Goal: Task Accomplishment & Management: Manage account settings

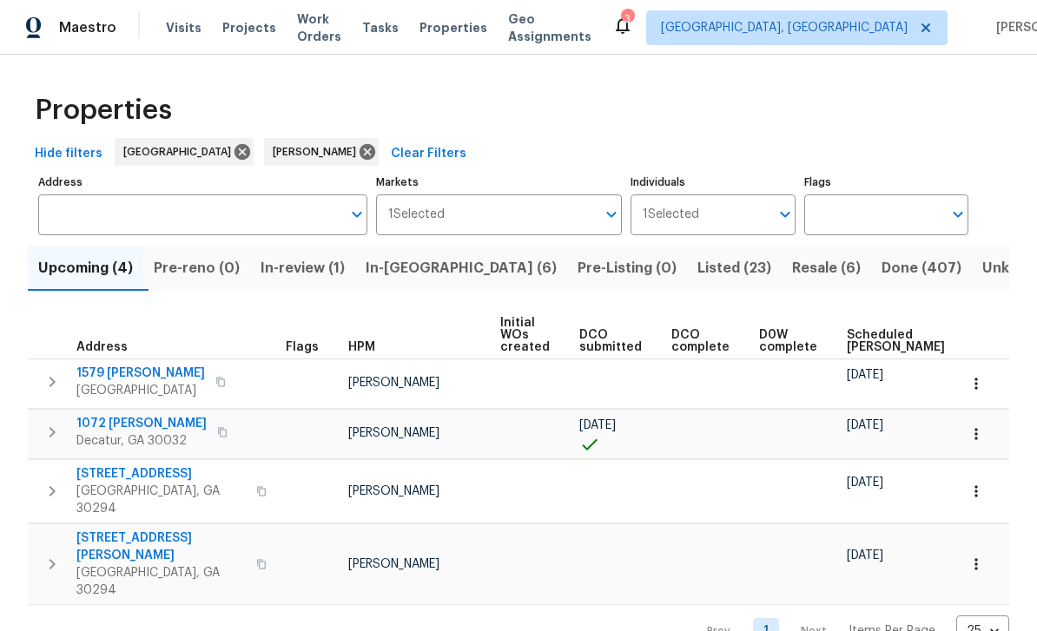
click at [453, 264] on span "In-reno (6)" at bounding box center [461, 268] width 191 height 24
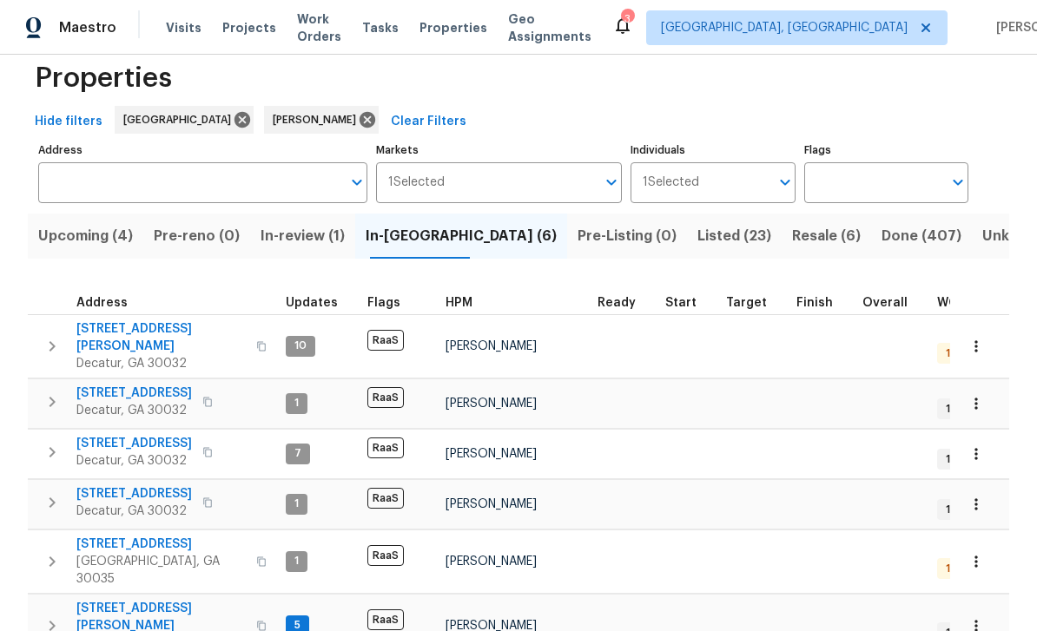
scroll to position [31, 0]
click at [116, 334] on span "3517 Hyland Dr" at bounding box center [160, 338] width 169 height 35
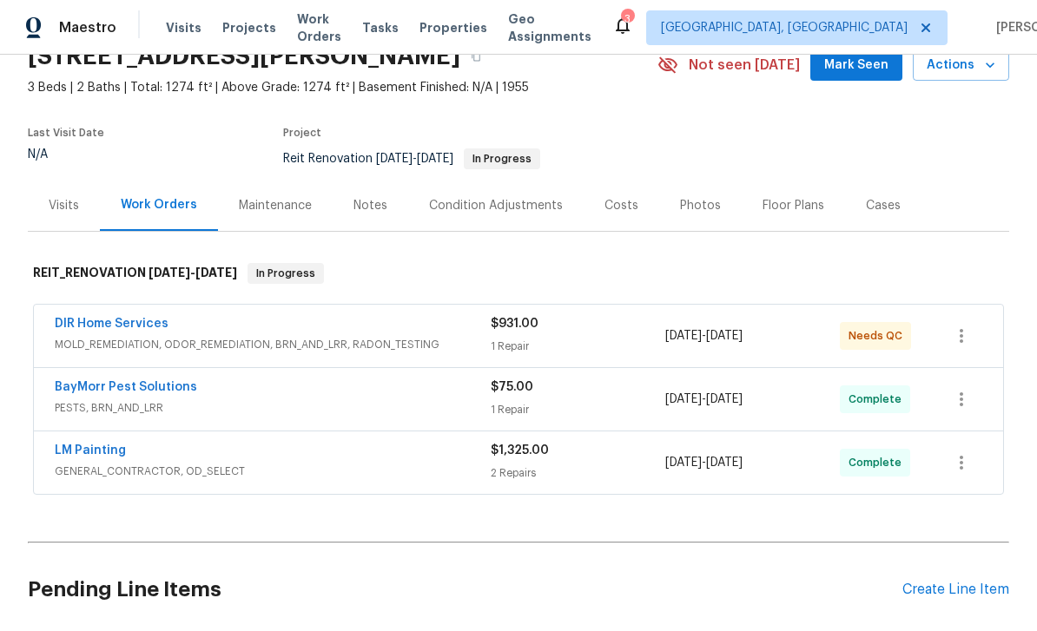
scroll to position [102, 0]
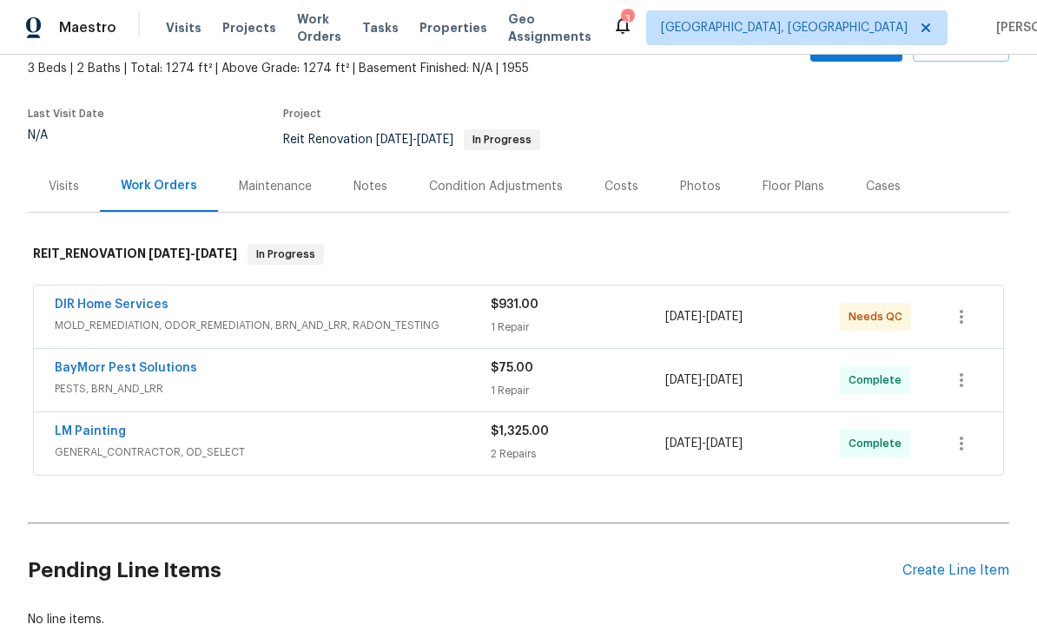
click at [121, 308] on link "DIR Home Services" at bounding box center [112, 305] width 114 height 12
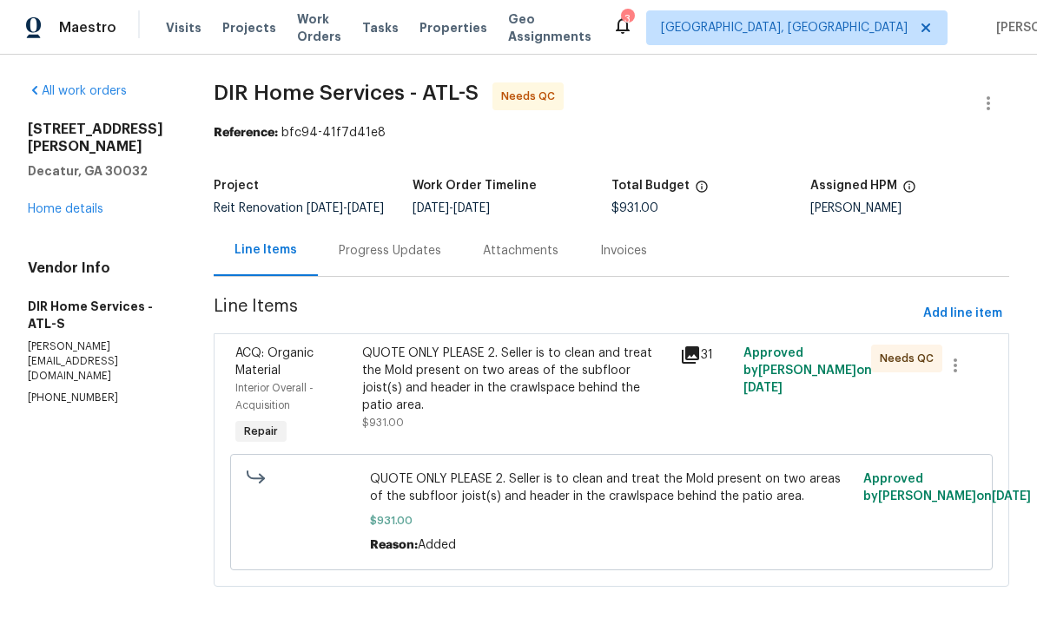
click at [695, 366] on icon at bounding box center [690, 355] width 21 height 21
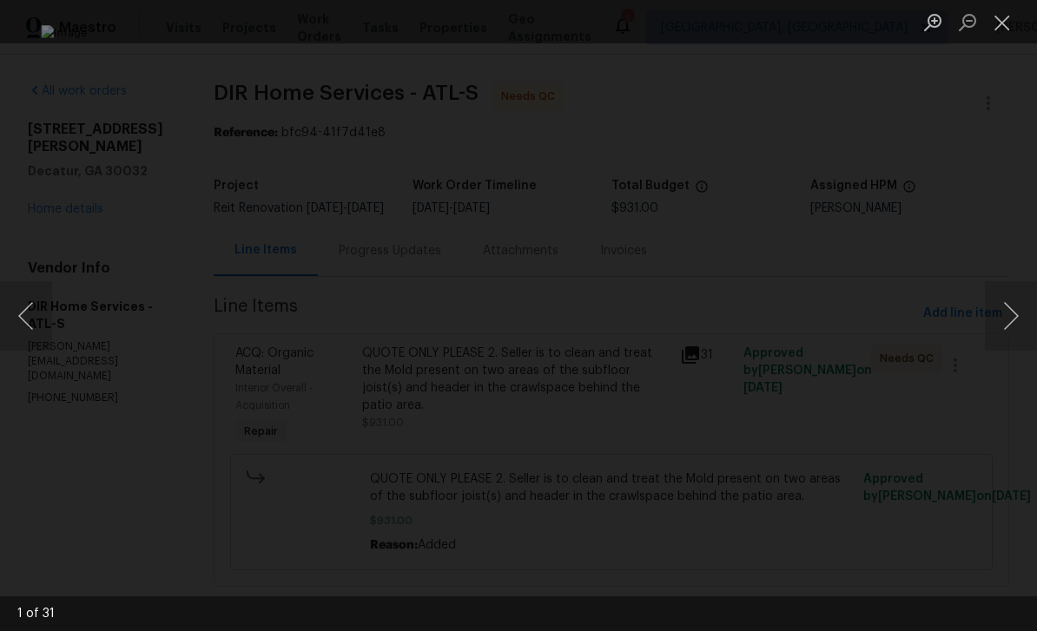
click at [1008, 316] on button "Next image" at bounding box center [1011, 315] width 52 height 69
click at [1013, 317] on button "Next image" at bounding box center [1011, 315] width 52 height 69
click at [1014, 317] on button "Next image" at bounding box center [1011, 315] width 52 height 69
click at [1012, 317] on button "Next image" at bounding box center [1011, 315] width 52 height 69
click at [1011, 315] on button "Next image" at bounding box center [1011, 315] width 52 height 69
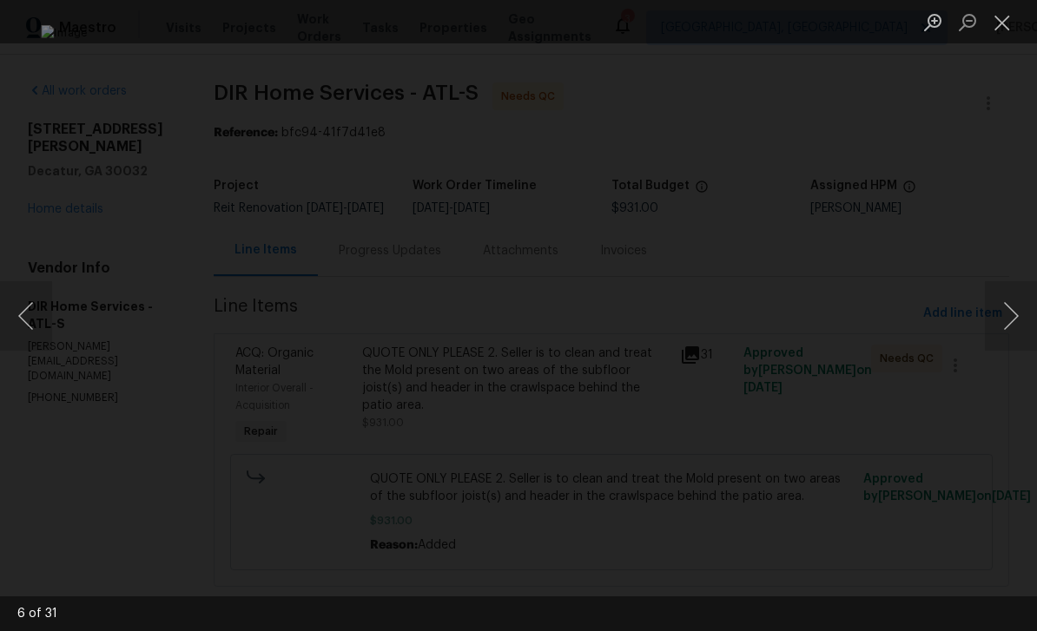
click at [1011, 314] on button "Next image" at bounding box center [1011, 315] width 52 height 69
click at [1008, 319] on button "Next image" at bounding box center [1011, 315] width 52 height 69
click at [999, 25] on button "Close lightbox" at bounding box center [1002, 22] width 35 height 30
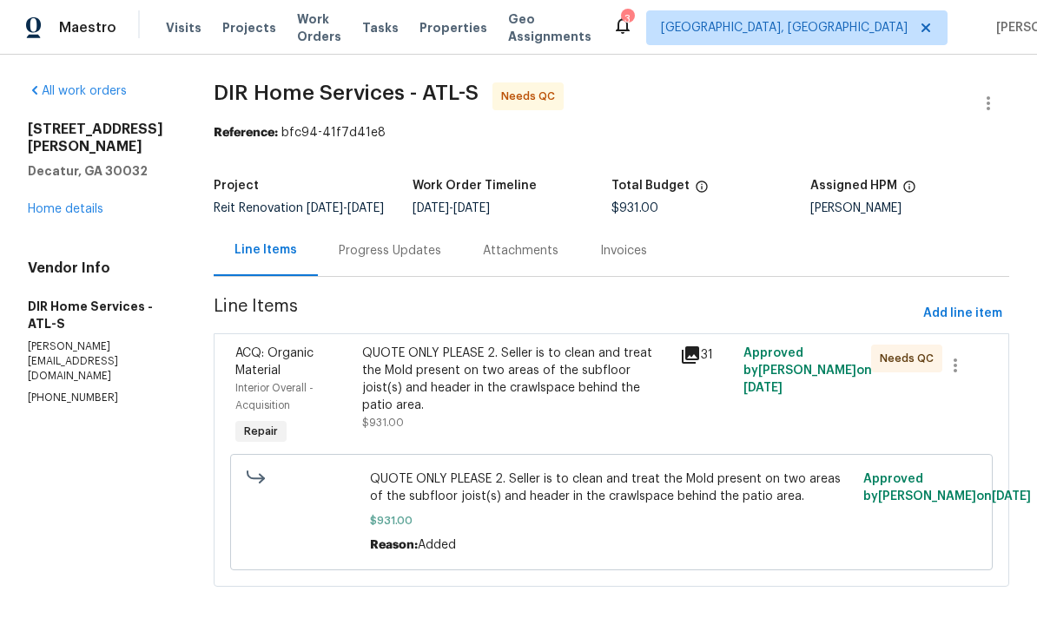
click at [633, 399] on div "QUOTE ONLY PLEASE 2. Seller is to clean and treat the Mold present on two areas…" at bounding box center [515, 379] width 307 height 69
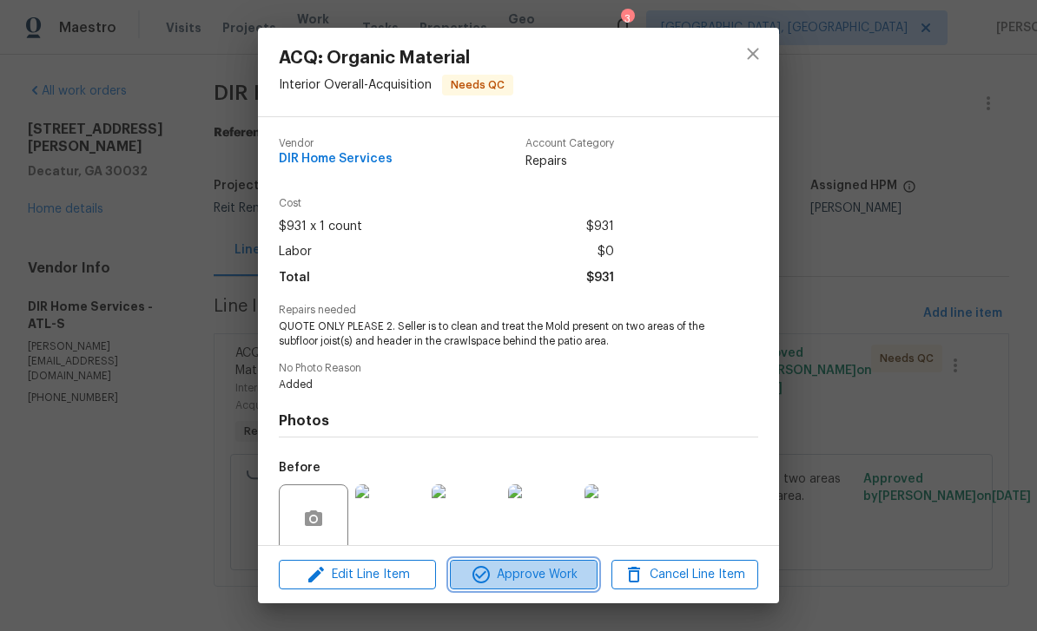
click at [560, 575] on span "Approve Work" at bounding box center [523, 576] width 136 height 22
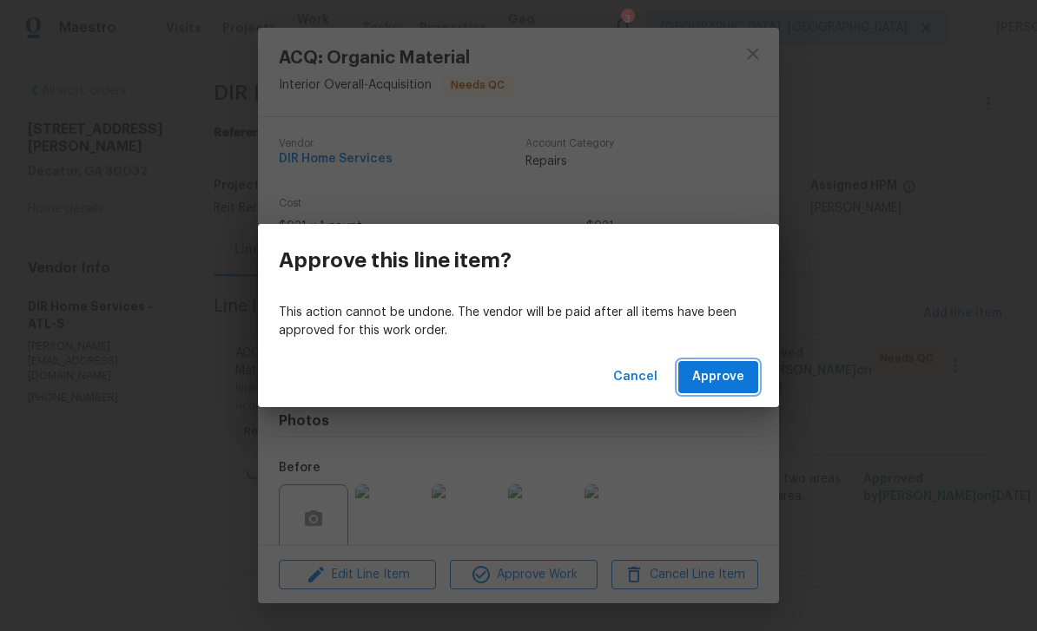
click at [723, 390] on button "Approve" at bounding box center [718, 377] width 80 height 32
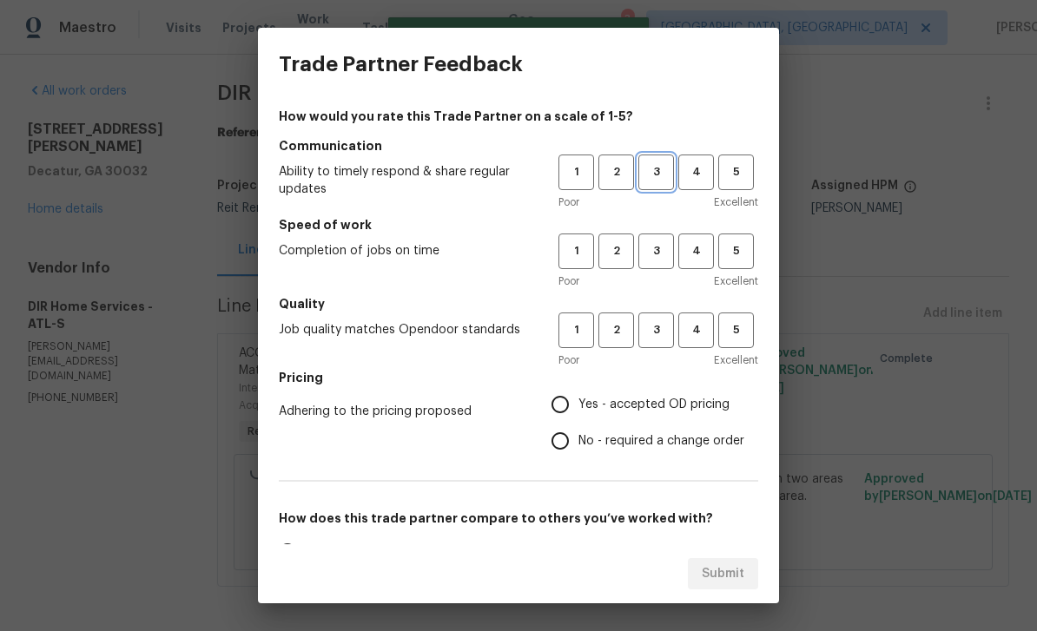
click at [652, 177] on span "3" at bounding box center [656, 172] width 32 height 20
click at [662, 256] on span "3" at bounding box center [656, 251] width 32 height 20
click at [664, 343] on button "3" at bounding box center [656, 331] width 36 height 36
click at [564, 407] on input "Yes - accepted OD pricing" at bounding box center [560, 404] width 36 height 36
radio input "true"
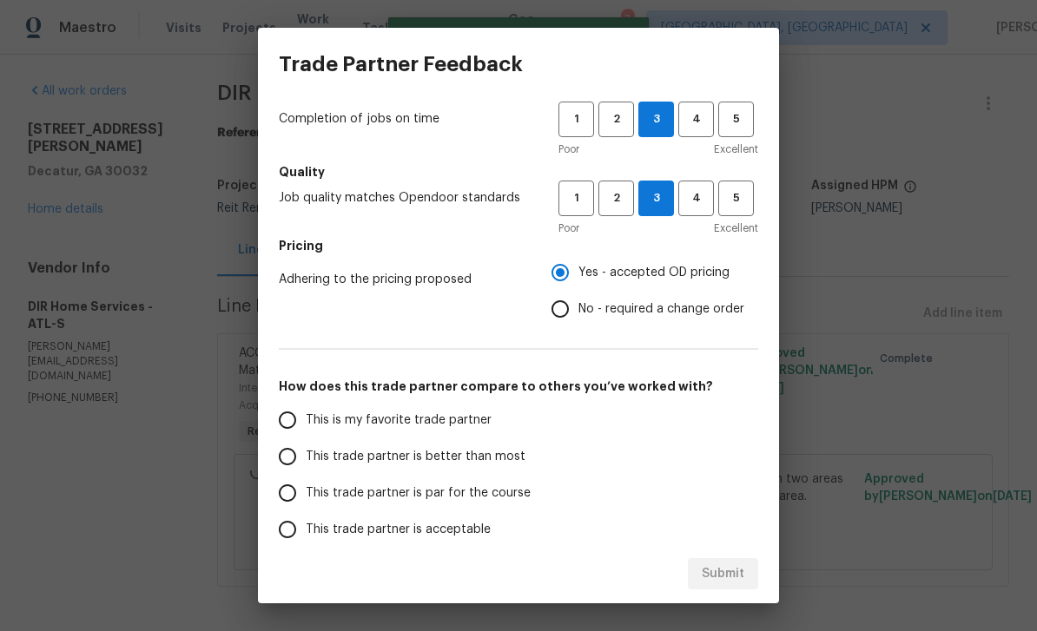
scroll to position [131, 0]
click at [280, 423] on input "This is my favorite trade partner" at bounding box center [287, 421] width 36 height 36
click at [742, 568] on span "Submit" at bounding box center [723, 575] width 43 height 22
radio input "true"
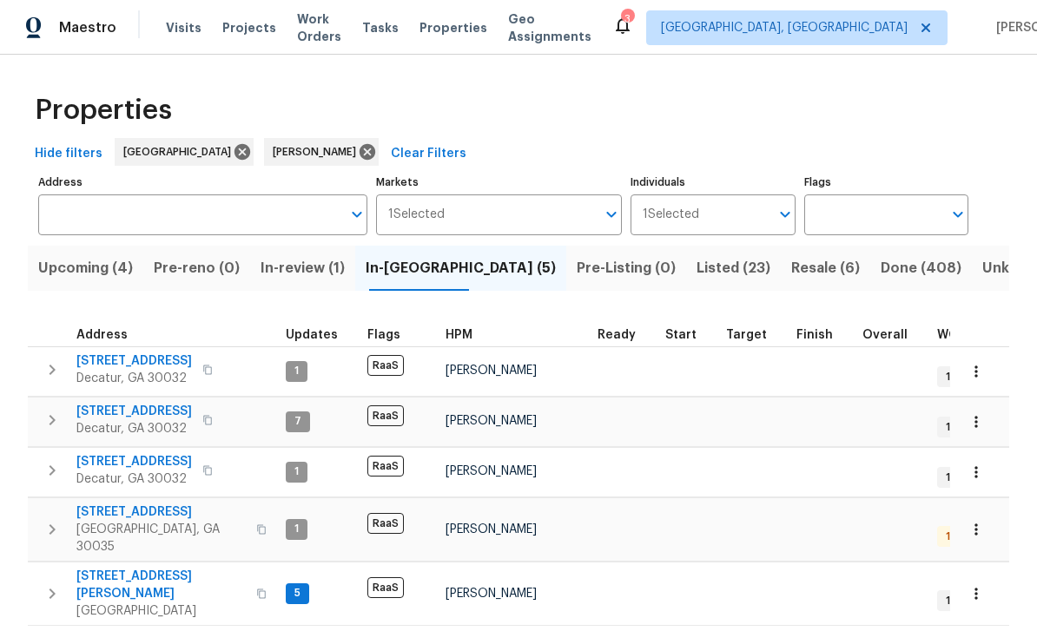
scroll to position [36, 0]
click at [320, 256] on span "In-review (1)" at bounding box center [303, 268] width 84 height 24
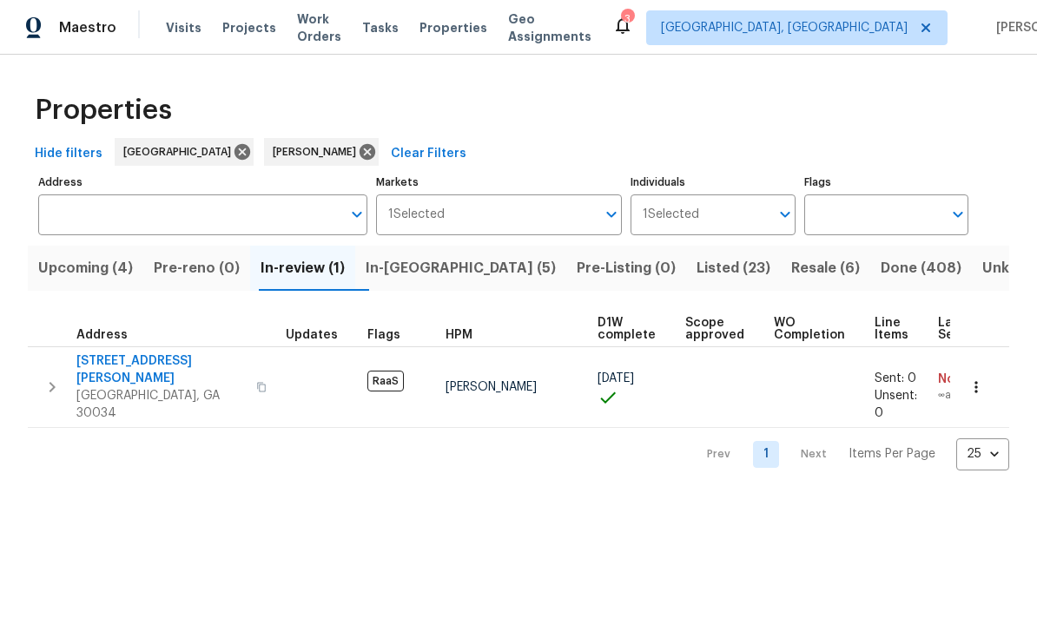
click at [458, 278] on span "In-reno (5)" at bounding box center [461, 268] width 190 height 24
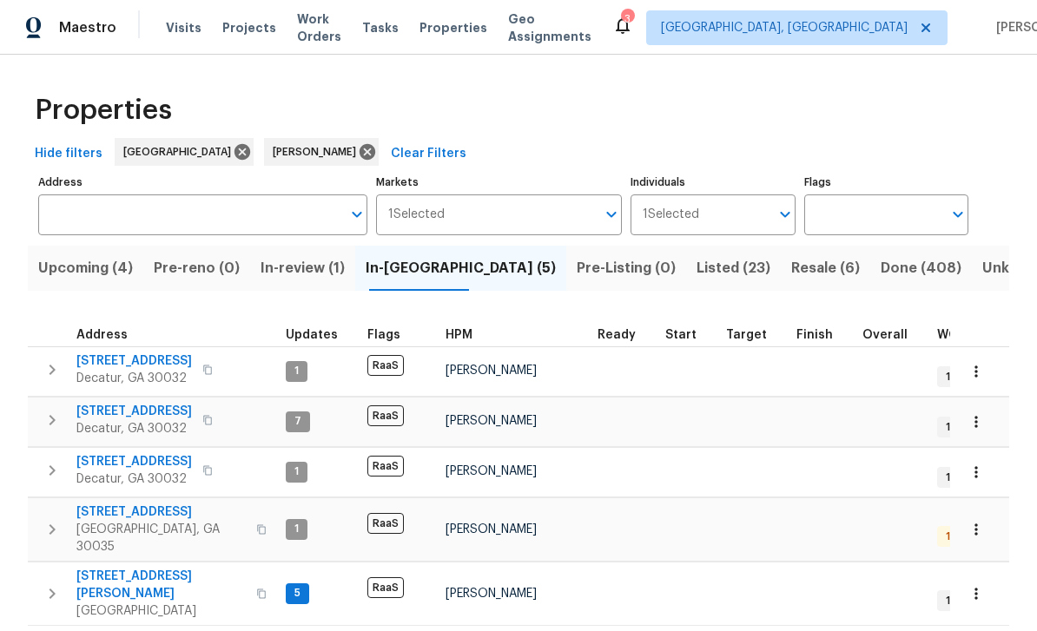
scroll to position [36, 0]
click at [118, 353] on span "1395 W Austin Rd" at bounding box center [134, 361] width 116 height 17
click at [123, 403] on span "2303 Pinewood Dr" at bounding box center [134, 411] width 116 height 17
click at [120, 453] on span "2839 Long Way" at bounding box center [134, 461] width 116 height 17
click at [123, 568] on span "5339 Biffle Downs Rd" at bounding box center [160, 585] width 169 height 35
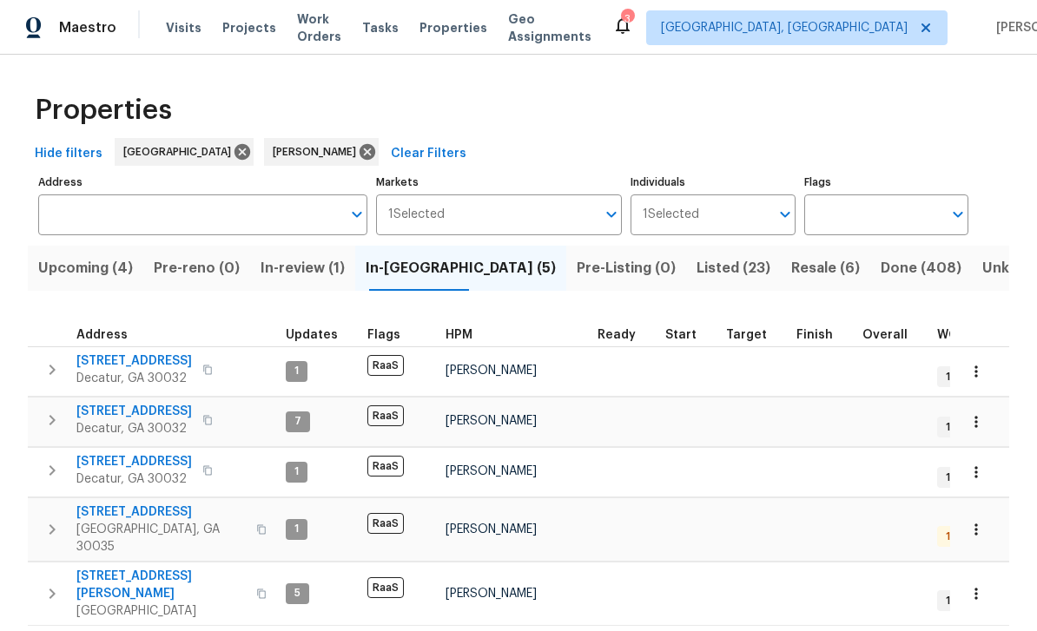
click at [98, 256] on span "Upcoming (4)" at bounding box center [85, 268] width 95 height 24
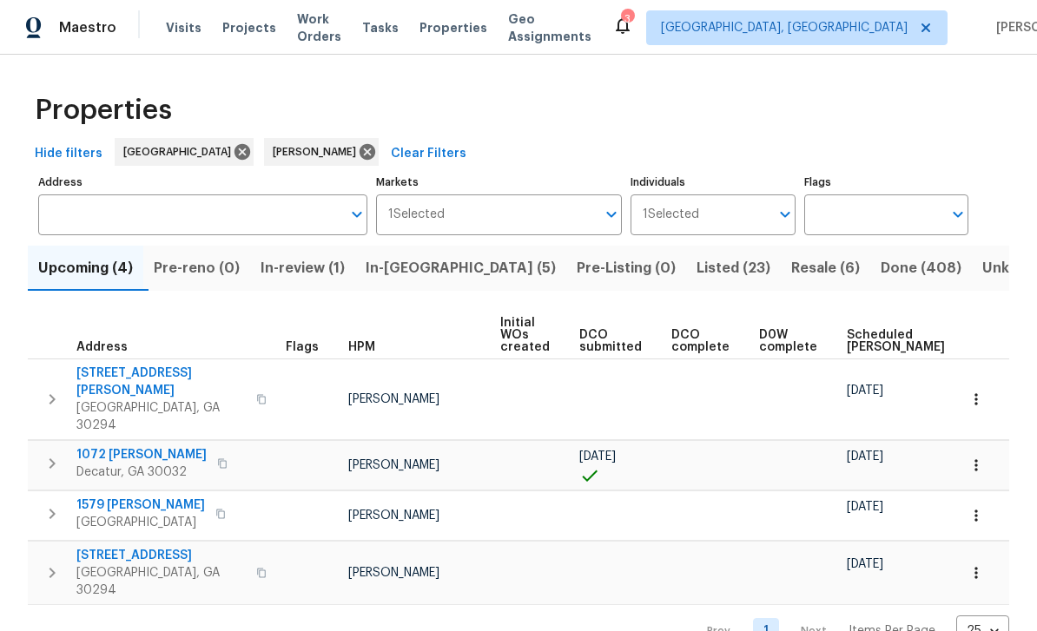
click at [875, 330] on span "Scheduled COE" at bounding box center [896, 341] width 98 height 24
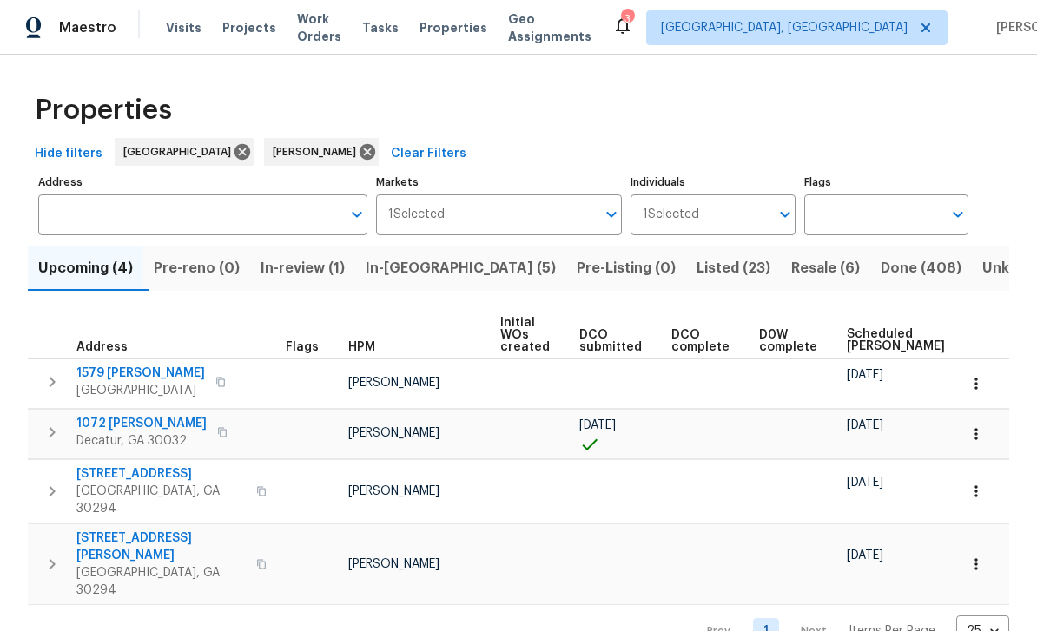
click at [179, 20] on span "Visits" at bounding box center [184, 27] width 36 height 17
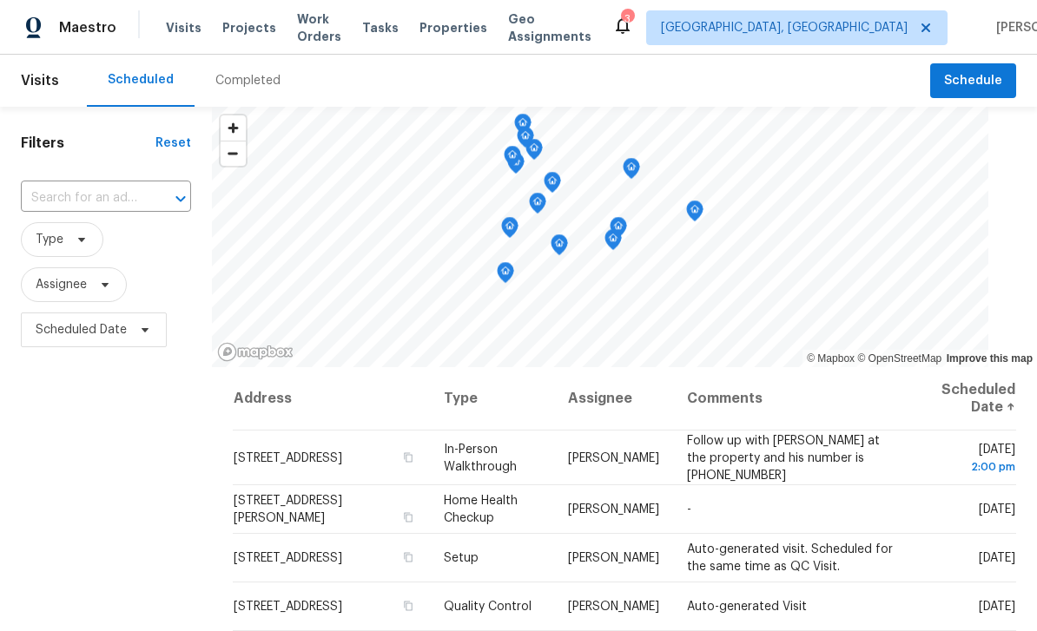
click at [106, 198] on input "text" at bounding box center [82, 198] width 122 height 27
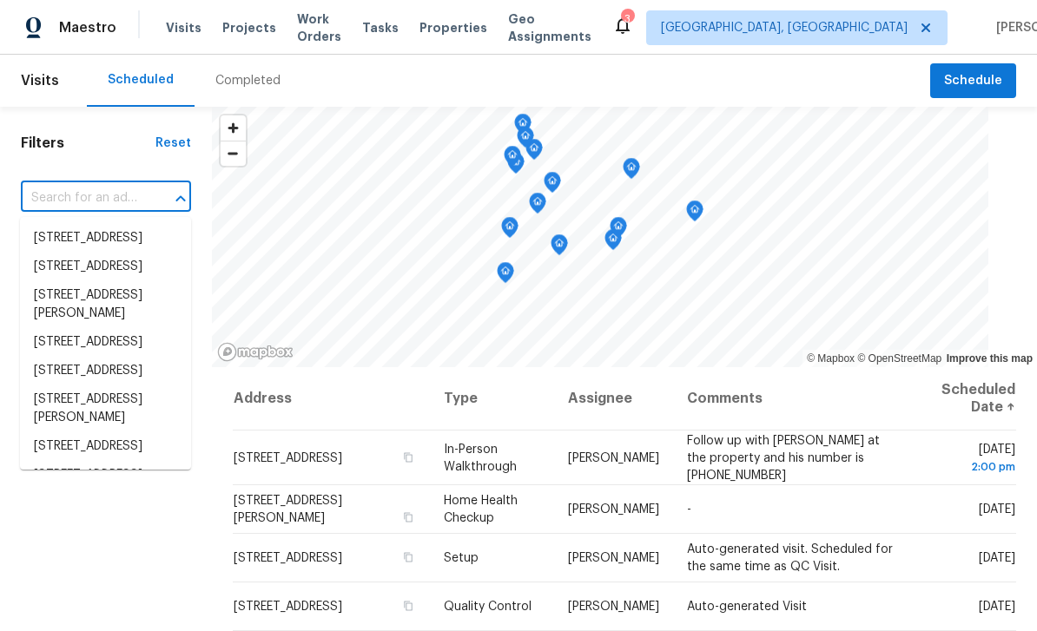
click at [93, 144] on h1 "Filters" at bounding box center [88, 143] width 135 height 17
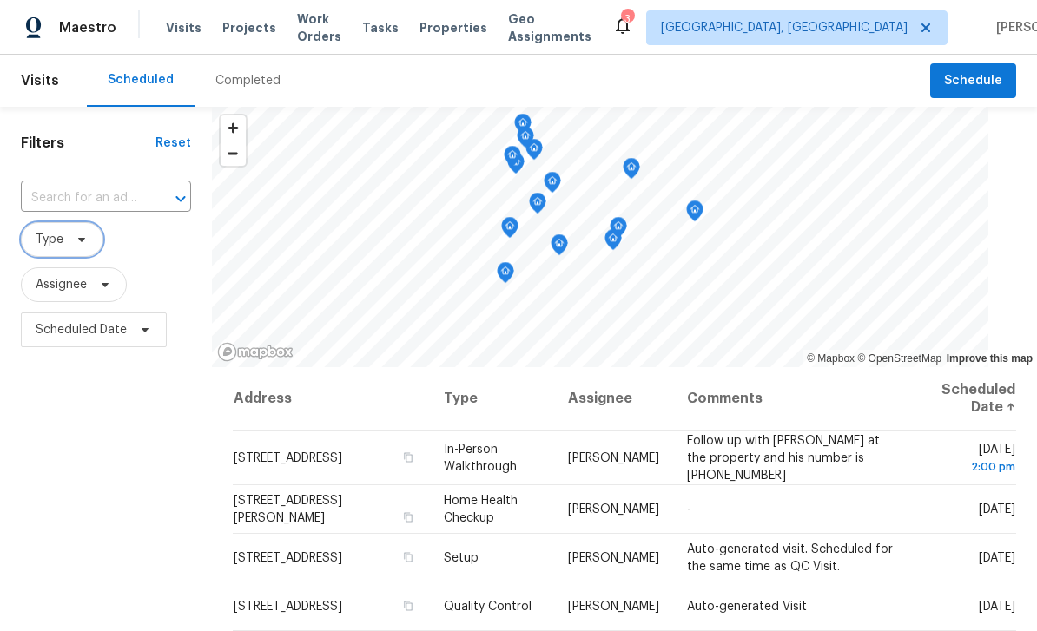
click at [81, 253] on span "Type" at bounding box center [62, 239] width 83 height 35
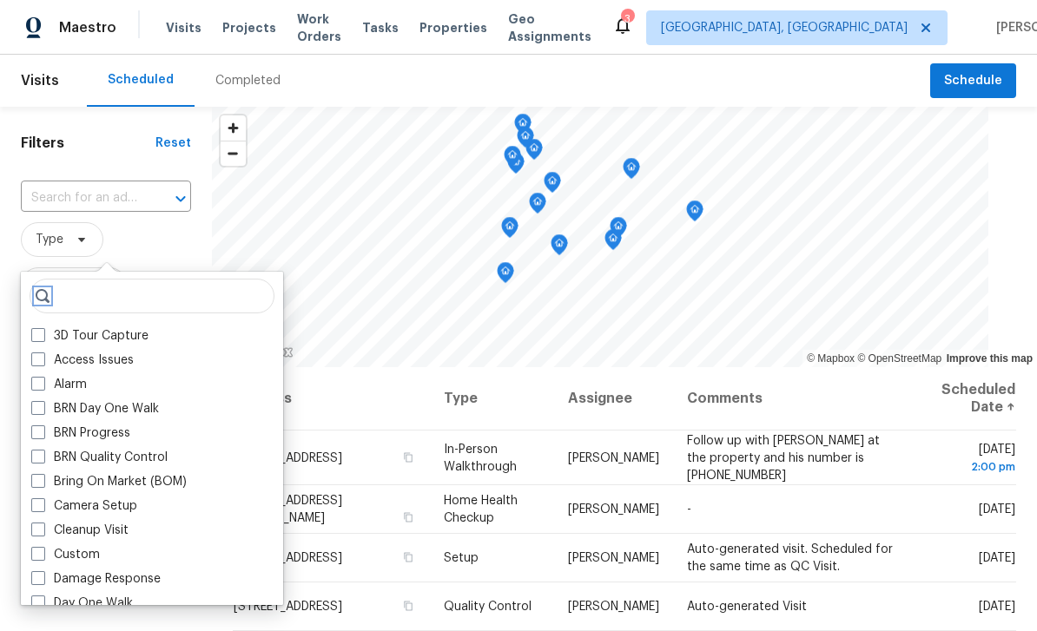
click at [39, 295] on icon at bounding box center [43, 296] width 14 height 14
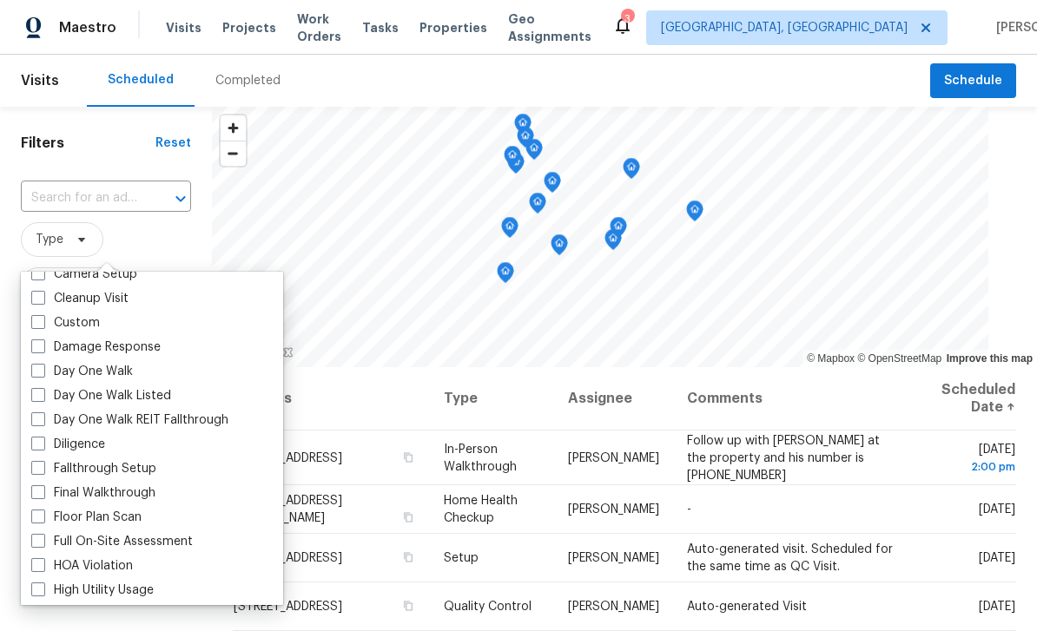
scroll to position [233, 0]
click at [45, 447] on label "Diligence" at bounding box center [68, 443] width 74 height 17
click at [43, 446] on input "Diligence" at bounding box center [36, 440] width 11 height 11
checkbox input "true"
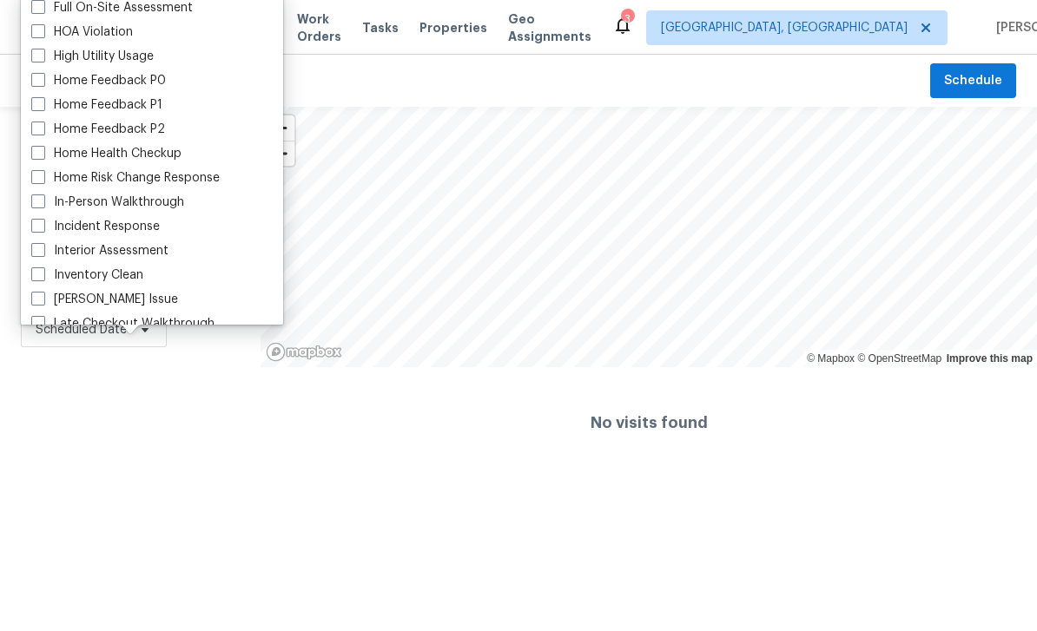
scroll to position [498, 0]
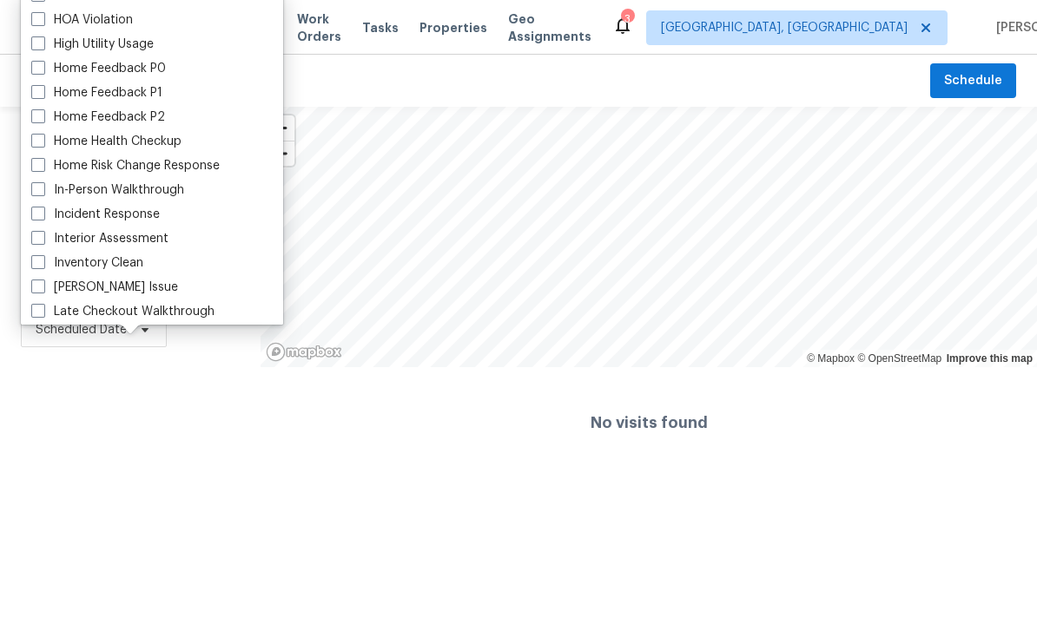
click at [43, 192] on span at bounding box center [38, 189] width 14 height 14
click at [43, 192] on input "In-Person Walkthrough" at bounding box center [36, 187] width 11 height 11
checkbox input "true"
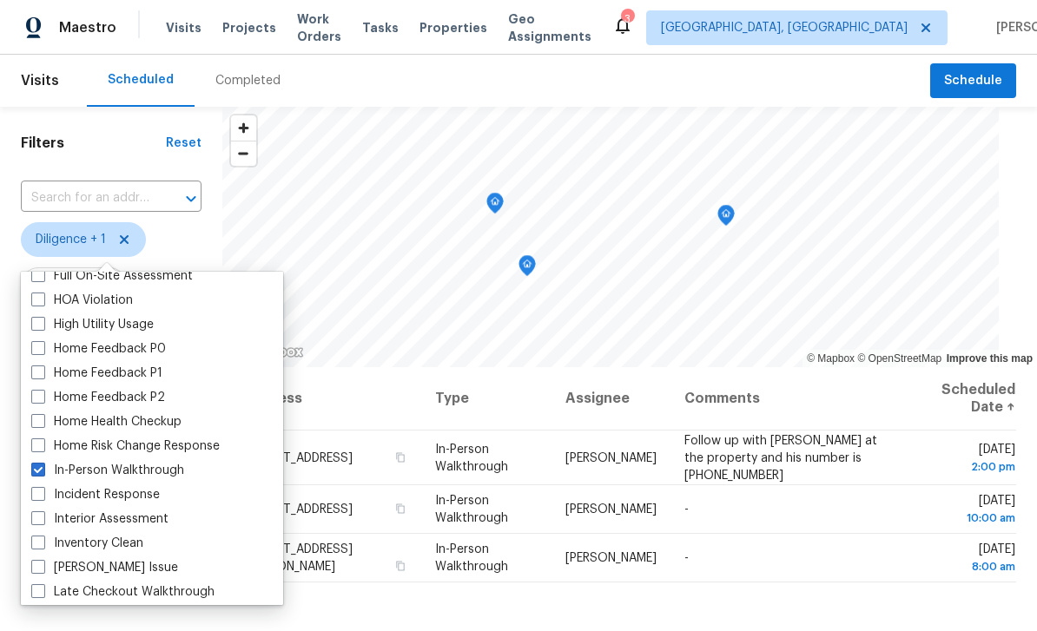
click at [191, 227] on span "Diligence + 1" at bounding box center [111, 239] width 181 height 35
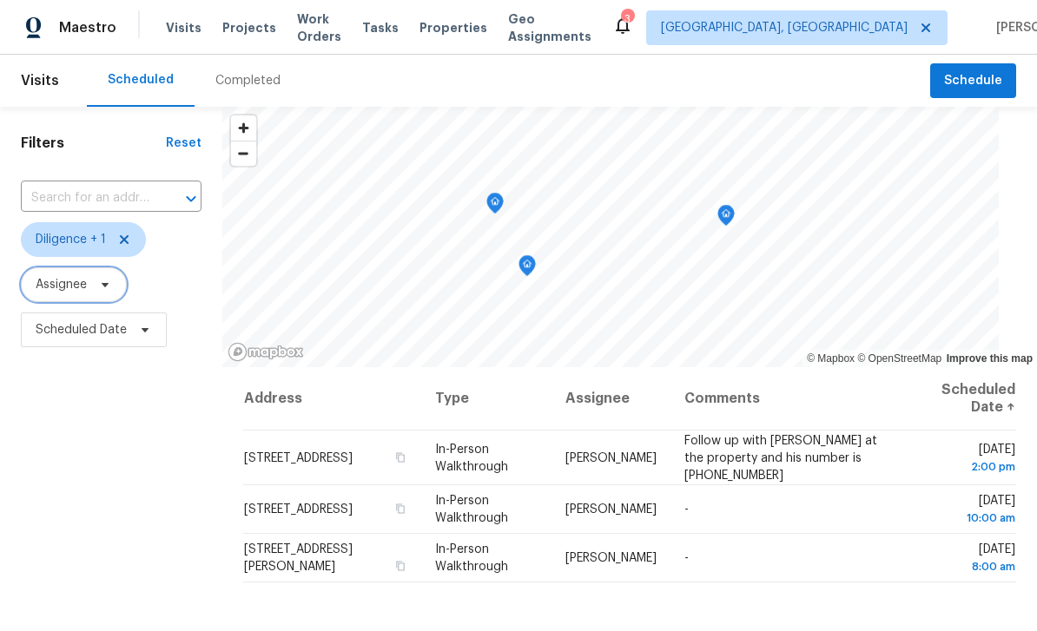
click at [67, 284] on span "Assignee" at bounding box center [61, 284] width 51 height 17
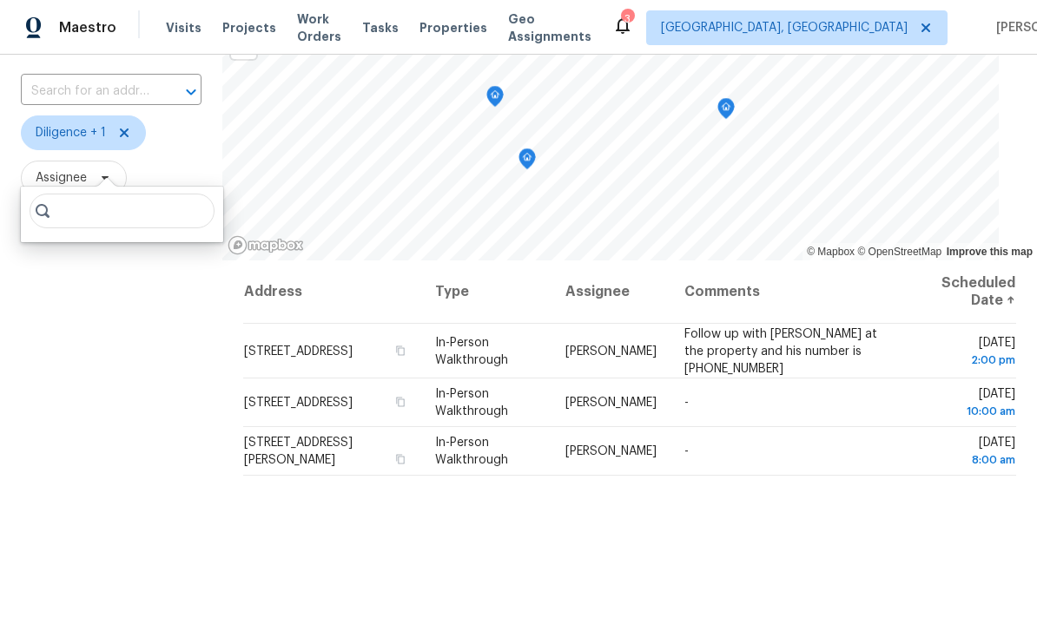
scroll to position [103, 0]
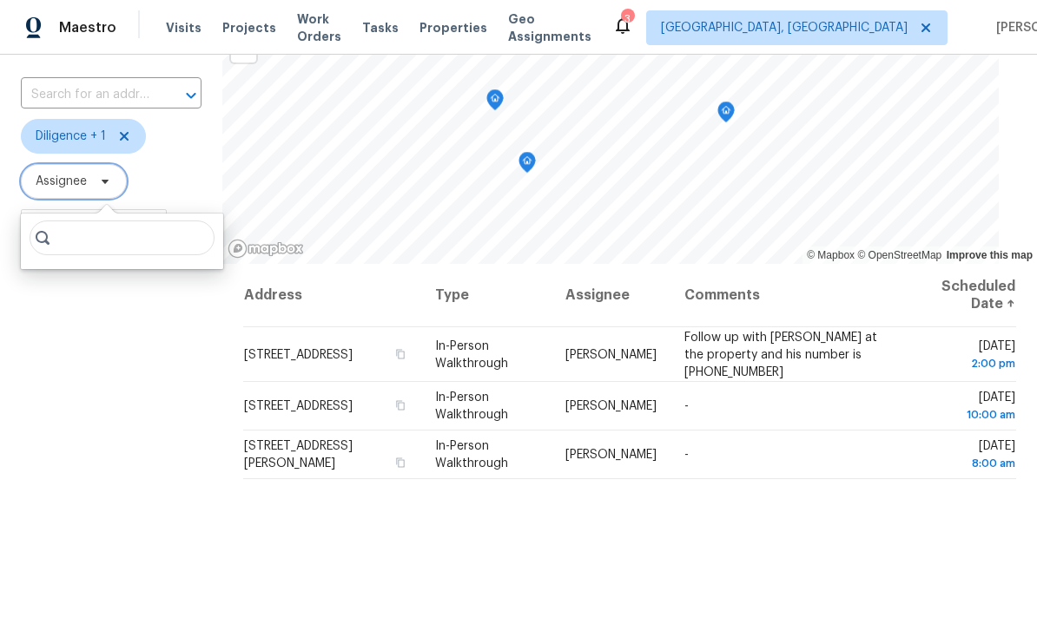
click at [75, 183] on span "Assignee" at bounding box center [61, 181] width 51 height 17
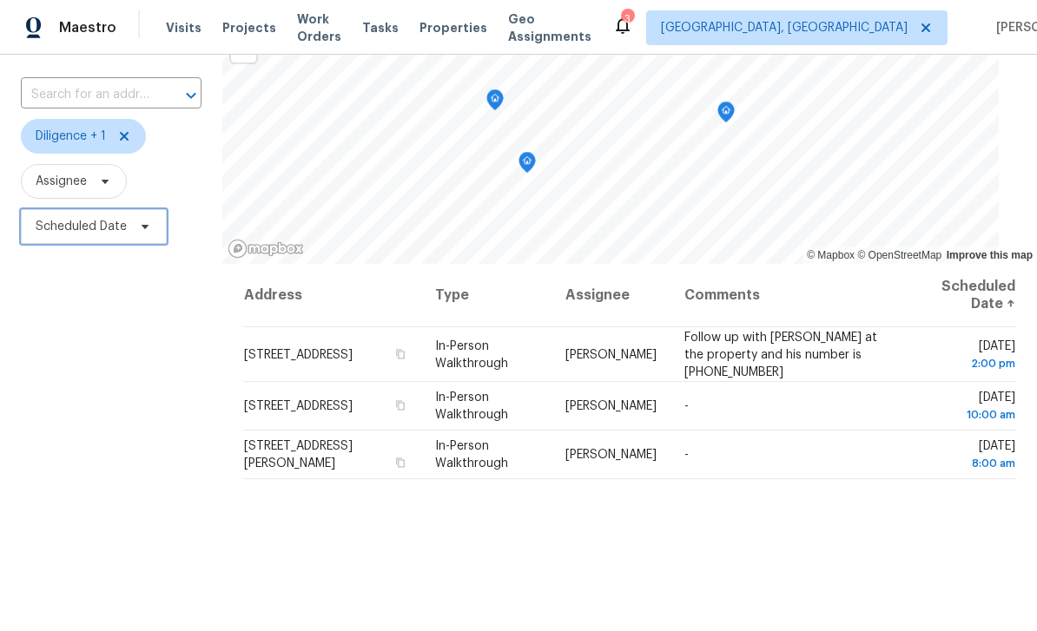
click at [95, 229] on span "Scheduled Date" at bounding box center [81, 226] width 91 height 17
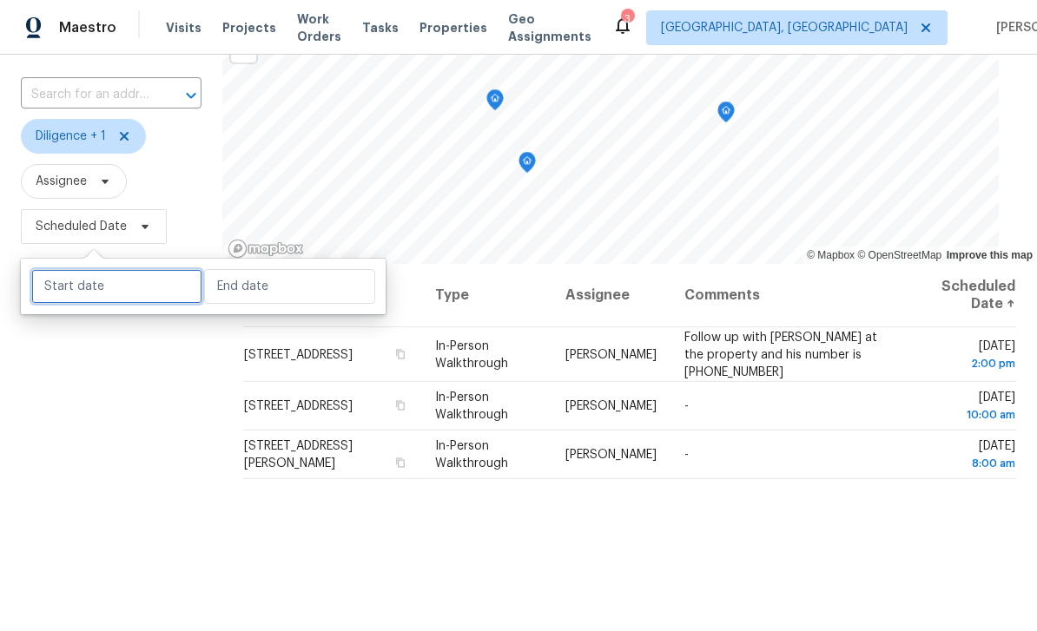
click at [85, 290] on input "text" at bounding box center [116, 286] width 171 height 35
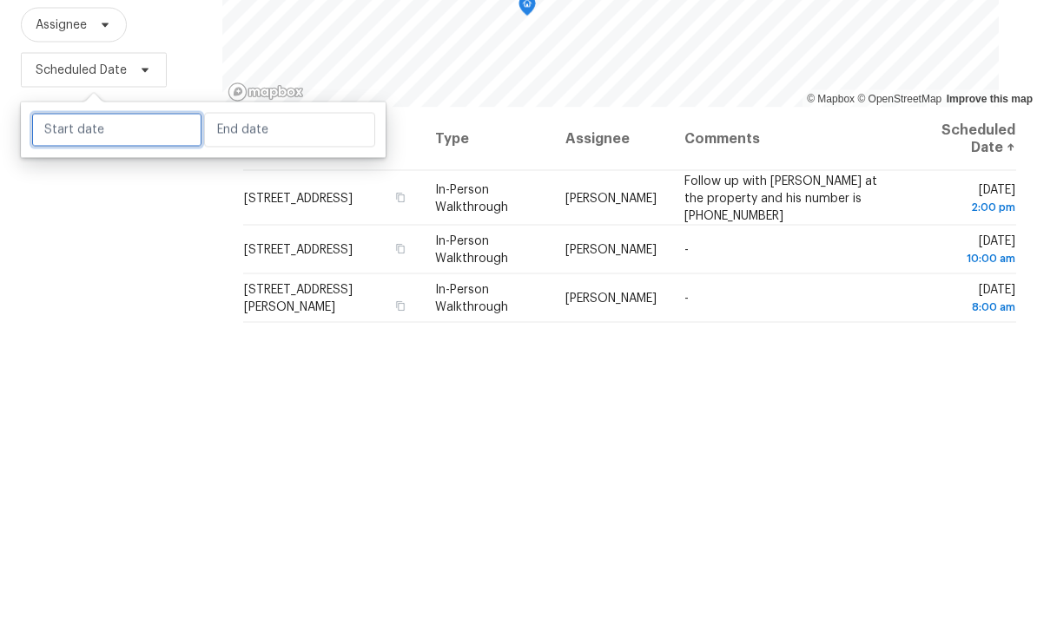
select select "8"
select select "2025"
select select "9"
select select "2025"
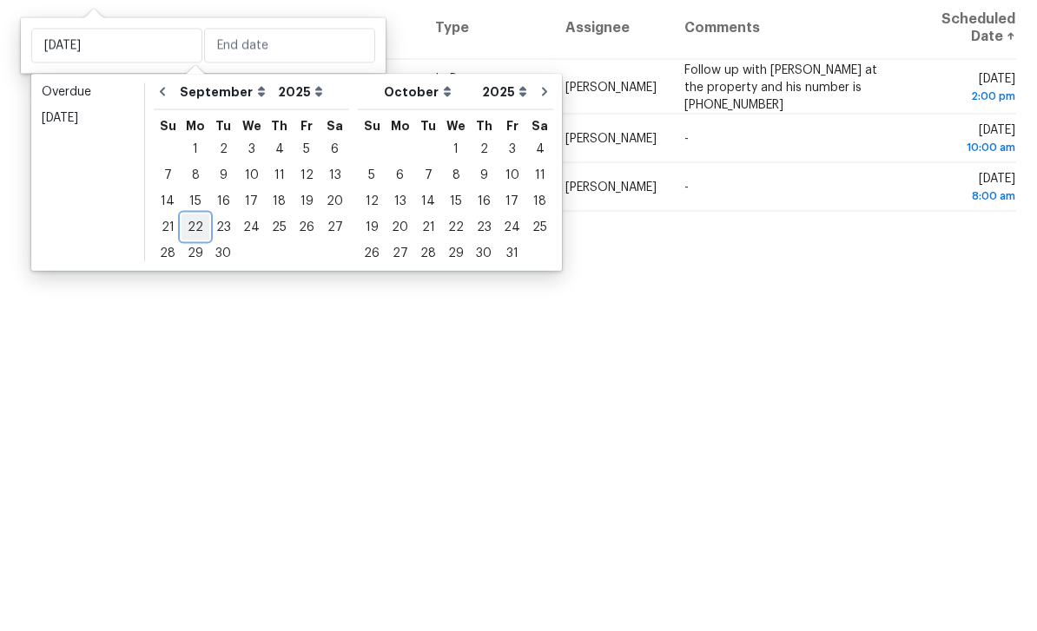
click at [195, 483] on div "22" at bounding box center [196, 495] width 28 height 24
type input "Mon, Sep 22"
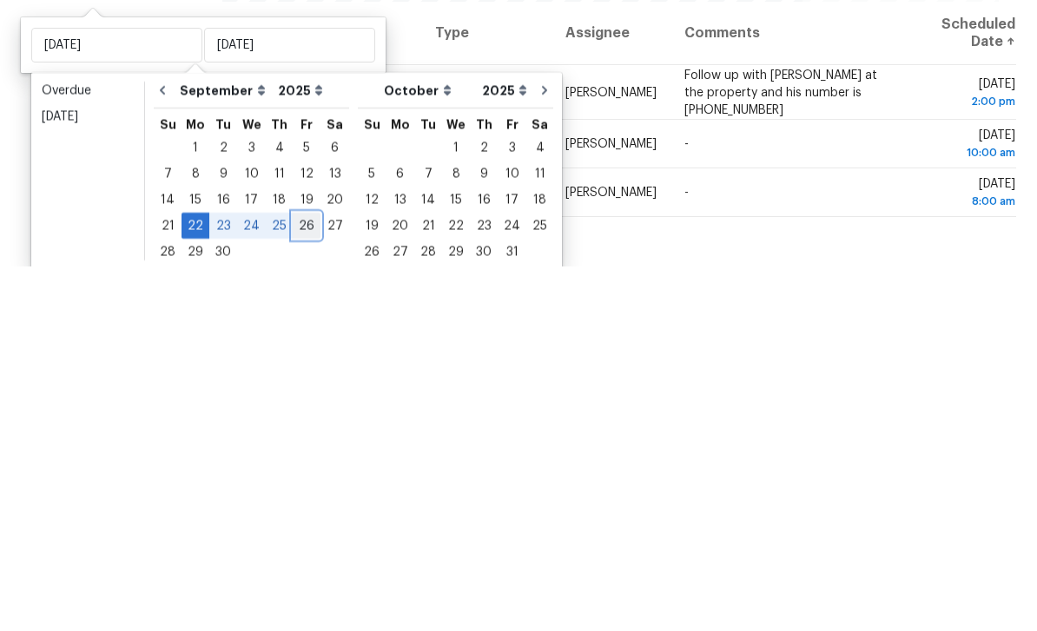
click at [307, 579] on div "26" at bounding box center [307, 591] width 28 height 24
type input "Fri, Sep 26"
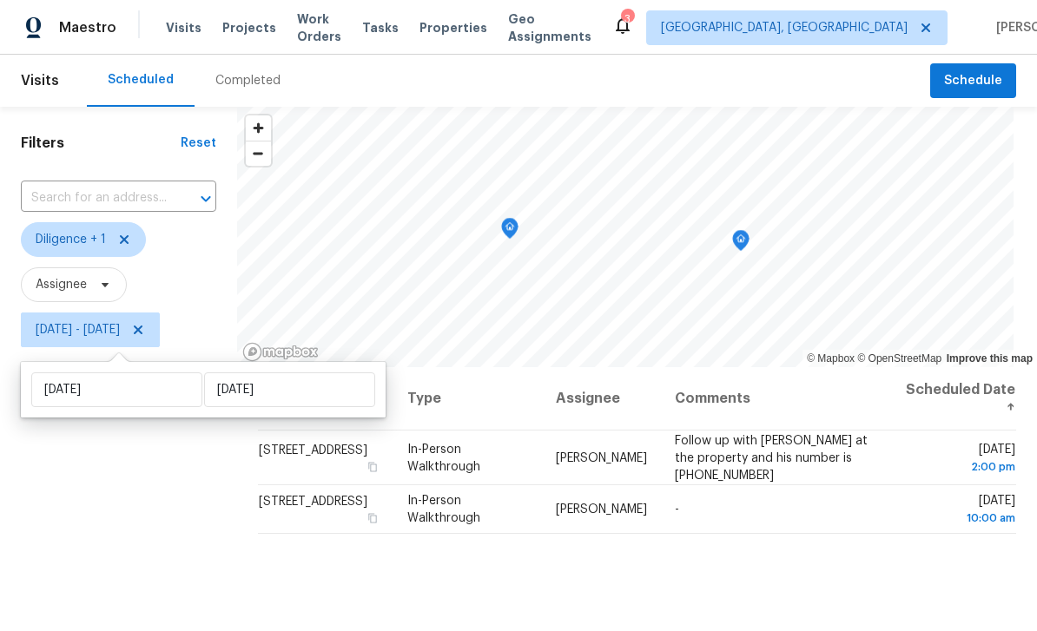
click at [180, 492] on div "Filters Reset ​ Diligence + 1 Assignee Mon, Sep 22 - Fri, Sep 26" at bounding box center [118, 490] width 237 height 766
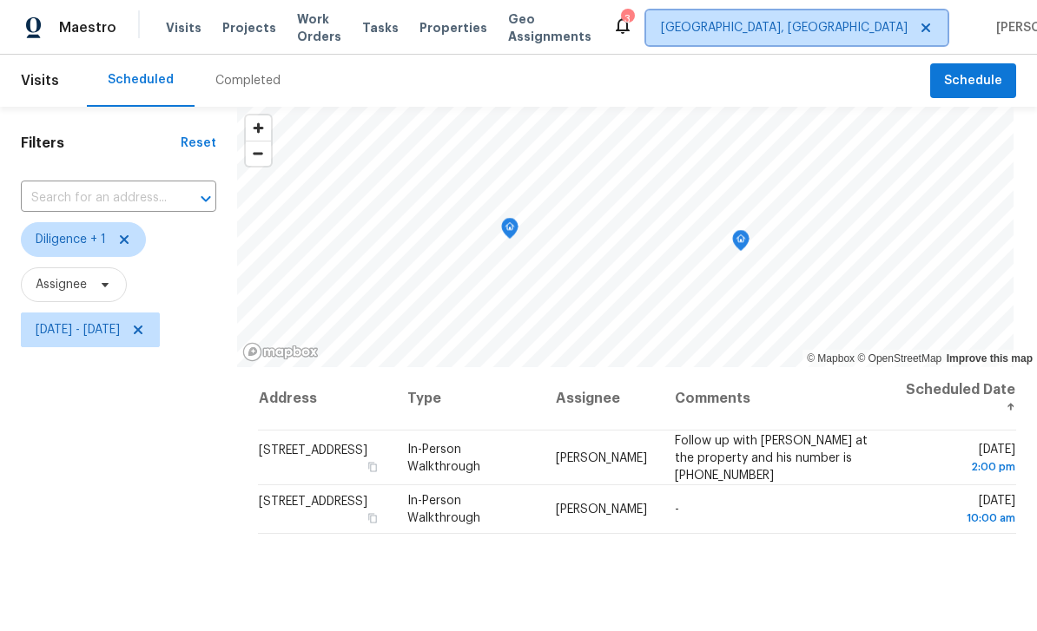
click at [835, 37] on span "[GEOGRAPHIC_DATA], [GEOGRAPHIC_DATA]" at bounding box center [796, 27] width 301 height 35
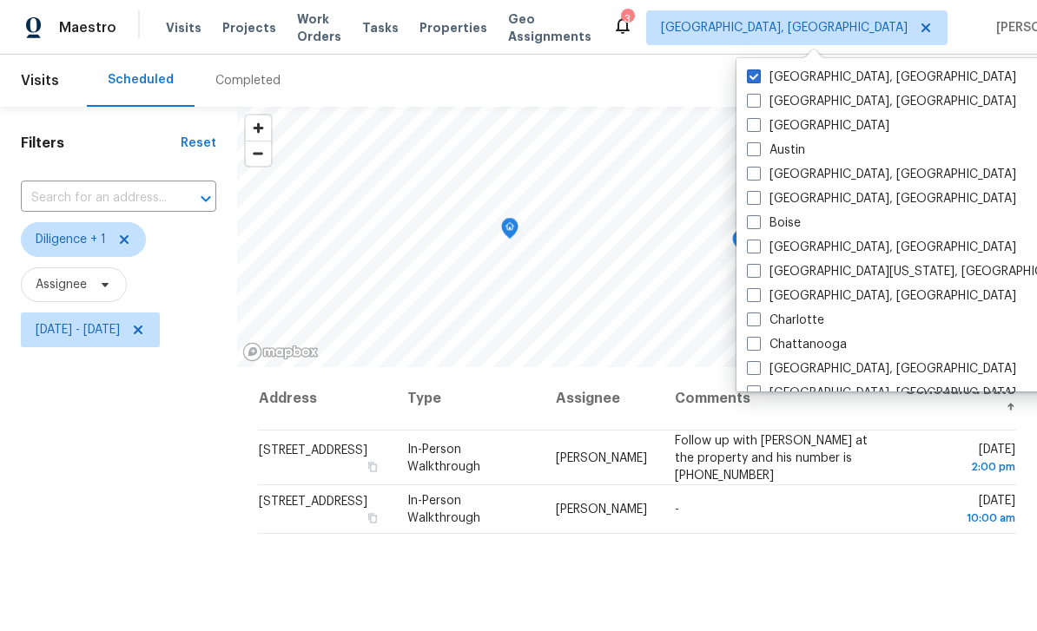
click at [765, 125] on label "[GEOGRAPHIC_DATA]" at bounding box center [818, 125] width 142 height 17
click at [758, 125] on input "[GEOGRAPHIC_DATA]" at bounding box center [752, 122] width 11 height 11
checkbox input "true"
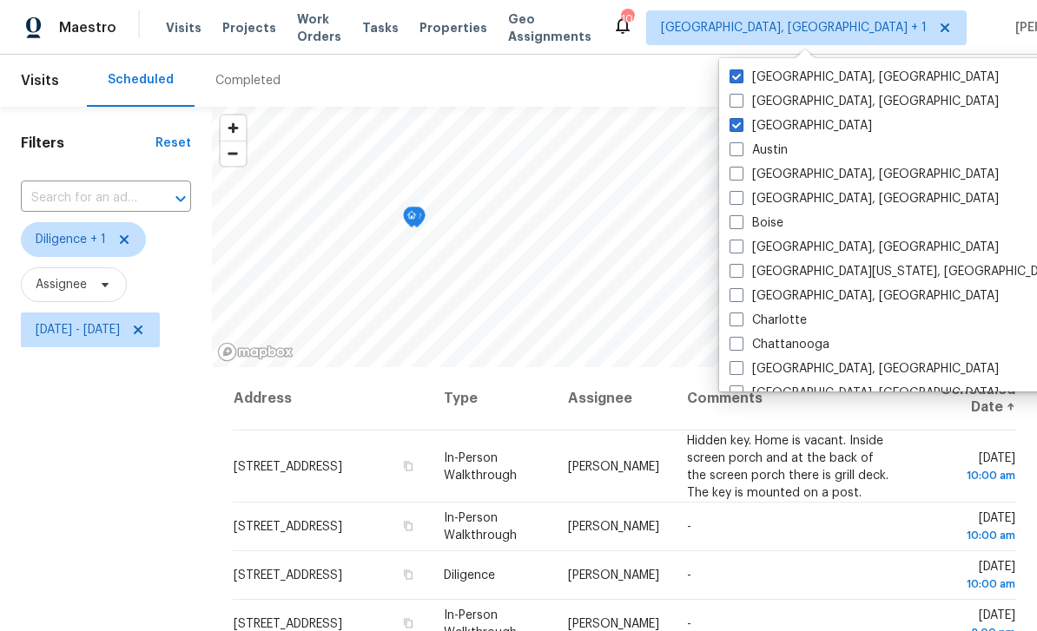
click at [737, 83] on span at bounding box center [737, 76] width 14 height 14
click at [737, 80] on input "[GEOGRAPHIC_DATA], [GEOGRAPHIC_DATA]" at bounding box center [735, 74] width 11 height 11
checkbox input "false"
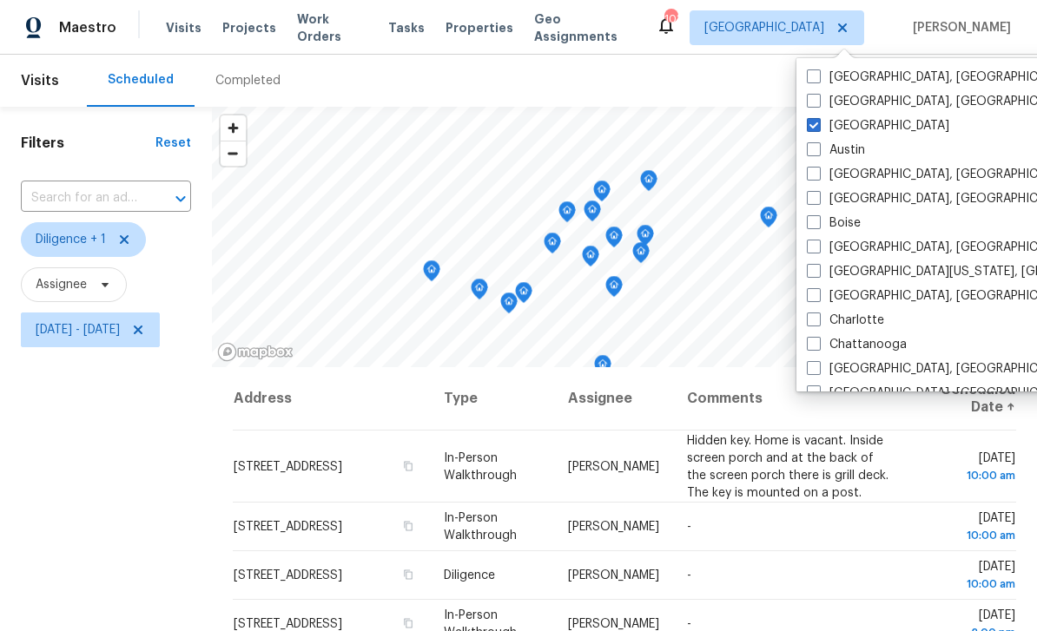
click at [750, 76] on div "Scheduled Completed" at bounding box center [508, 81] width 843 height 52
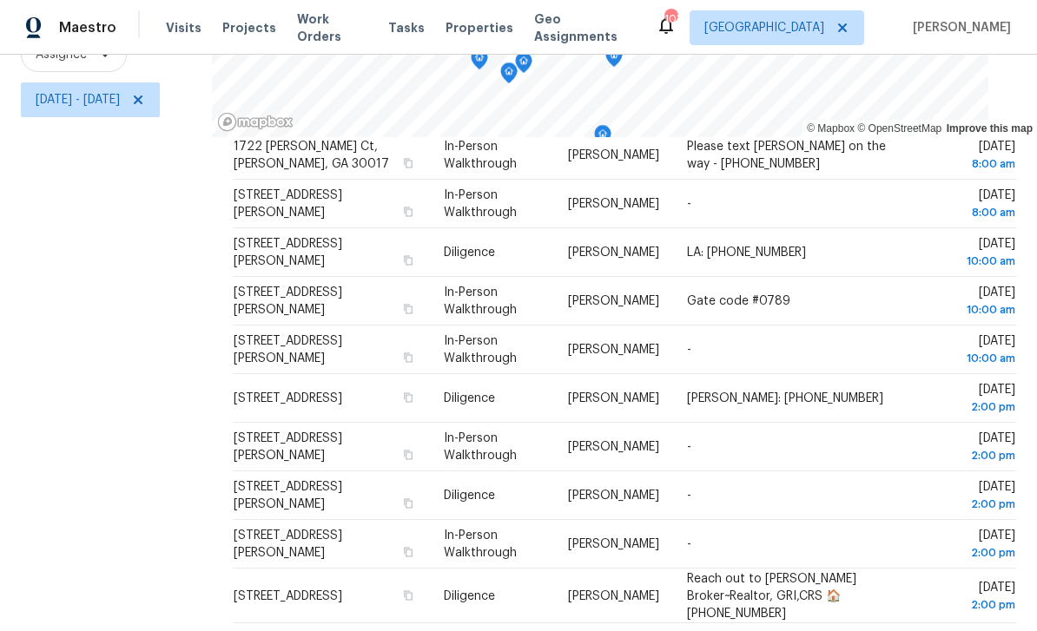
scroll to position [56, 0]
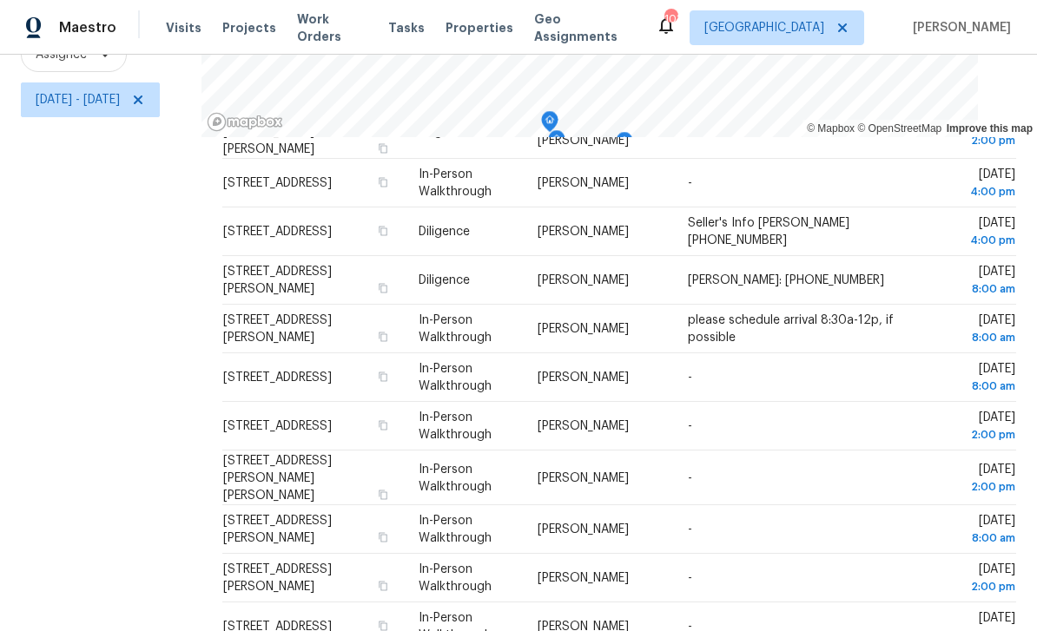
scroll to position [95, 0]
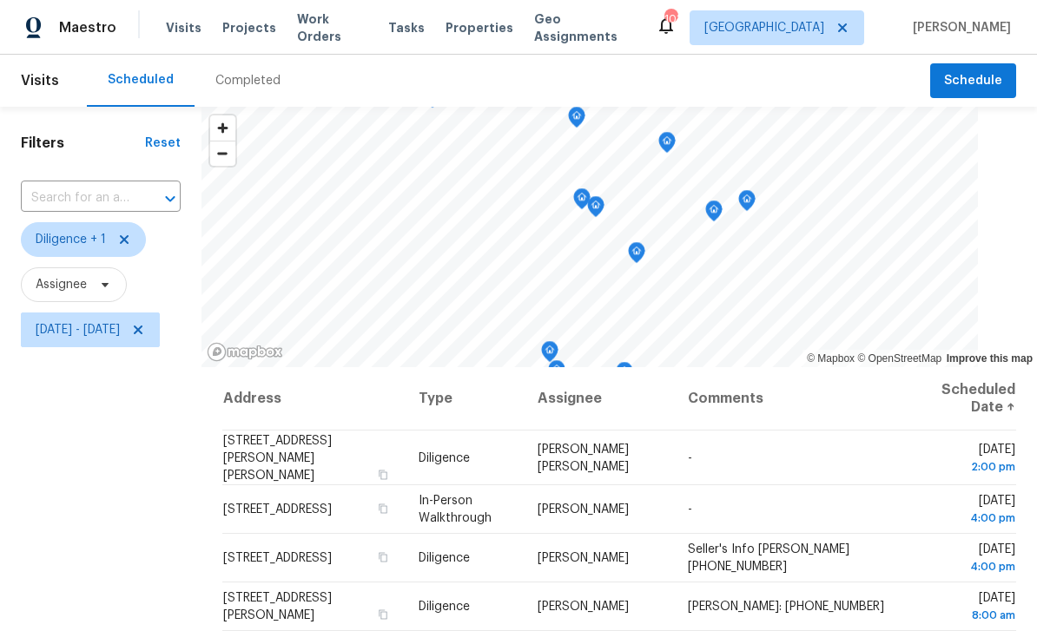
scroll to position [0, 0]
click at [160, 313] on span "Mon, Sep 22 - Fri, Sep 26" at bounding box center [90, 330] width 139 height 35
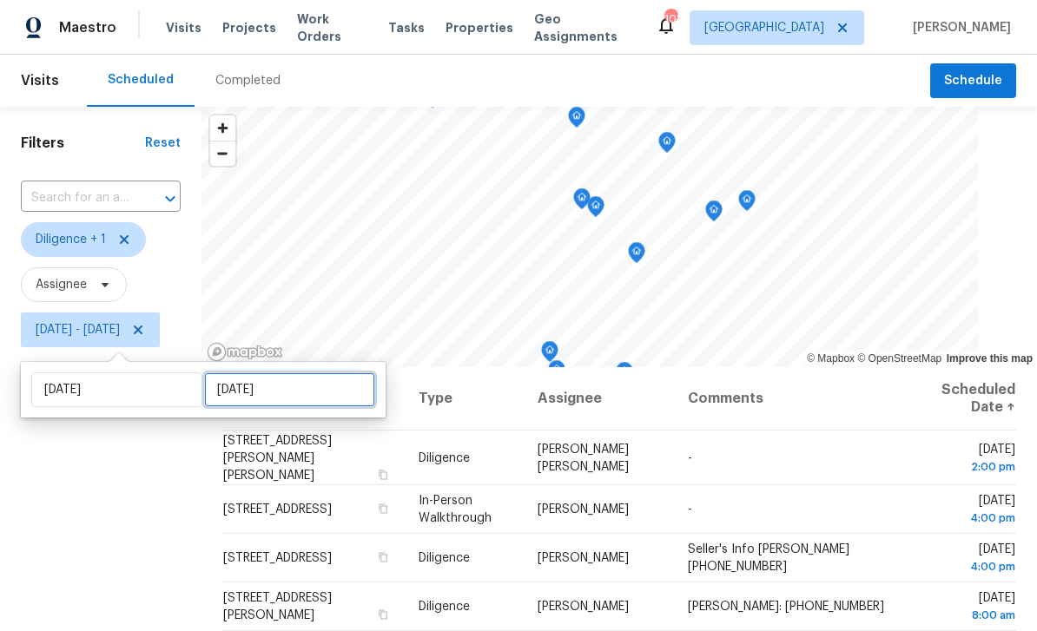
click at [241, 373] on input "Fri, Sep 26" at bounding box center [289, 390] width 171 height 35
select select "8"
select select "2025"
select select "9"
select select "2025"
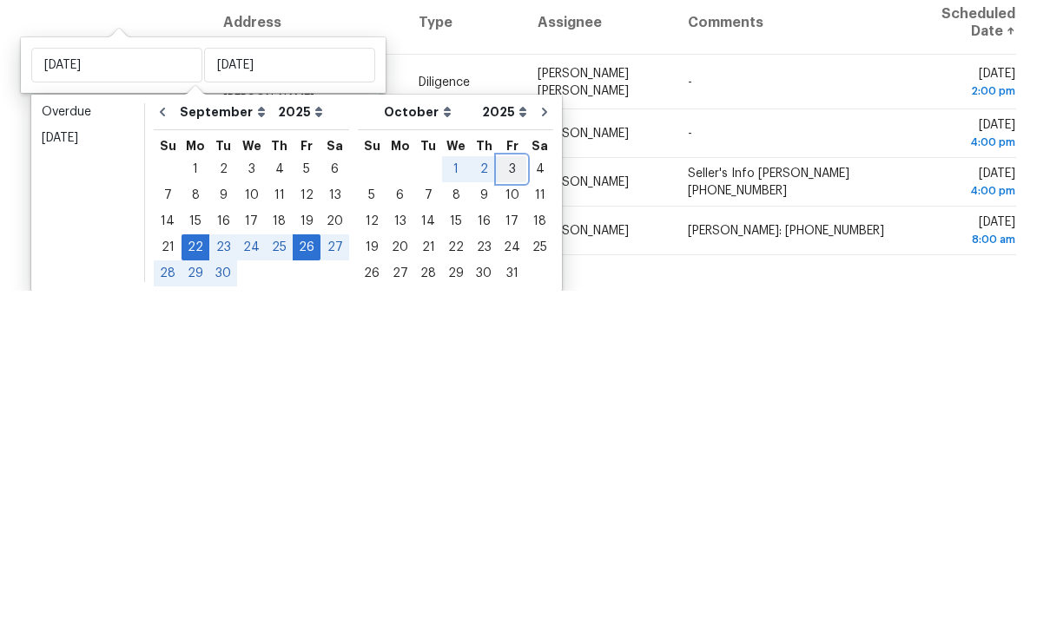
click at [498, 498] on div "3" at bounding box center [512, 510] width 29 height 24
type input "Fri, Oct 03"
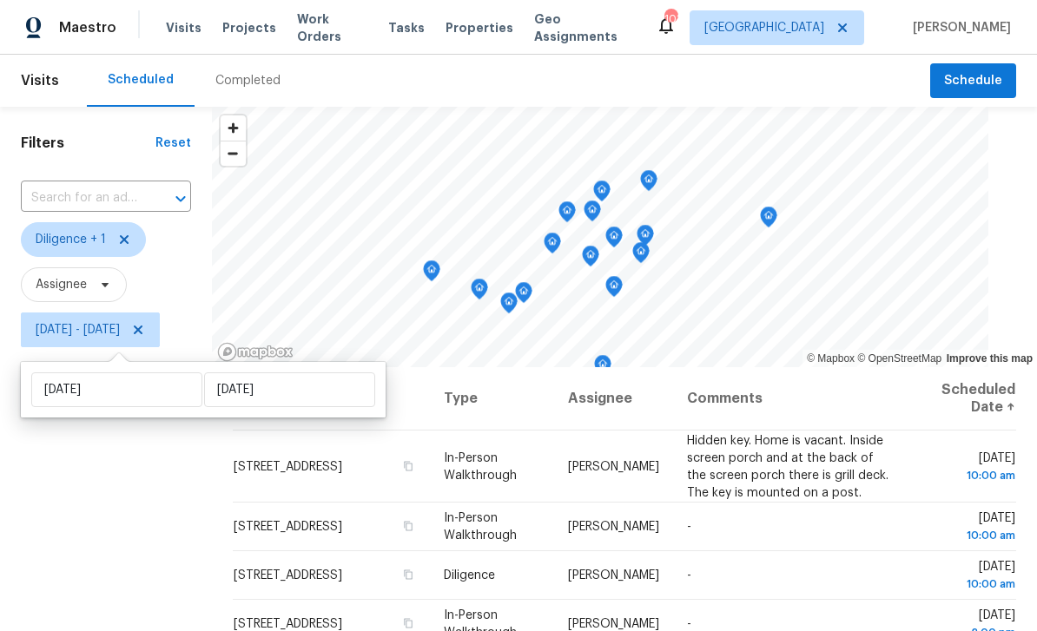
click at [205, 501] on div "Filters Reset ​ Diligence + 1 Assignee Mon, Sep 22 - Fri, Oct 03" at bounding box center [106, 490] width 212 height 766
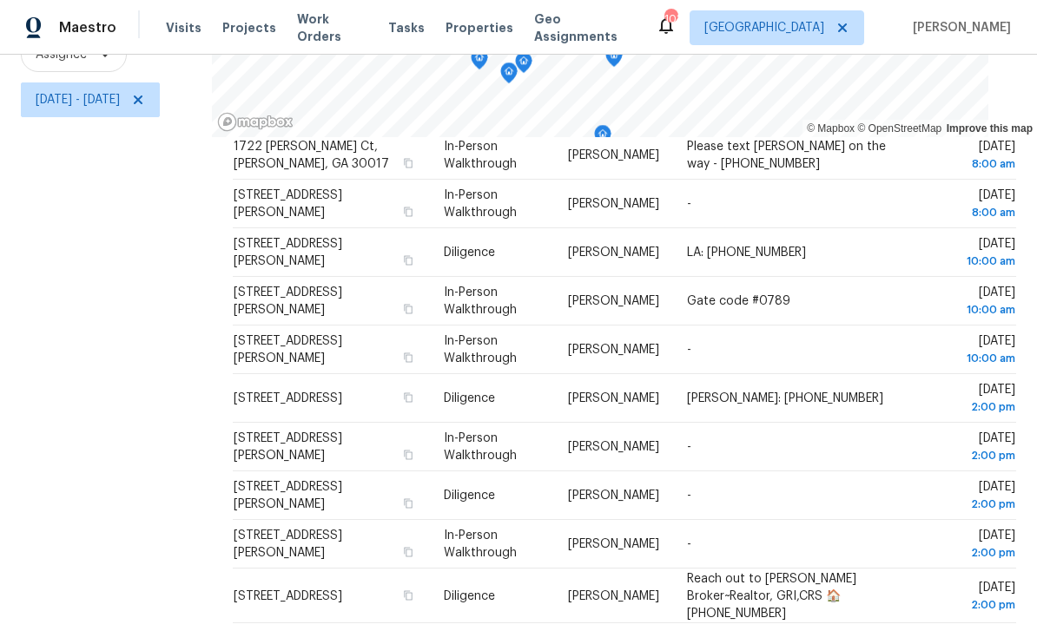
scroll to position [56, 0]
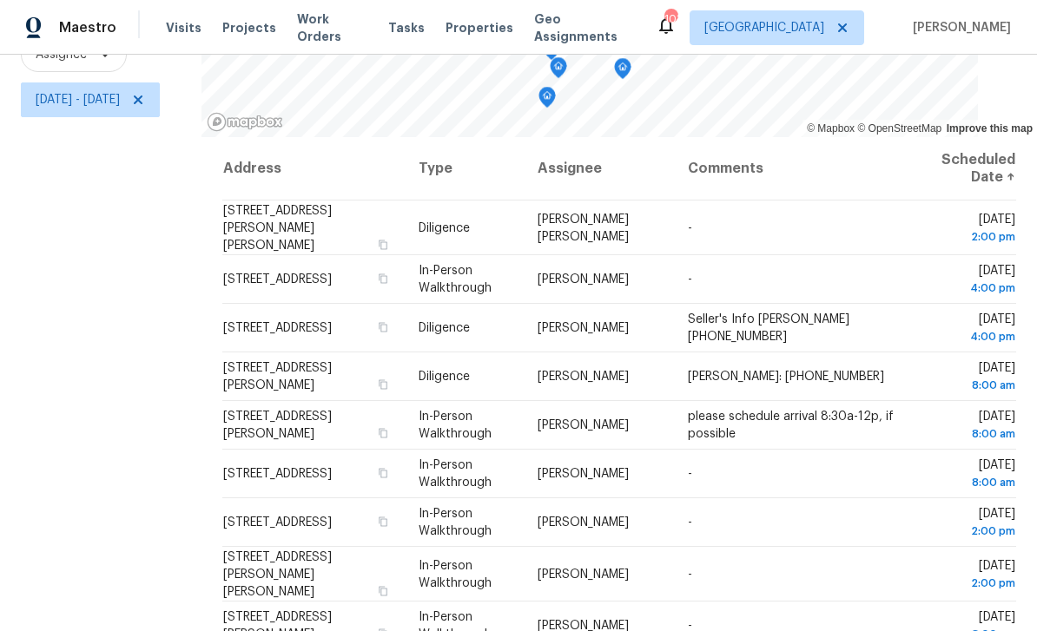
scroll to position [0, 0]
click at [160, 83] on span "Mon, Sep 22 - Fri, Oct 03" at bounding box center [90, 100] width 139 height 35
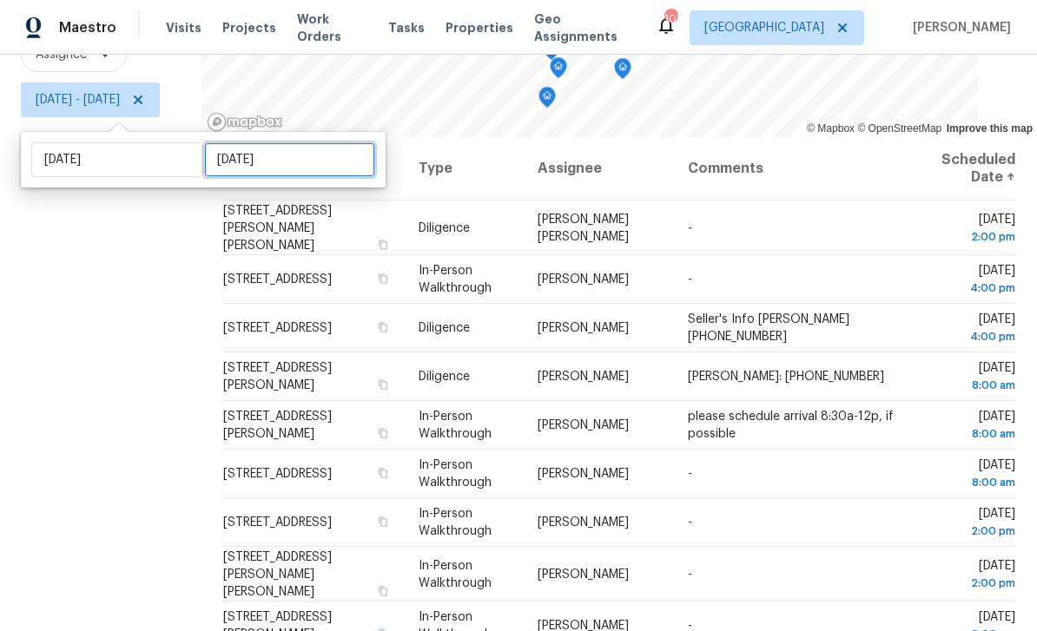
click at [320, 142] on input "Fri, Oct 03" at bounding box center [289, 159] width 171 height 35
select select "8"
select select "2025"
select select "9"
select select "2025"
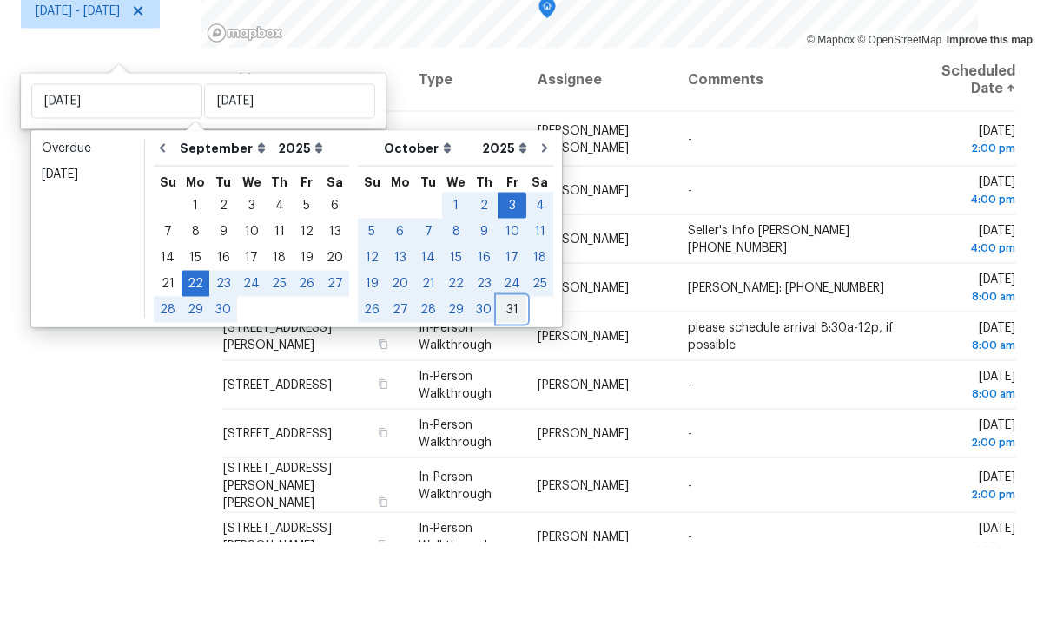
click at [503, 386] on div "31" at bounding box center [512, 398] width 29 height 24
type input "Fri, Oct 31"
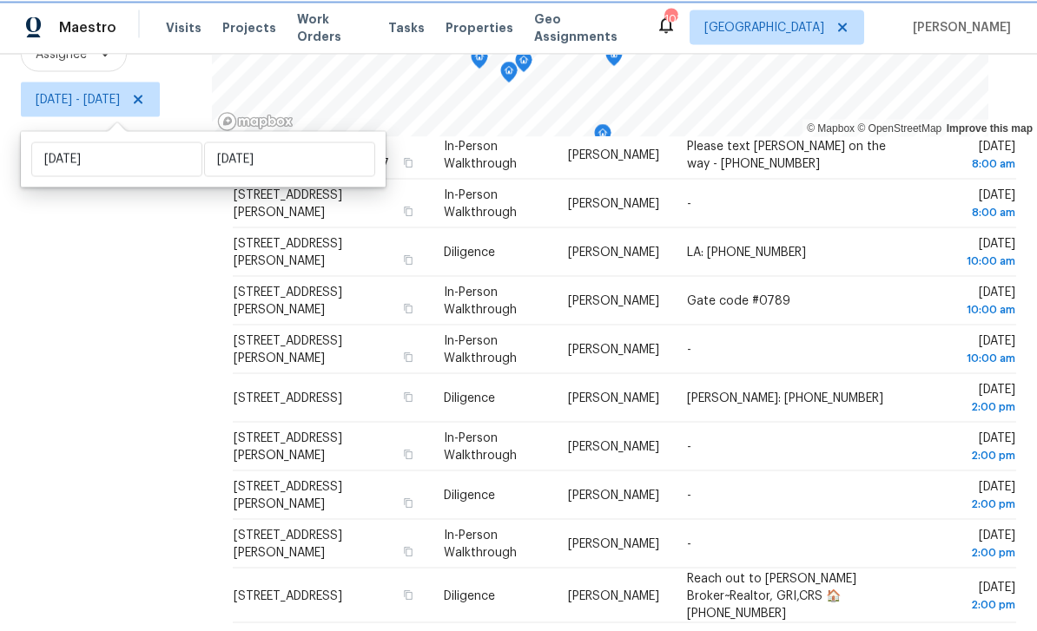
scroll to position [56, 0]
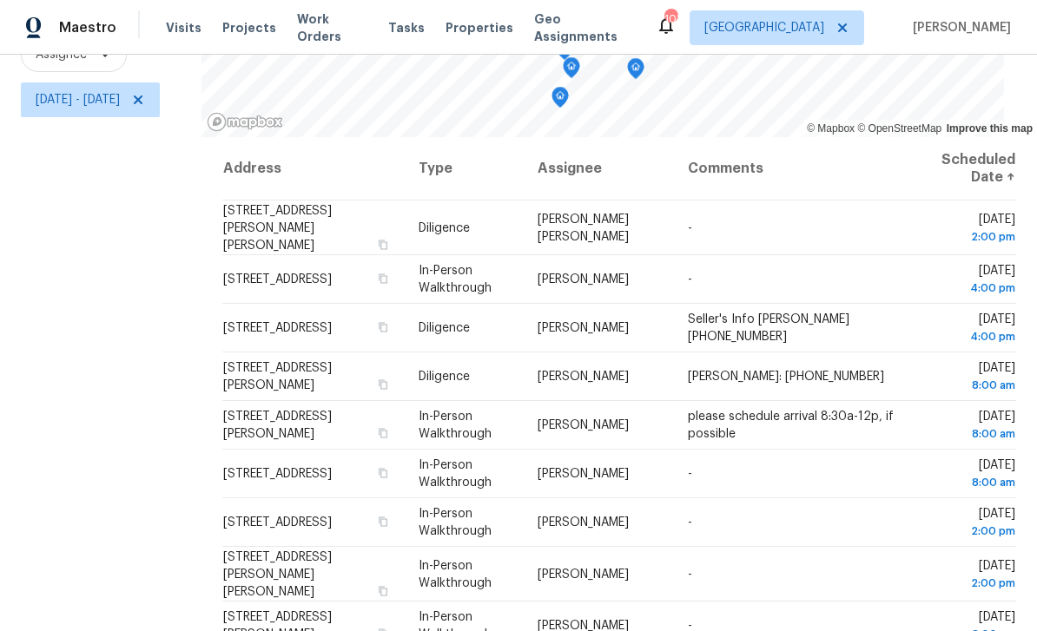
scroll to position [0, 0]
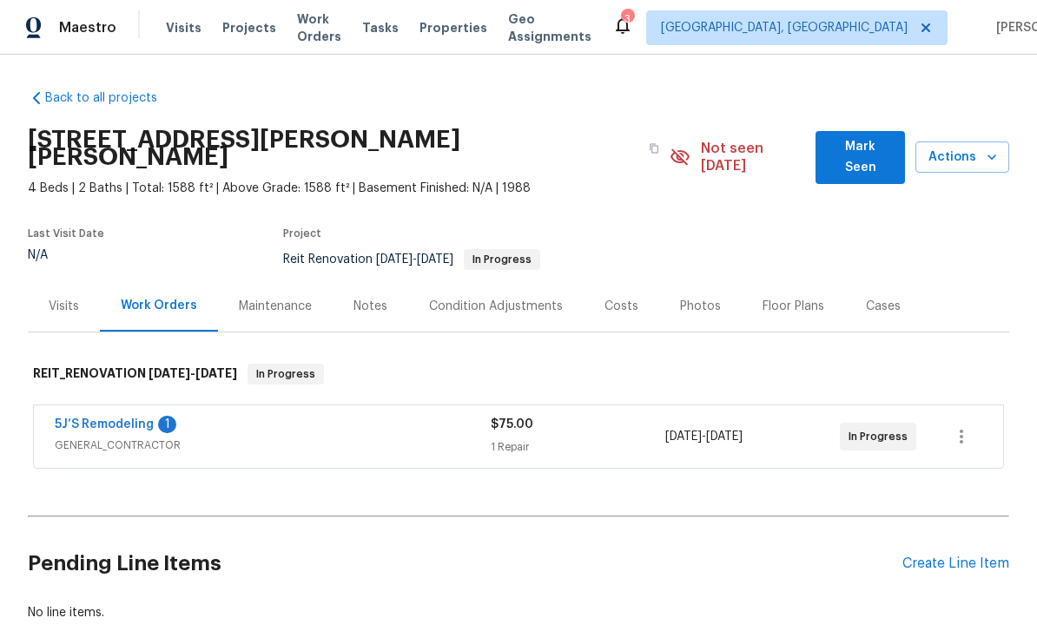
click at [101, 419] on link "5J’S Remodeling" at bounding box center [104, 425] width 99 height 12
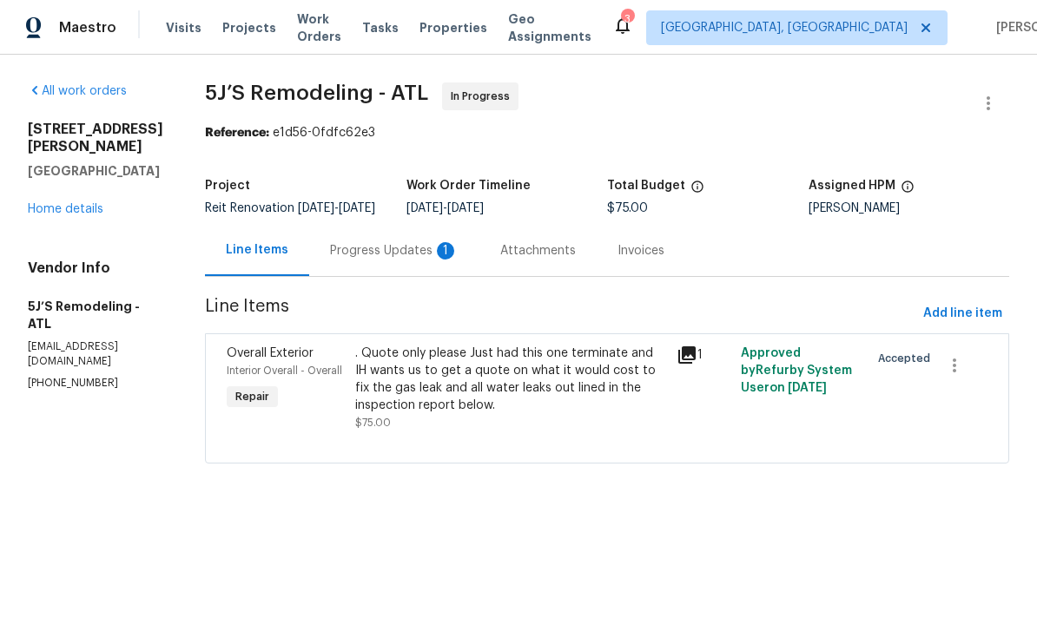
click at [448, 276] on div "Progress Updates 1" at bounding box center [394, 250] width 170 height 51
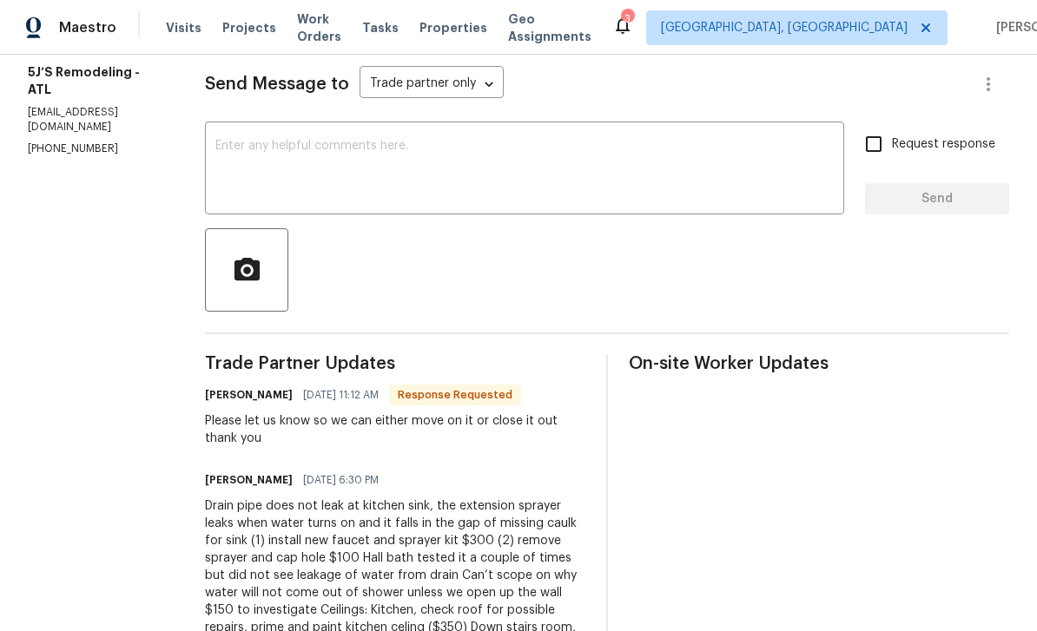
scroll to position [146, 0]
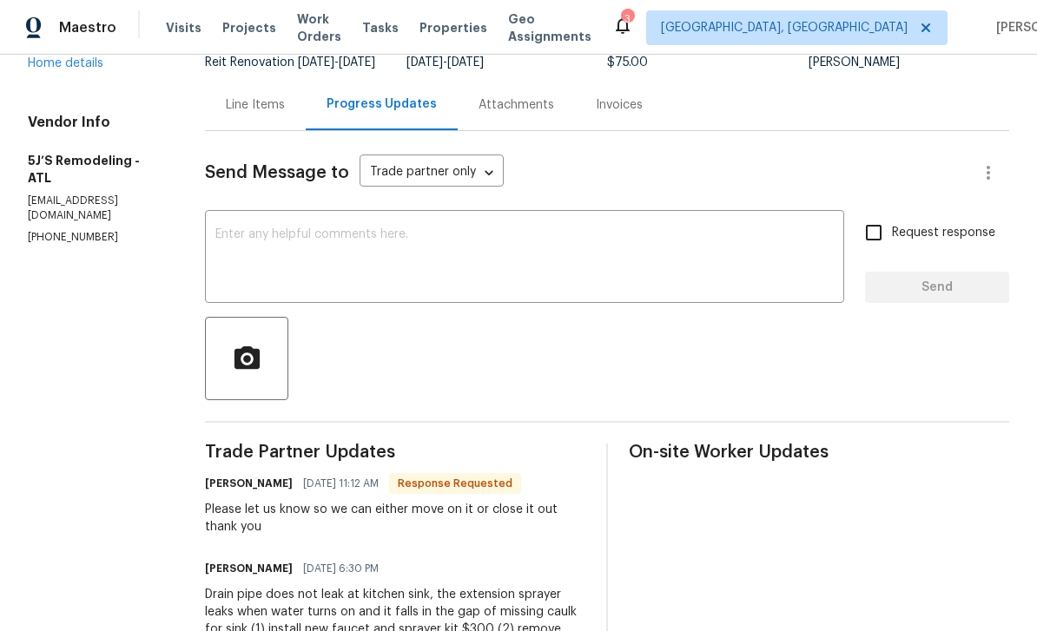
click at [805, 242] on textarea at bounding box center [524, 258] width 618 height 61
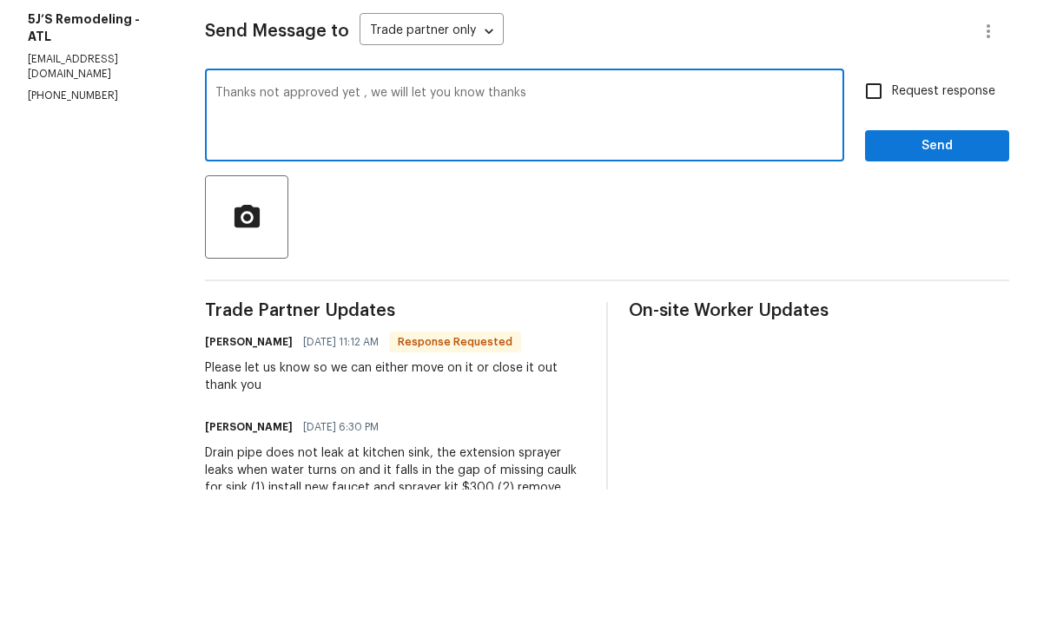
type textarea "Thanks not approved yet , we will let you know thanks"
click at [883, 215] on input "Request response" at bounding box center [874, 233] width 36 height 36
checkbox input "true"
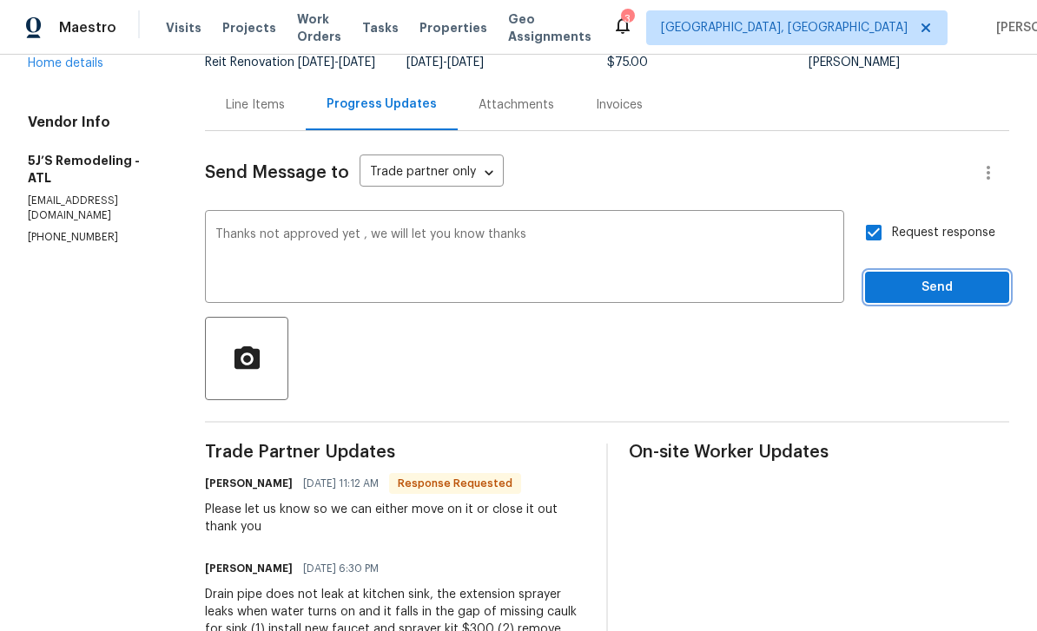
click at [949, 272] on button "Send" at bounding box center [937, 288] width 144 height 32
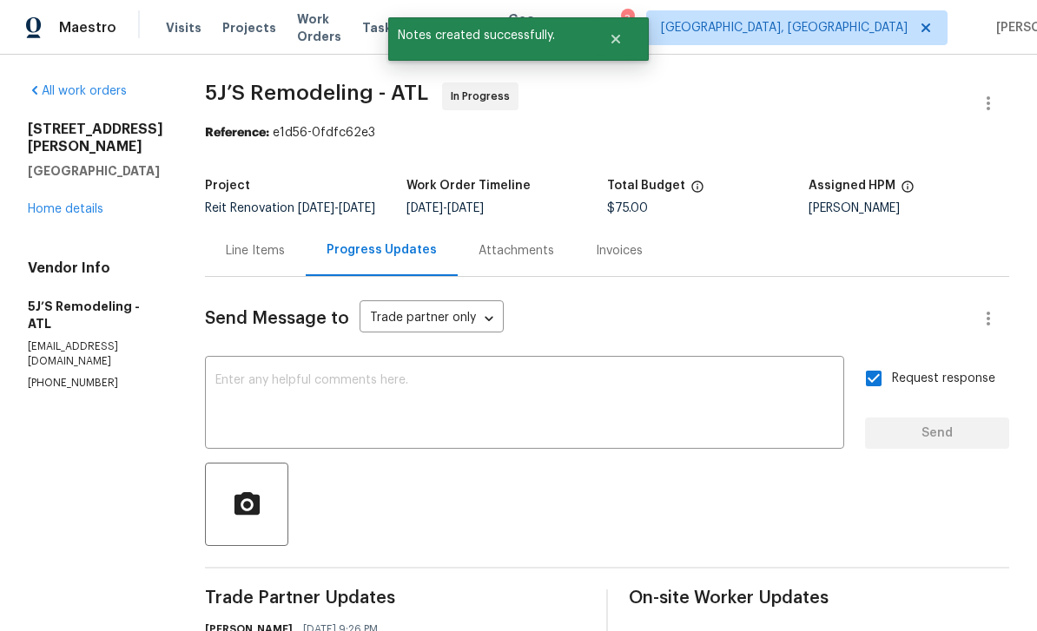
scroll to position [0, 0]
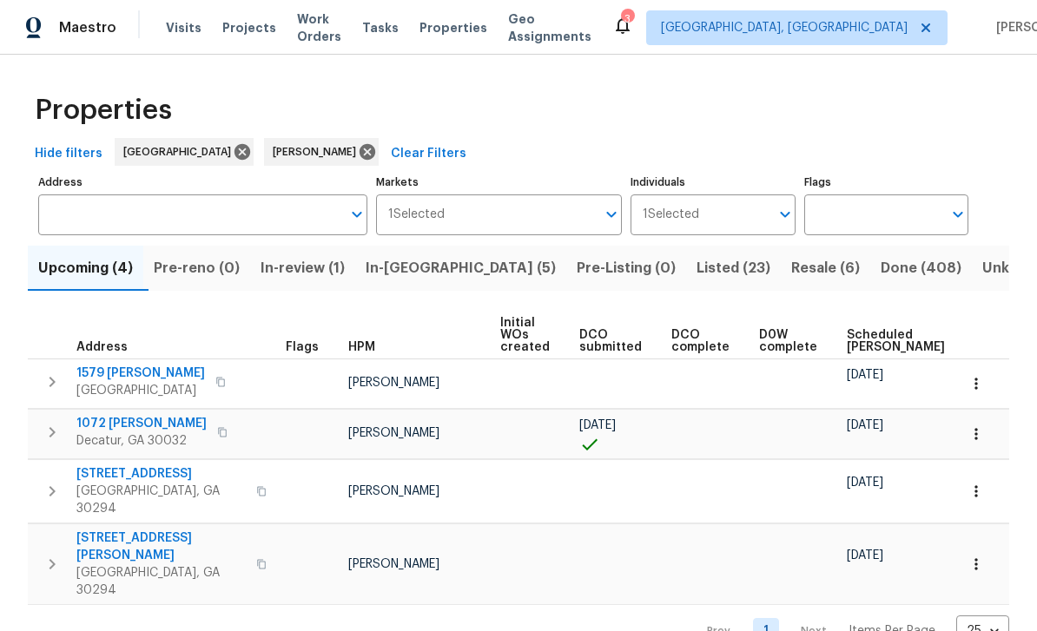
click at [180, 29] on span "Visits" at bounding box center [184, 27] width 36 height 17
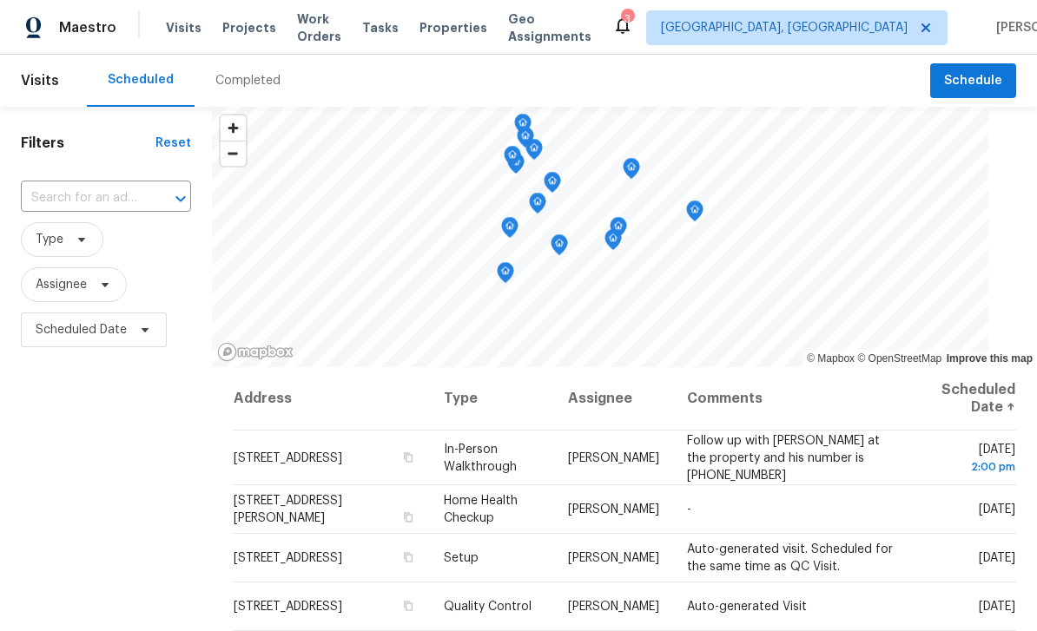
click at [142, 193] on input "text" at bounding box center [82, 198] width 122 height 27
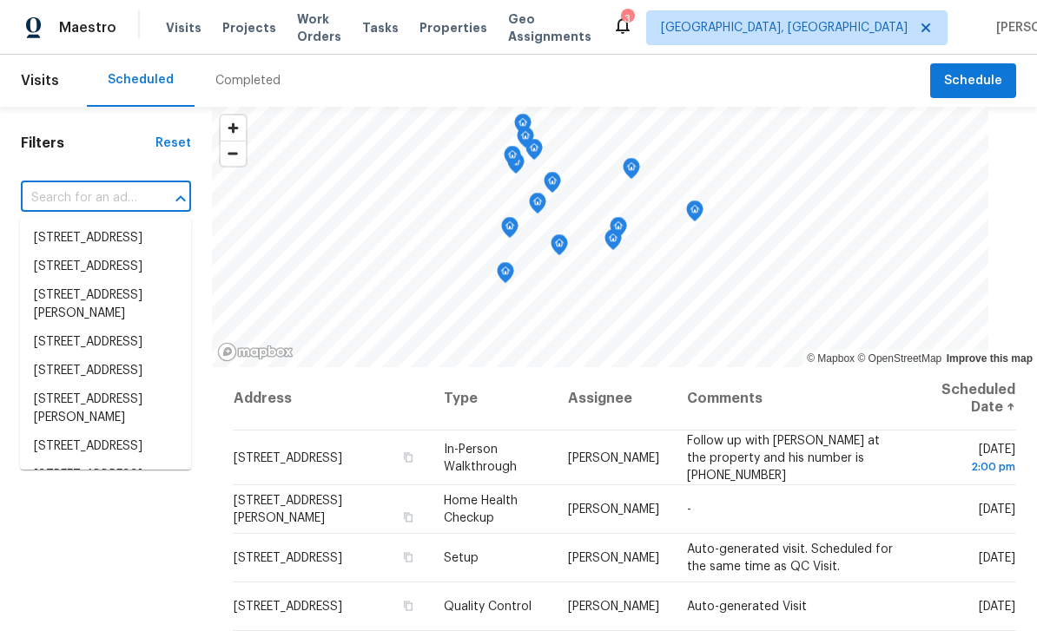
click at [129, 198] on input "text" at bounding box center [82, 198] width 122 height 27
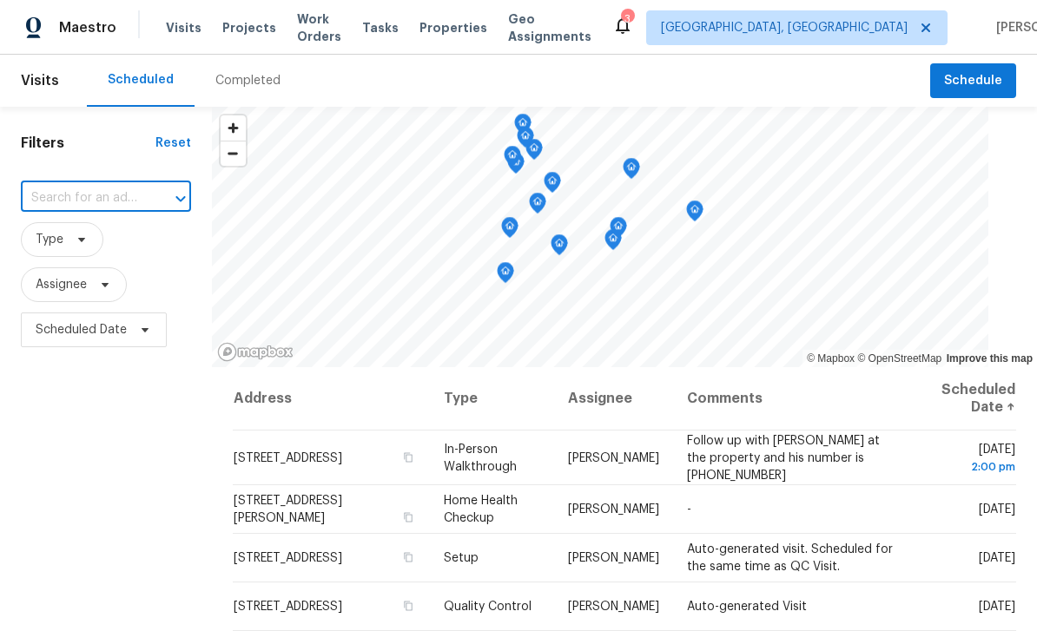
paste input "1579 Dillard Rd, Stone Mountain, GA 30088"
type input "1579"
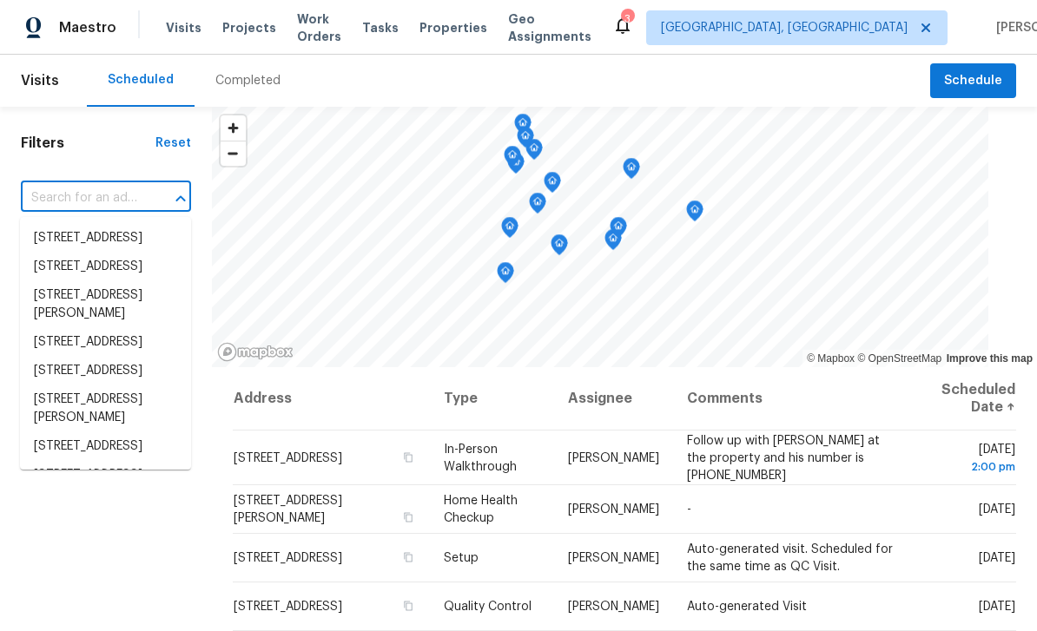
click at [341, 25] on span "Work Orders" at bounding box center [319, 27] width 44 height 35
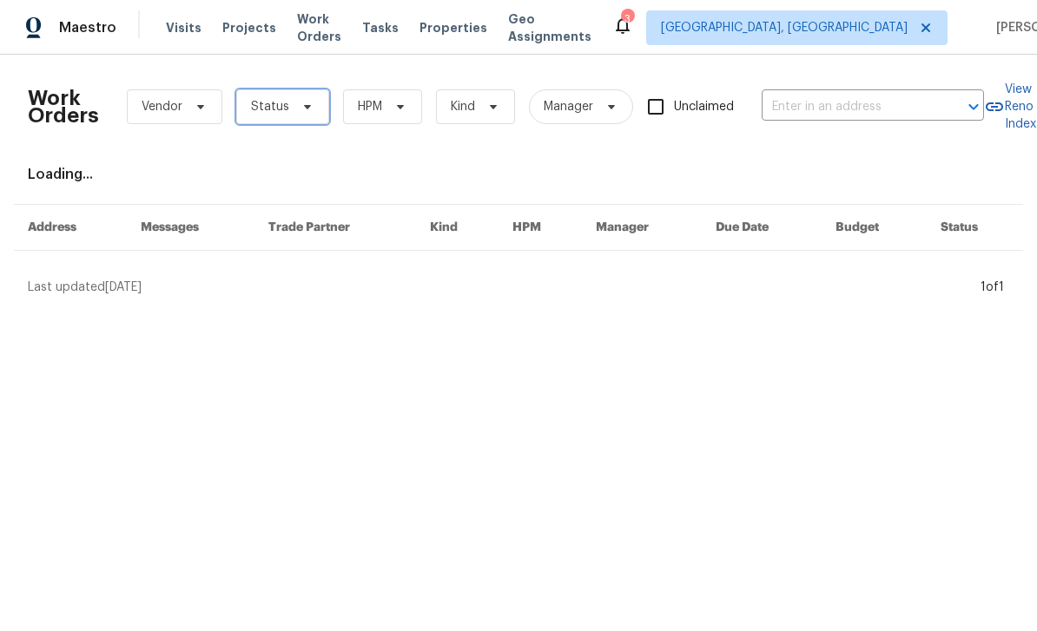
click at [301, 120] on span "Status" at bounding box center [282, 106] width 93 height 35
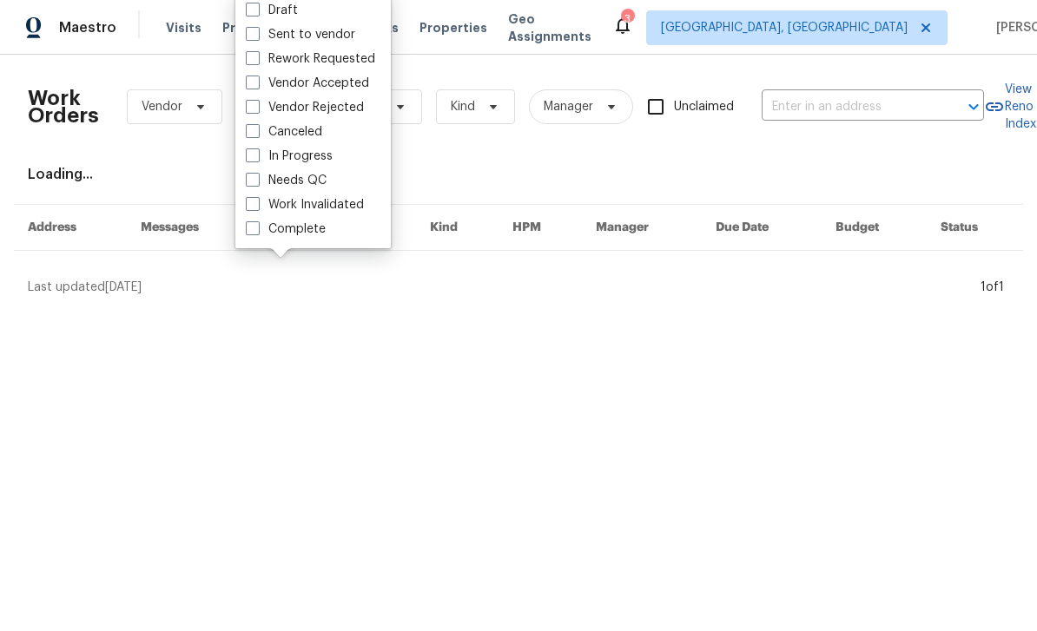
click at [326, 181] on label "Needs QC" at bounding box center [286, 180] width 81 height 17
click at [257, 181] on input "Needs QC" at bounding box center [251, 177] width 11 height 11
checkbox input "true"
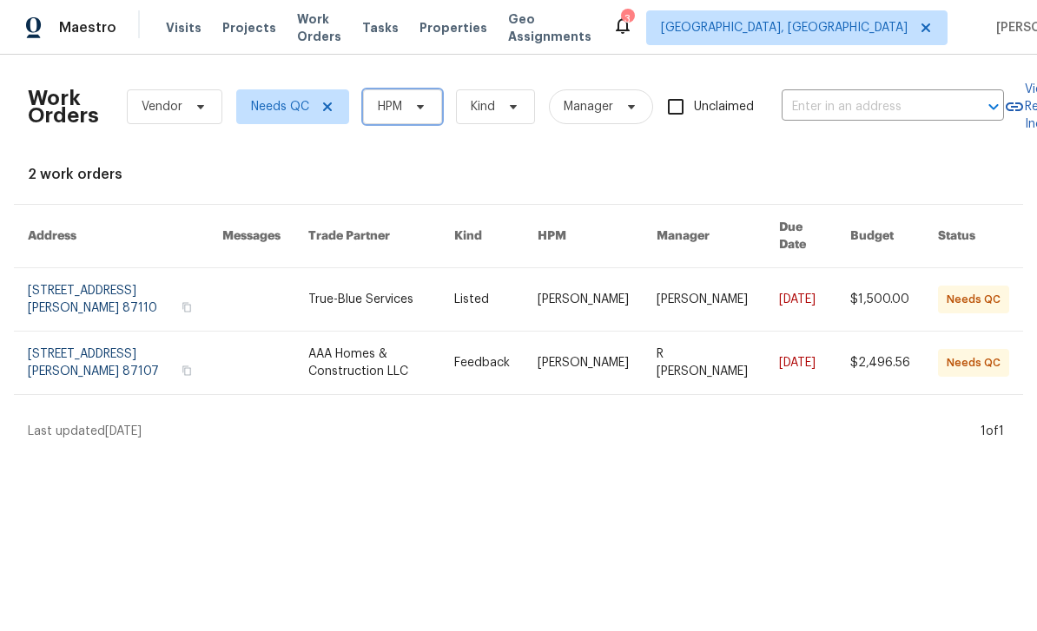
click at [415, 117] on span "HPM" at bounding box center [402, 106] width 79 height 35
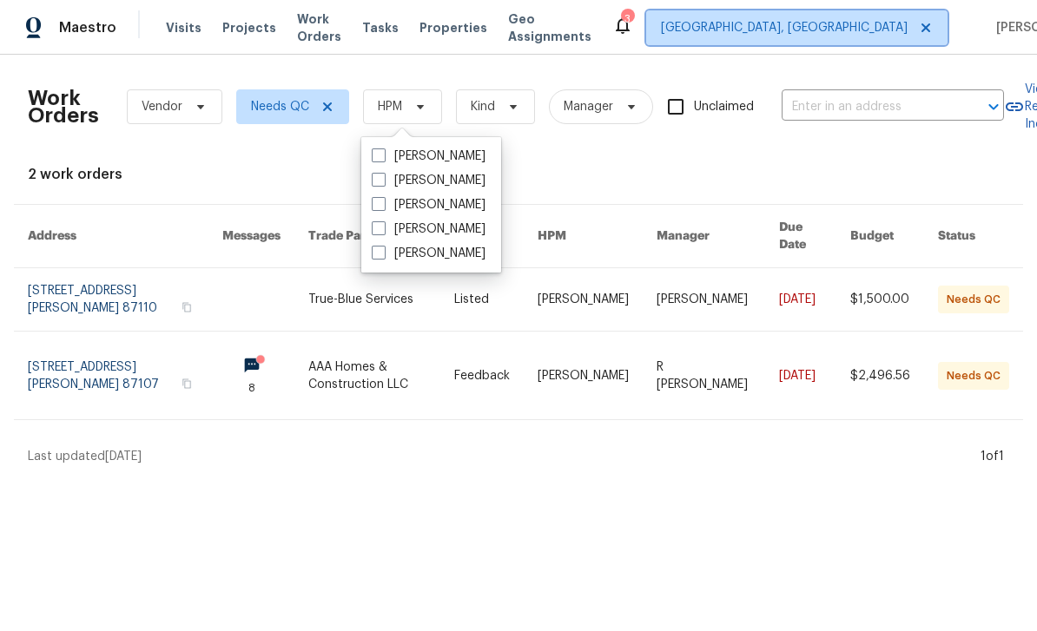
click at [789, 20] on span "[GEOGRAPHIC_DATA], [GEOGRAPHIC_DATA]" at bounding box center [784, 27] width 247 height 17
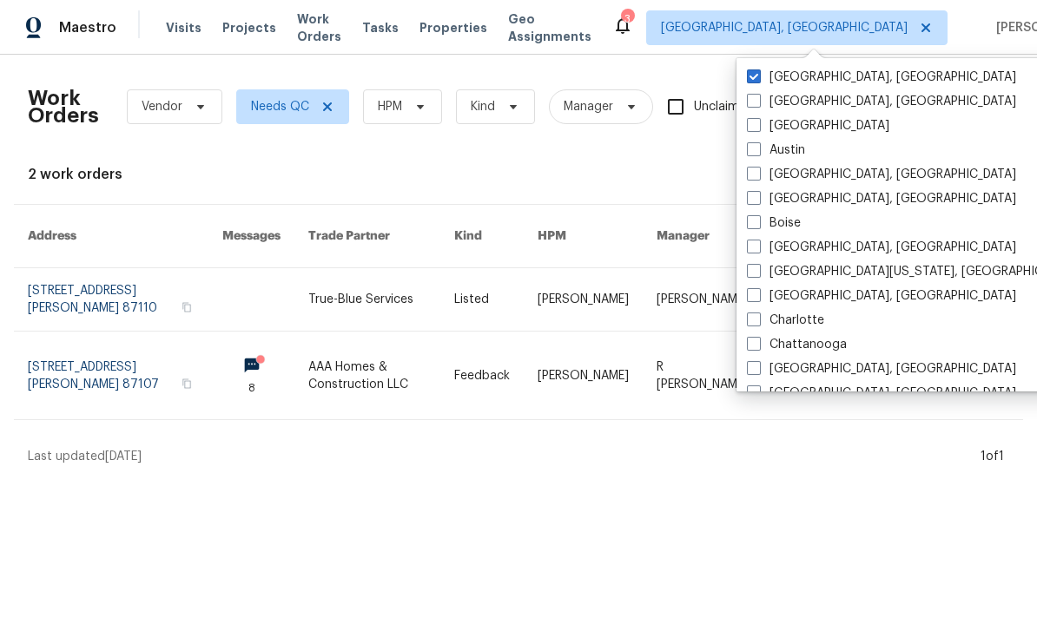
click at [762, 125] on label "Atlanta" at bounding box center [818, 125] width 142 height 17
click at [758, 125] on input "Atlanta" at bounding box center [752, 122] width 11 height 11
checkbox input "true"
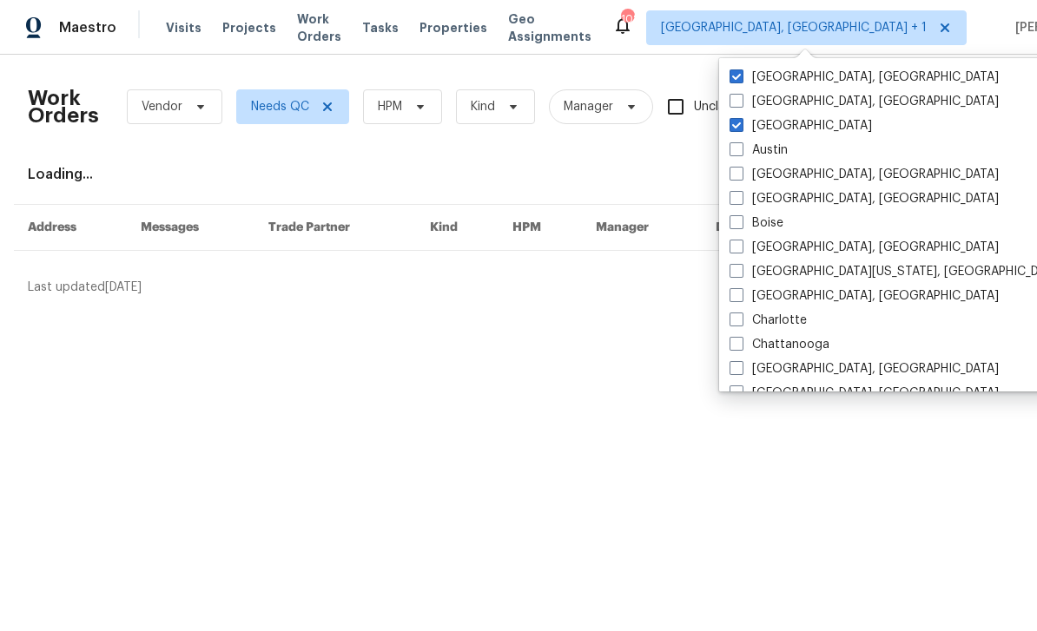
click at [790, 83] on label "[GEOGRAPHIC_DATA], [GEOGRAPHIC_DATA]" at bounding box center [864, 77] width 269 height 17
click at [741, 80] on input "[GEOGRAPHIC_DATA], [GEOGRAPHIC_DATA]" at bounding box center [735, 74] width 11 height 11
checkbox input "false"
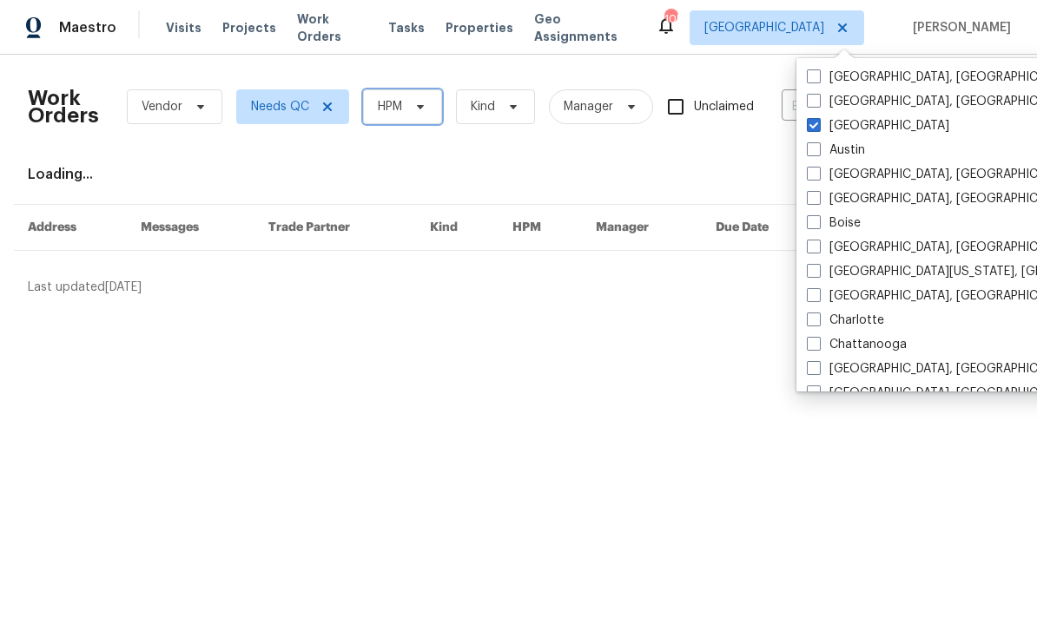
click at [430, 107] on span "HPM" at bounding box center [402, 106] width 79 height 35
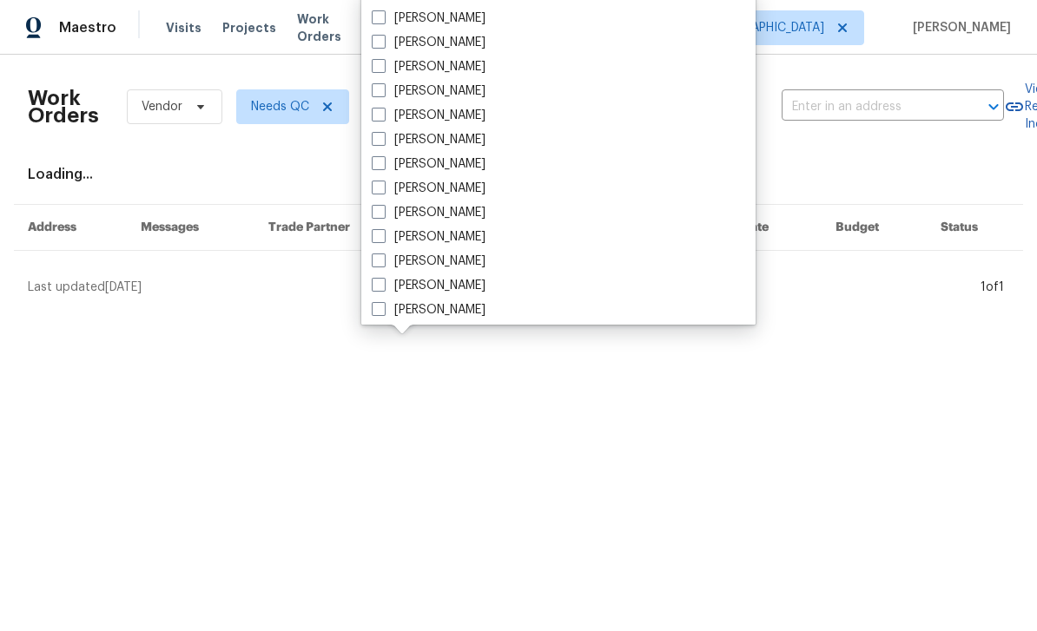
scroll to position [573, 0]
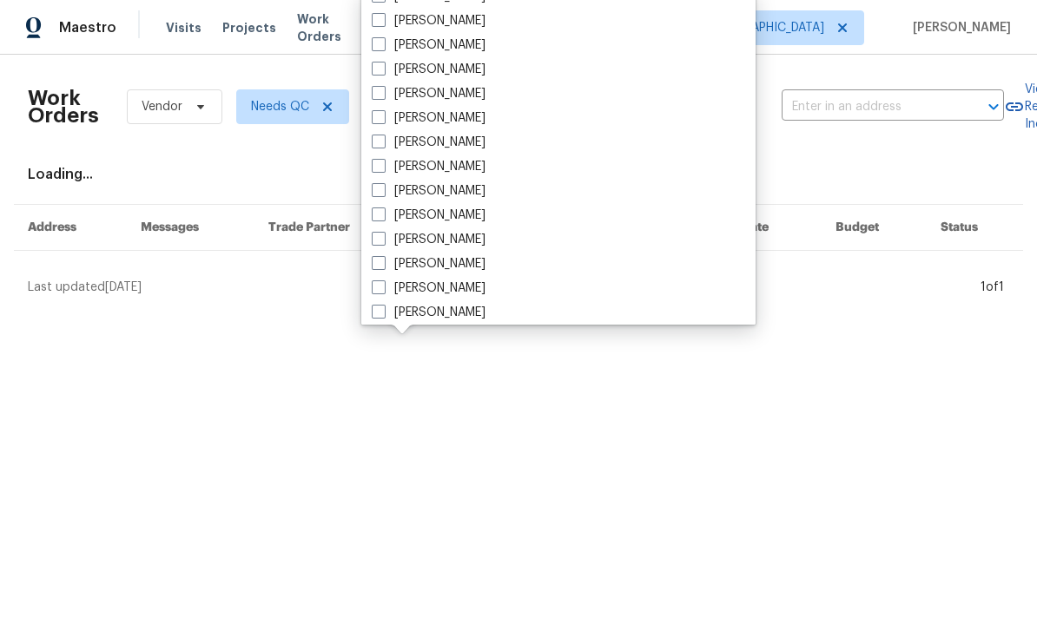
click at [463, 234] on label "[PERSON_NAME]" at bounding box center [429, 239] width 114 height 17
click at [383, 234] on input "[PERSON_NAME]" at bounding box center [377, 236] width 11 height 11
checkbox input "true"
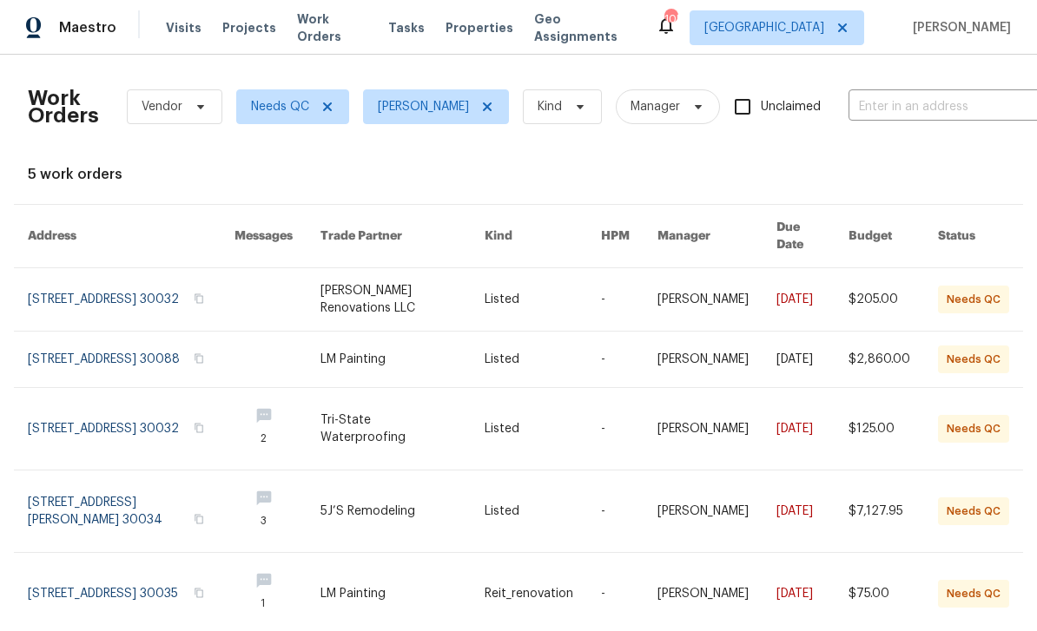
scroll to position [53, 0]
click at [168, 332] on link at bounding box center [131, 360] width 207 height 56
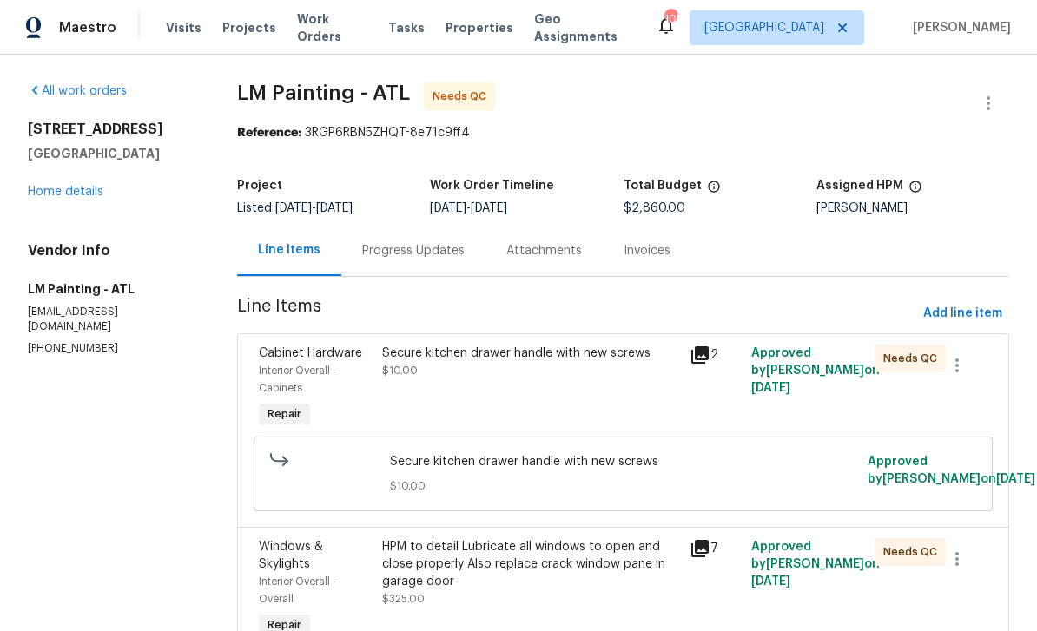
click at [709, 359] on icon at bounding box center [699, 355] width 17 height 17
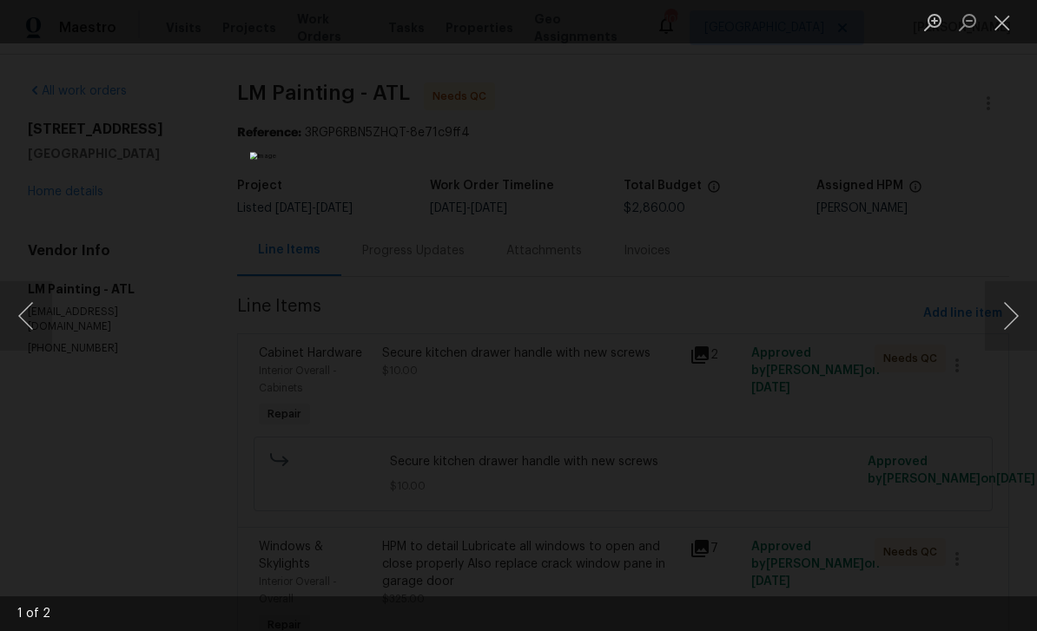
click at [1016, 321] on button "Next image" at bounding box center [1011, 315] width 52 height 69
click at [1007, 317] on button "Next image" at bounding box center [1011, 315] width 52 height 69
click at [1011, 316] on button "Next image" at bounding box center [1011, 315] width 52 height 69
click at [1001, 23] on button "Close lightbox" at bounding box center [1002, 22] width 35 height 30
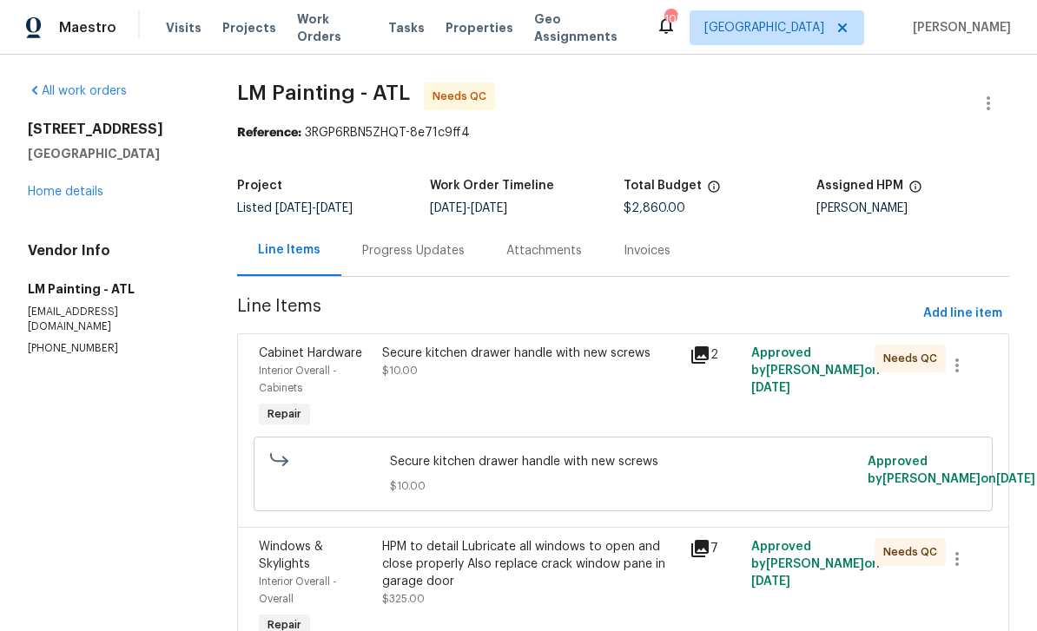
click at [606, 379] on div "Secure kitchen drawer handle with new screws $10.00" at bounding box center [531, 362] width 298 height 35
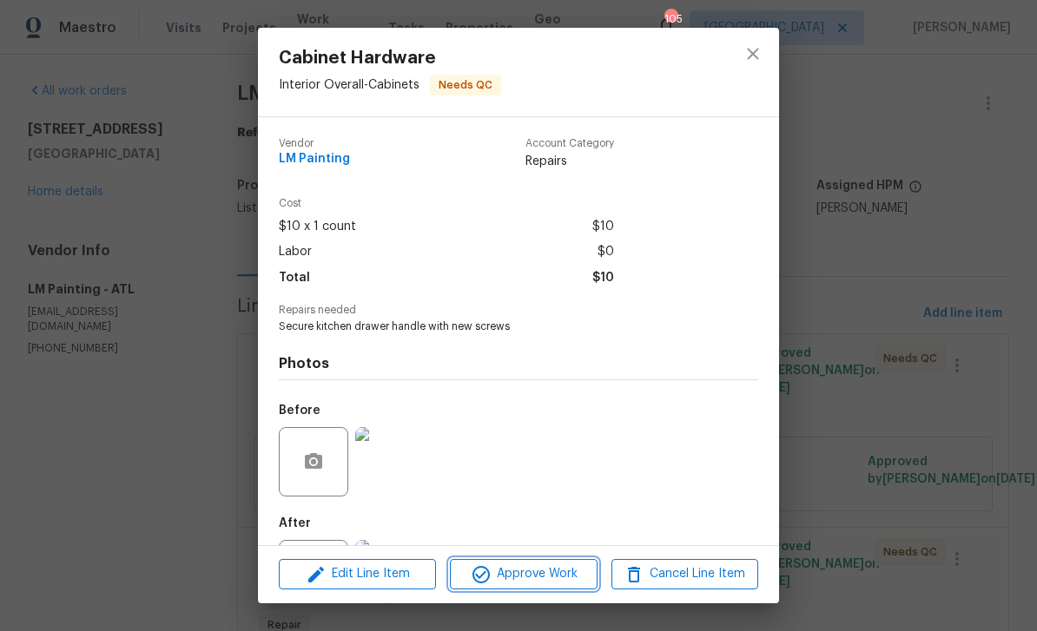
click at [569, 569] on span "Approve Work" at bounding box center [523, 575] width 136 height 22
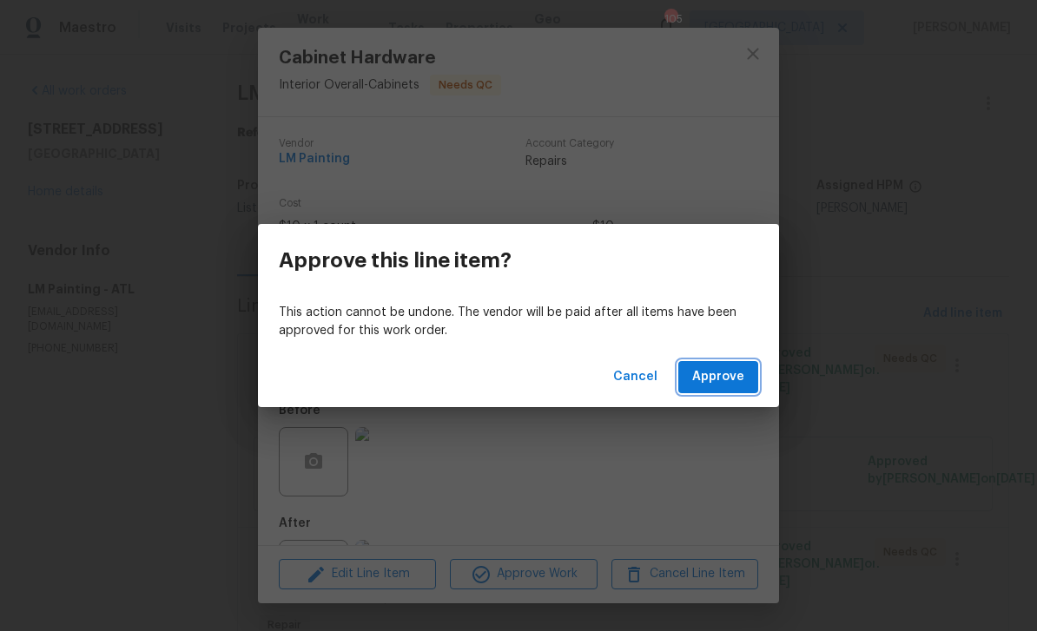
click at [714, 381] on span "Approve" at bounding box center [718, 378] width 52 height 22
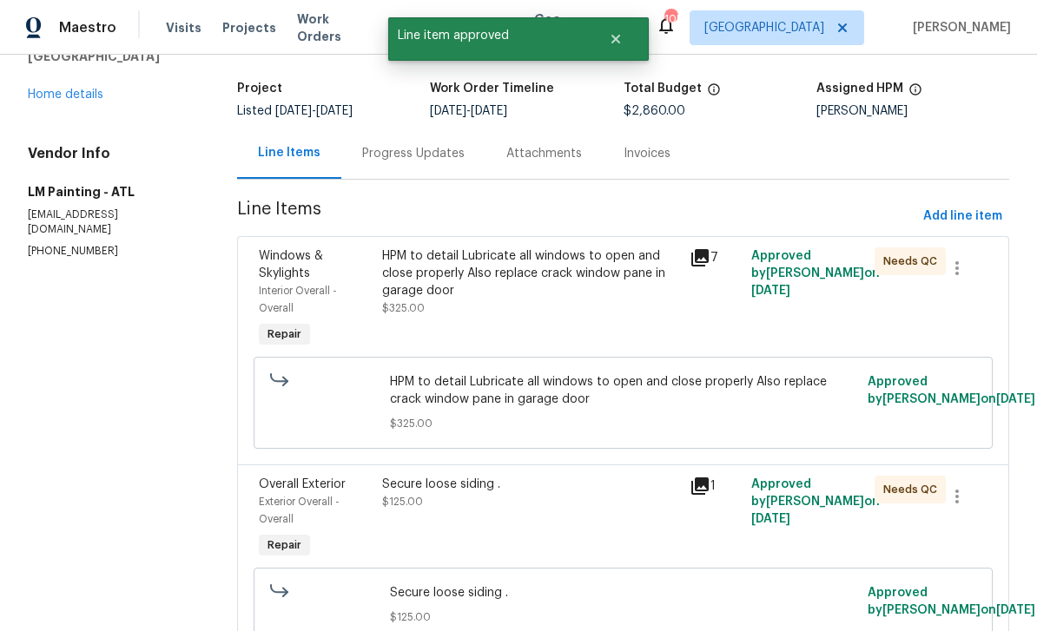
scroll to position [104, 0]
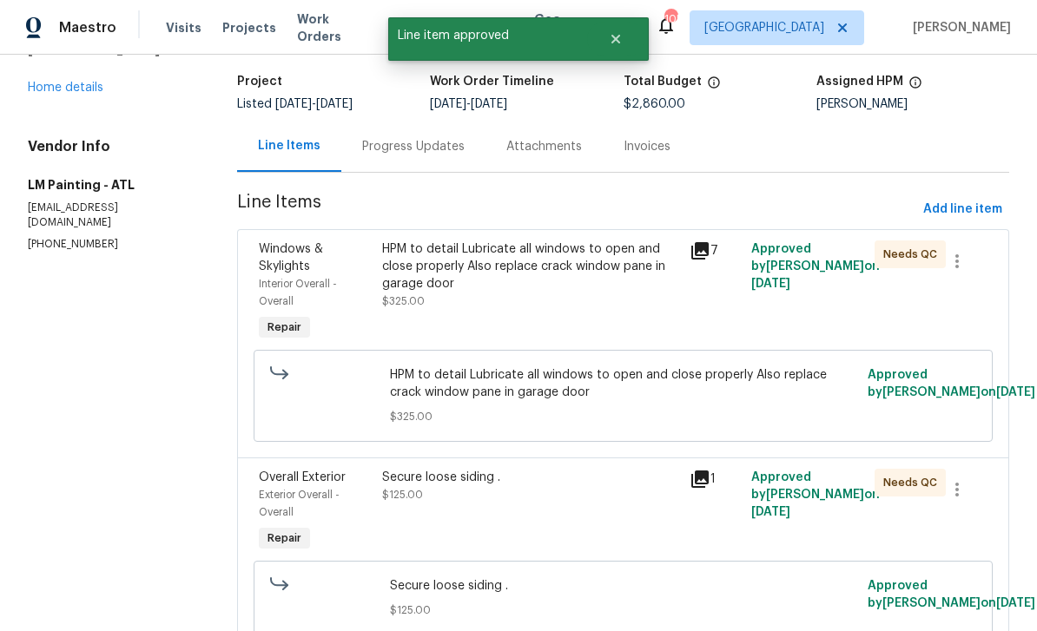
click at [612, 289] on div "HPM to detail Lubricate all windows to open and close properly Also replace cra…" at bounding box center [531, 267] width 298 height 52
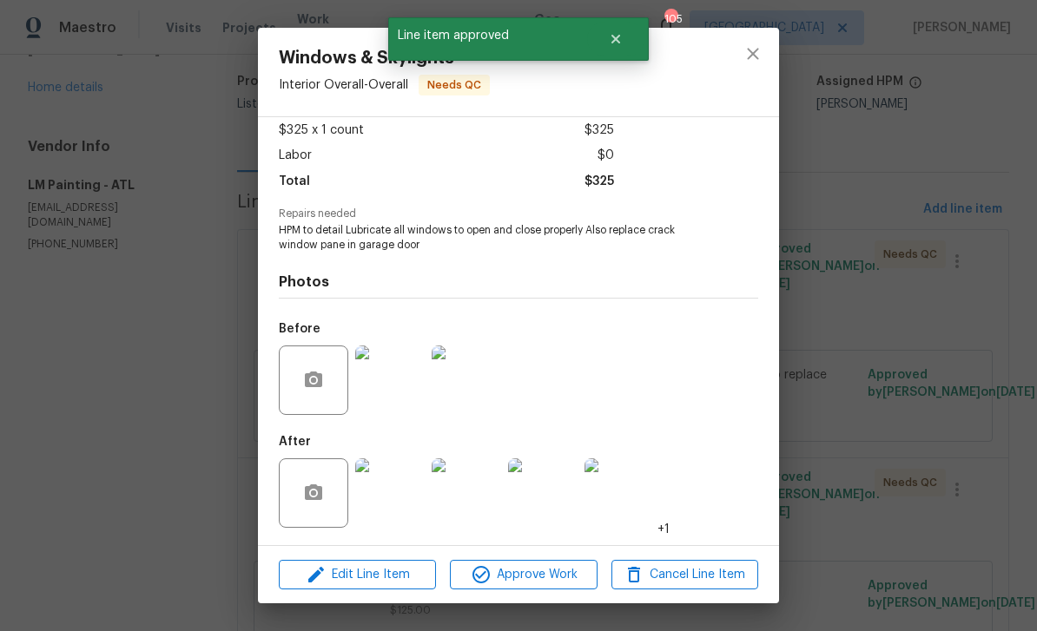
scroll to position [100, 0]
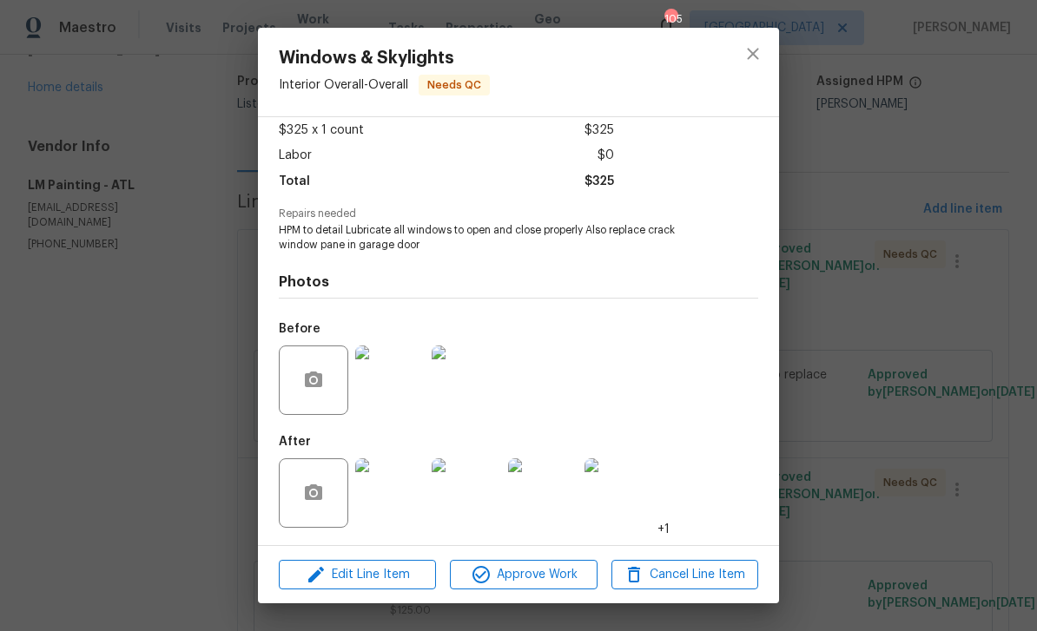
click at [401, 494] on img at bounding box center [389, 493] width 69 height 69
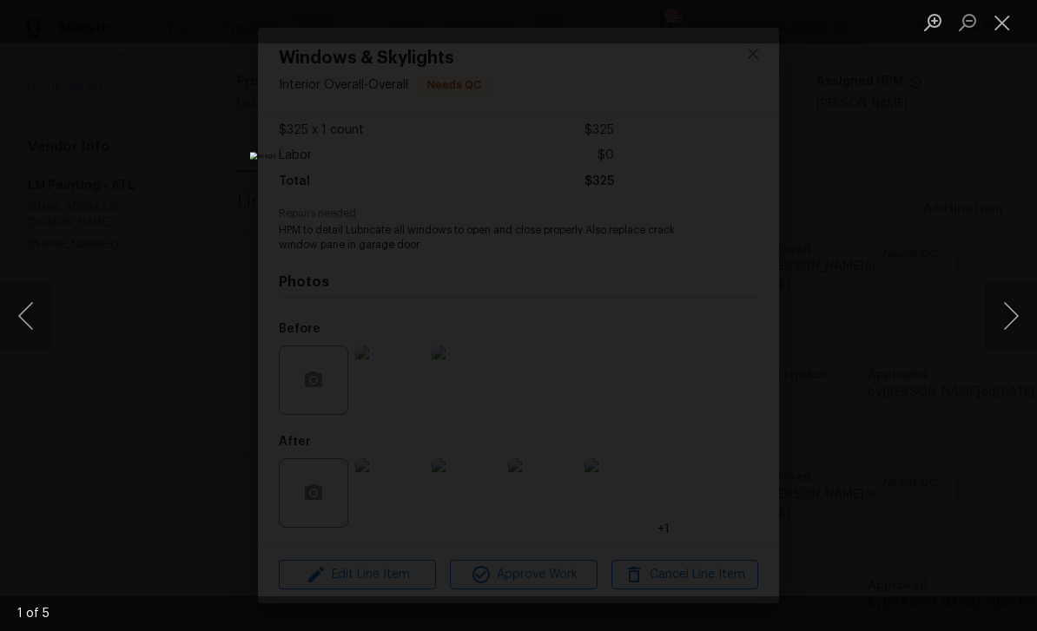
click at [1011, 315] on button "Next image" at bounding box center [1011, 315] width 52 height 69
click at [1010, 321] on button "Next image" at bounding box center [1011, 315] width 52 height 69
click at [1015, 321] on button "Next image" at bounding box center [1011, 315] width 52 height 69
click at [1014, 317] on button "Next image" at bounding box center [1011, 315] width 52 height 69
click at [1018, 315] on button "Next image" at bounding box center [1011, 315] width 52 height 69
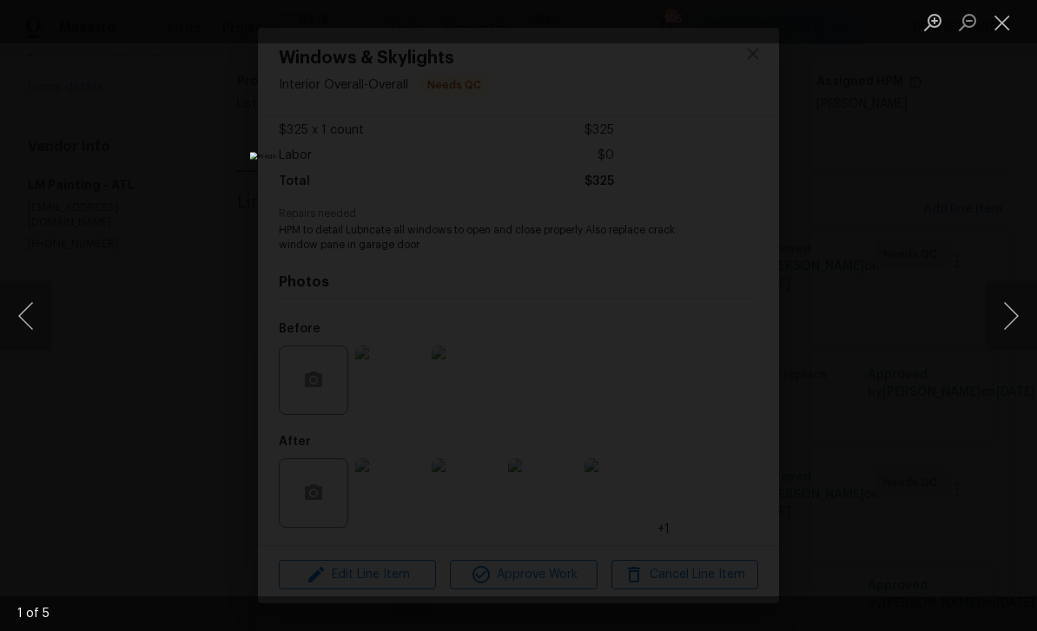
click at [1014, 315] on button "Next image" at bounding box center [1011, 315] width 52 height 69
click at [1015, 315] on button "Next image" at bounding box center [1011, 315] width 52 height 69
click at [1007, 19] on button "Close lightbox" at bounding box center [1002, 22] width 35 height 30
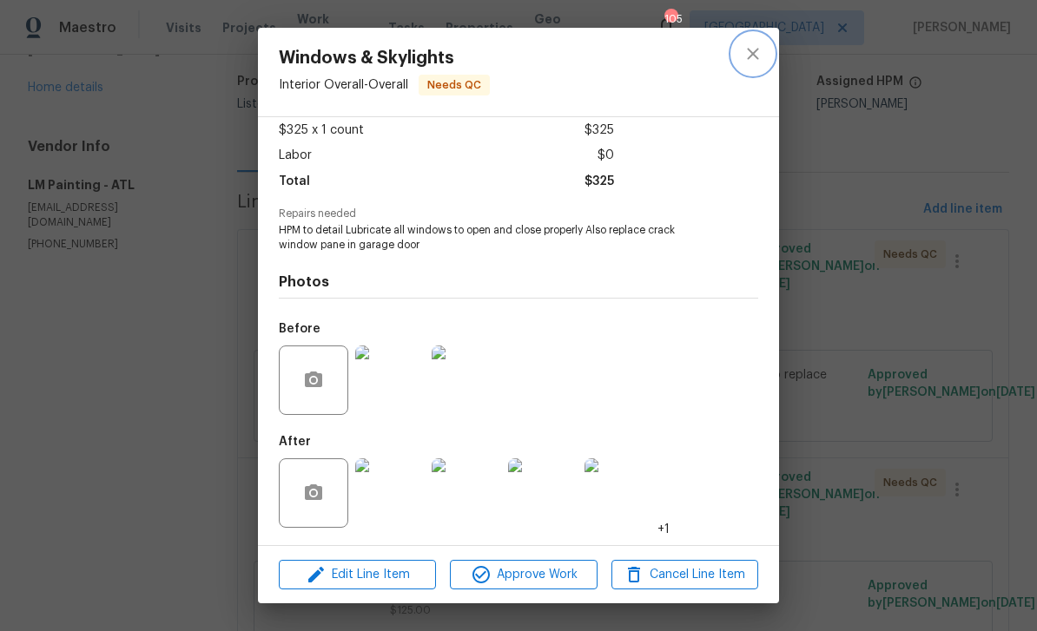
click at [748, 50] on icon "close" at bounding box center [753, 53] width 21 height 21
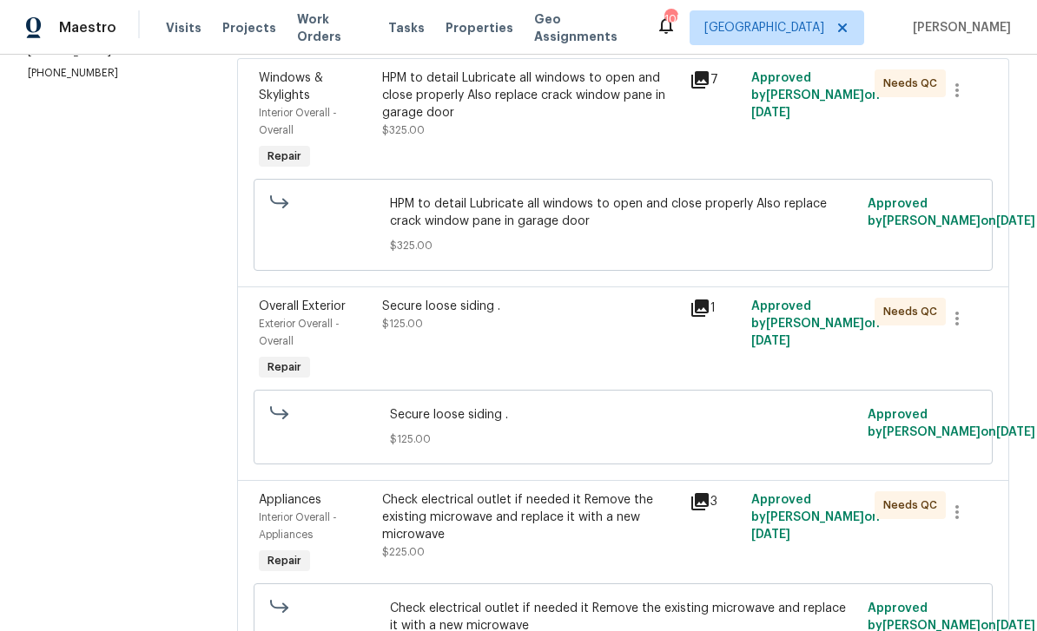
scroll to position [274, 0]
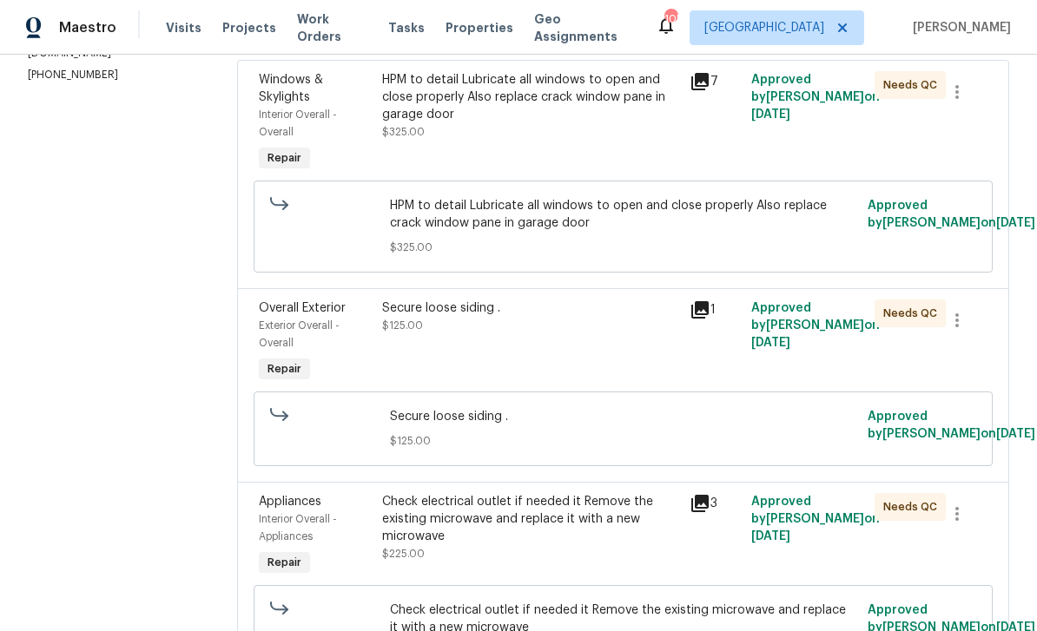
click at [710, 319] on icon at bounding box center [700, 310] width 21 height 21
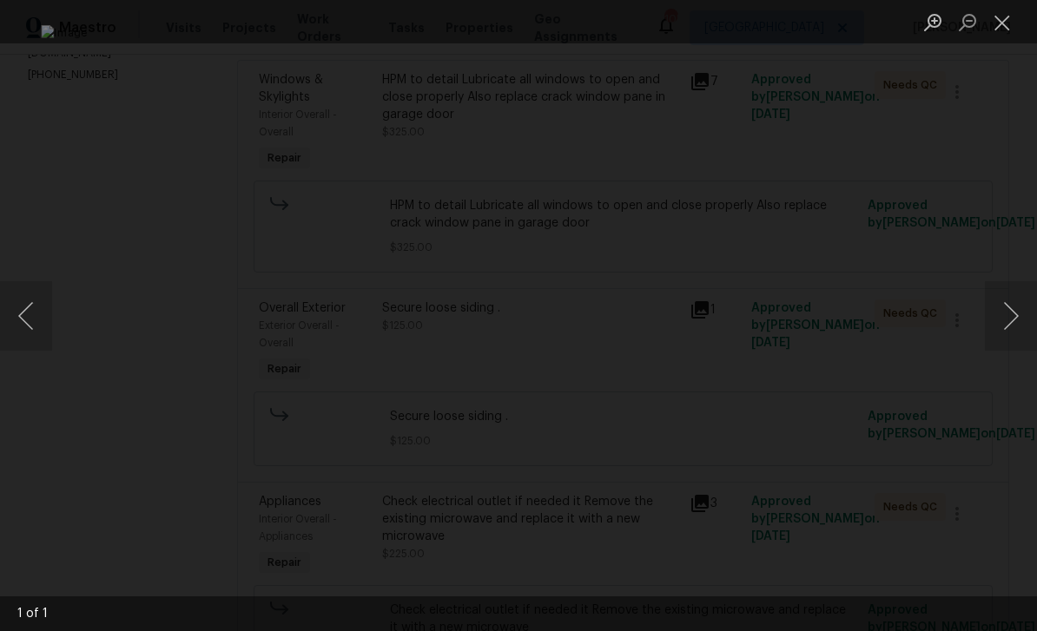
click at [1007, 316] on button "Next image" at bounding box center [1011, 315] width 52 height 69
click at [1016, 305] on button "Next image" at bounding box center [1011, 315] width 52 height 69
click at [1005, 21] on button "Close lightbox" at bounding box center [1002, 22] width 35 height 30
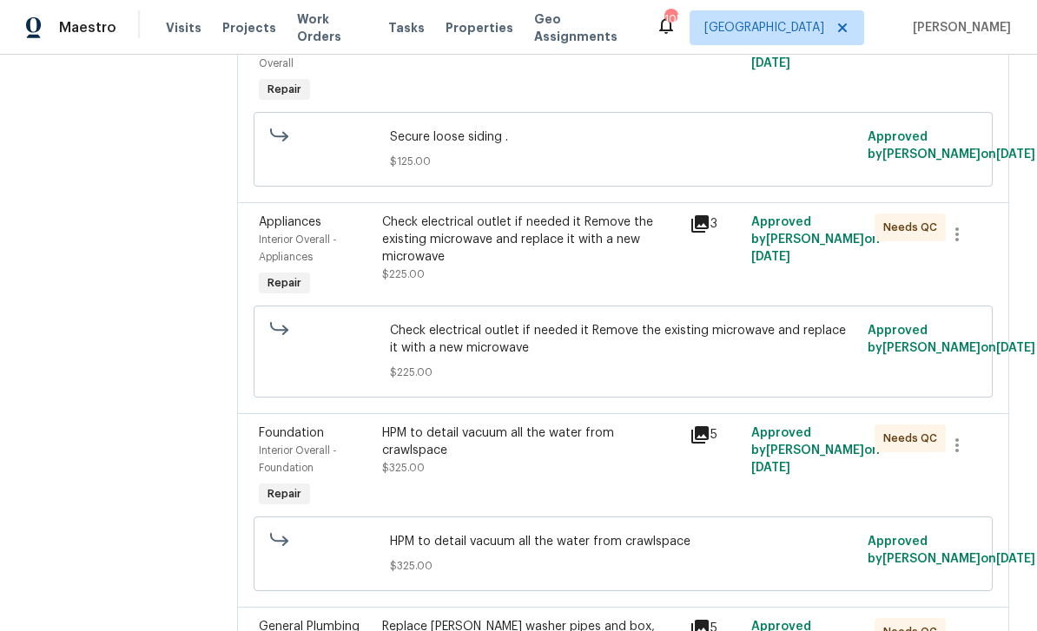
scroll to position [585, 0]
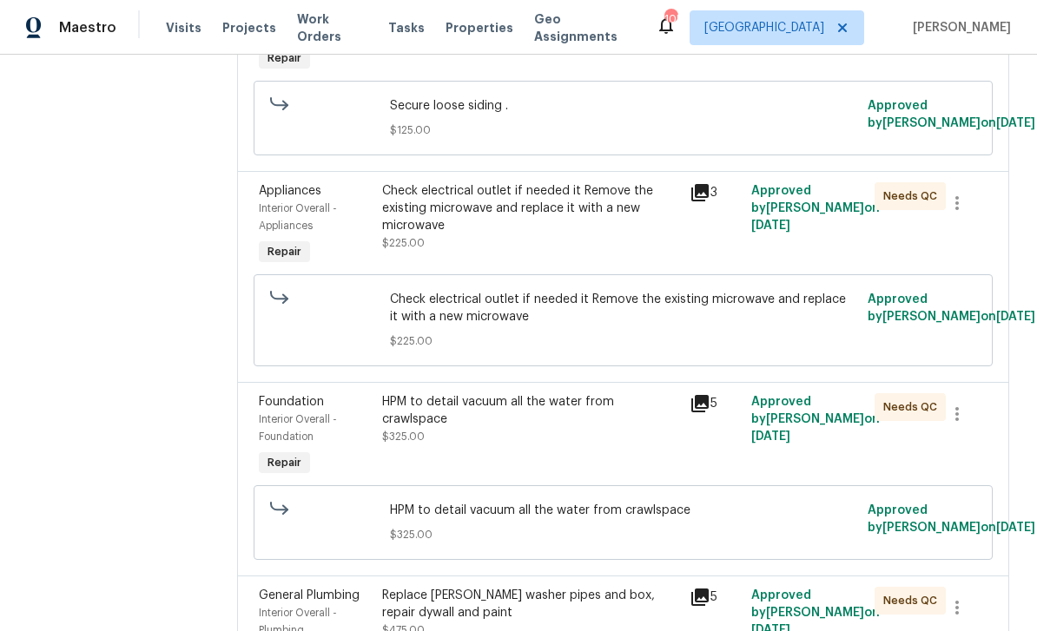
click at [709, 201] on icon at bounding box center [699, 192] width 17 height 17
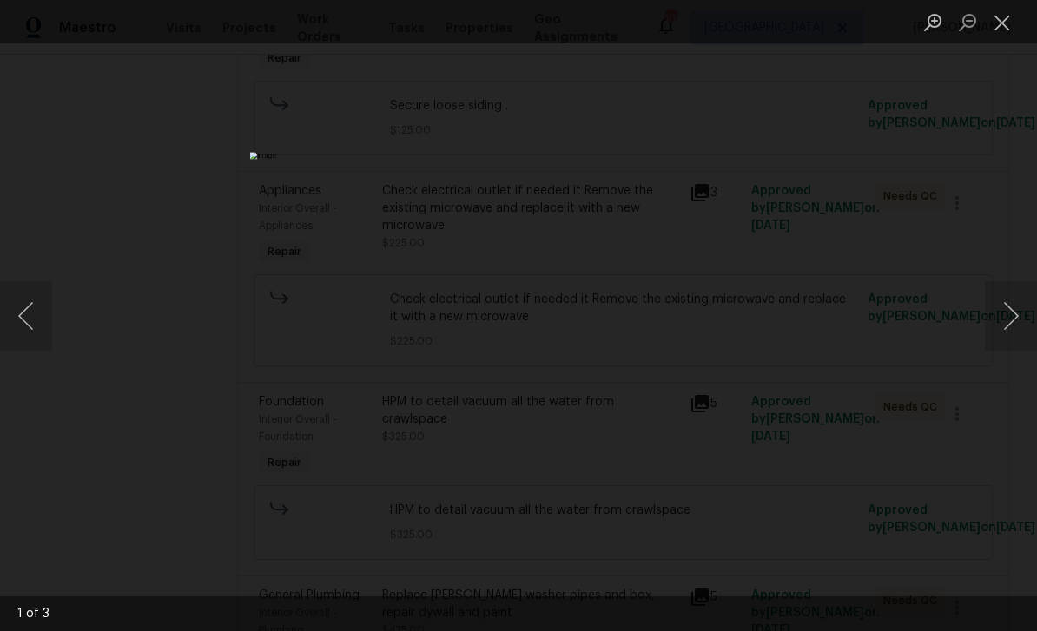
click at [1011, 315] on button "Next image" at bounding box center [1011, 315] width 52 height 69
click at [1015, 312] on button "Next image" at bounding box center [1011, 315] width 52 height 69
click at [1014, 314] on button "Next image" at bounding box center [1011, 315] width 52 height 69
click at [1018, 315] on button "Next image" at bounding box center [1011, 315] width 52 height 69
click at [1017, 316] on button "Next image" at bounding box center [1011, 315] width 52 height 69
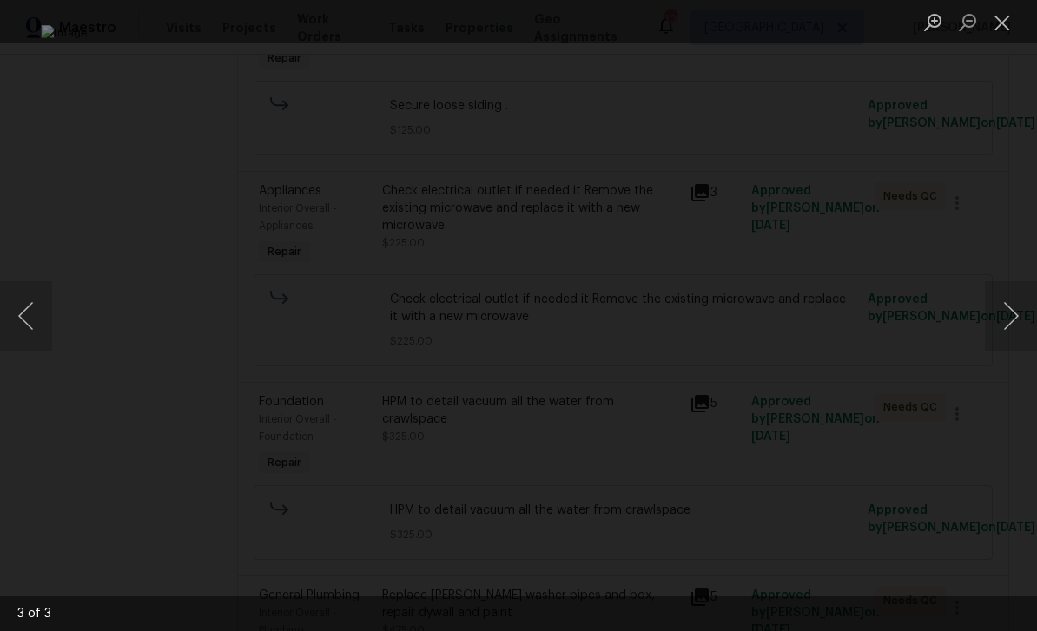
click at [1002, 22] on button "Close lightbox" at bounding box center [1002, 22] width 35 height 30
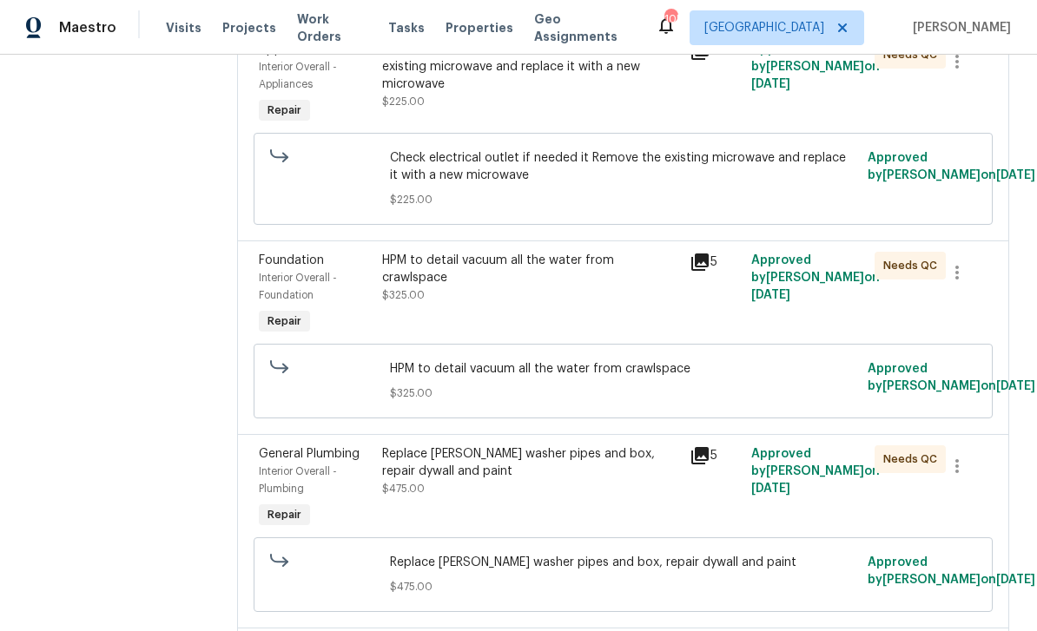
scroll to position [732, 0]
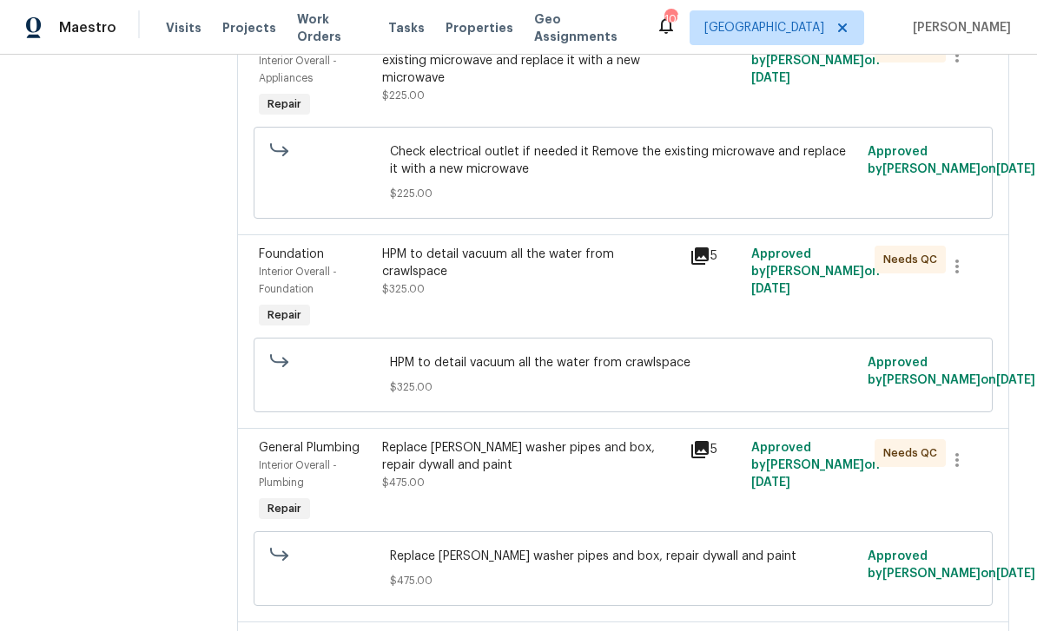
click at [709, 265] on icon at bounding box center [699, 256] width 17 height 17
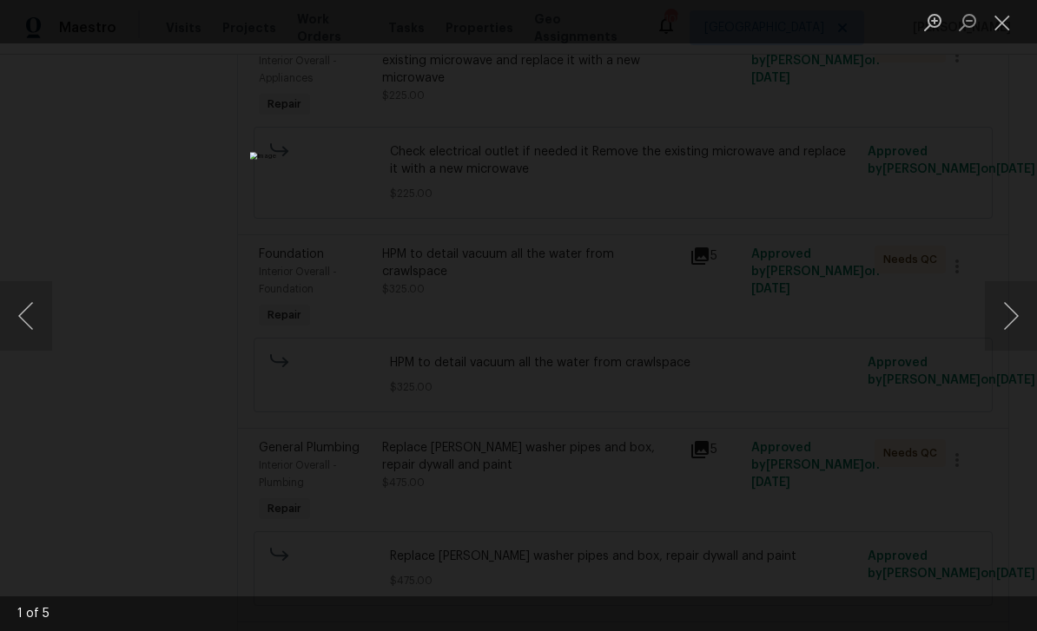
click at [1007, 318] on button "Next image" at bounding box center [1011, 315] width 52 height 69
click at [1011, 323] on button "Next image" at bounding box center [1011, 315] width 52 height 69
click at [1007, 324] on button "Next image" at bounding box center [1011, 315] width 52 height 69
click at [1009, 320] on button "Next image" at bounding box center [1011, 315] width 52 height 69
click at [1012, 319] on button "Next image" at bounding box center [1011, 315] width 52 height 69
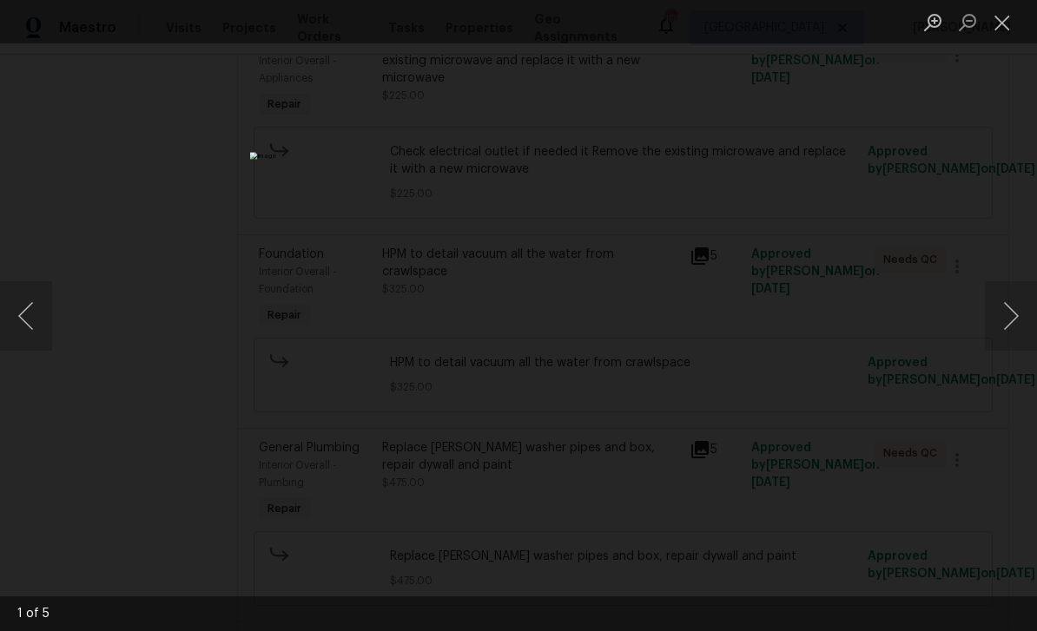
click at [1007, 322] on button "Next image" at bounding box center [1011, 315] width 52 height 69
click at [1002, 17] on button "Close lightbox" at bounding box center [1002, 22] width 35 height 30
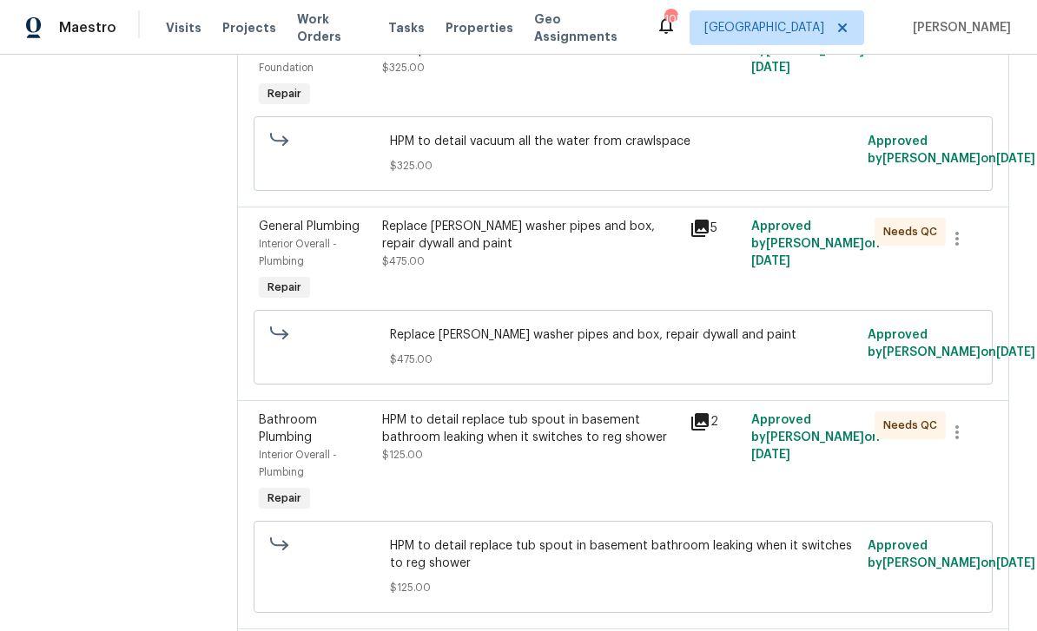
scroll to position [956, 0]
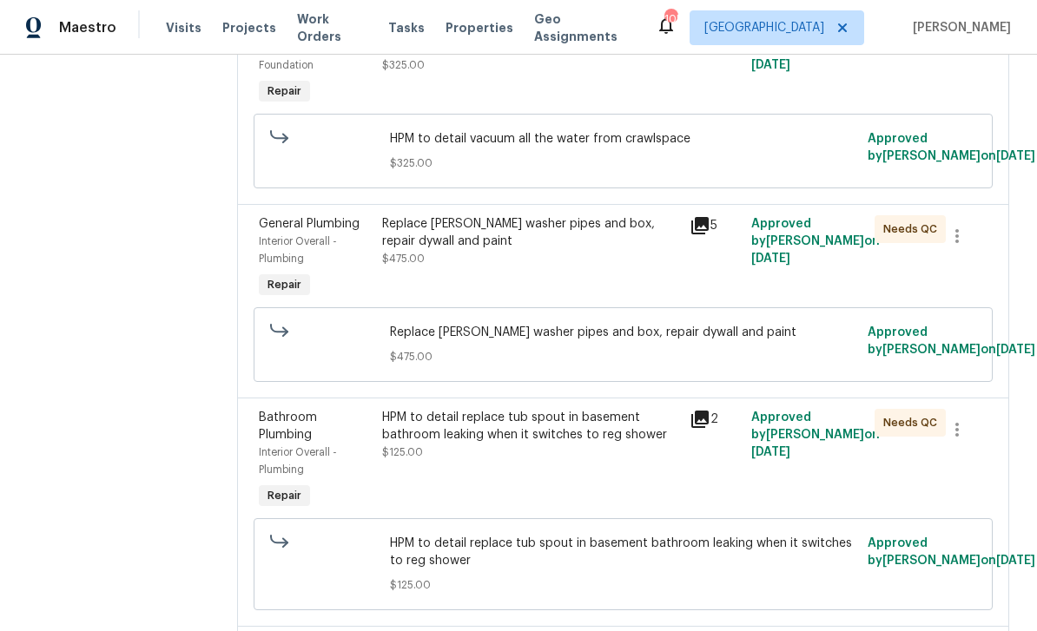
click at [709, 235] on icon at bounding box center [699, 225] width 17 height 17
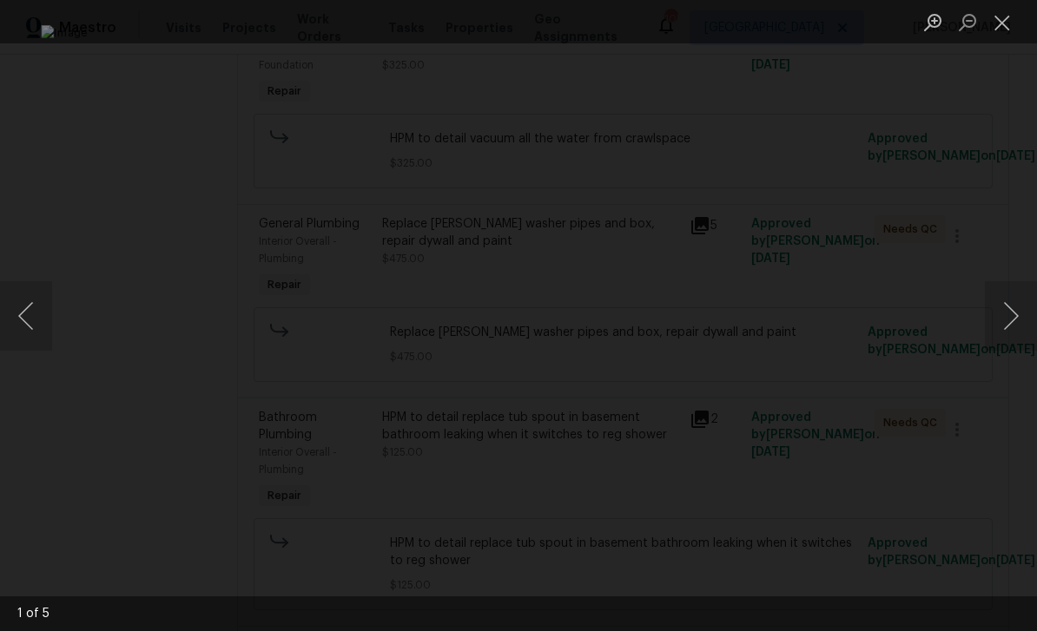
click at [1007, 319] on button "Next image" at bounding box center [1011, 315] width 52 height 69
click at [1015, 318] on button "Next image" at bounding box center [1011, 315] width 52 height 69
click at [1015, 317] on button "Next image" at bounding box center [1011, 315] width 52 height 69
click at [1014, 317] on button "Next image" at bounding box center [1011, 315] width 52 height 69
click at [1005, 25] on button "Close lightbox" at bounding box center [1002, 22] width 35 height 30
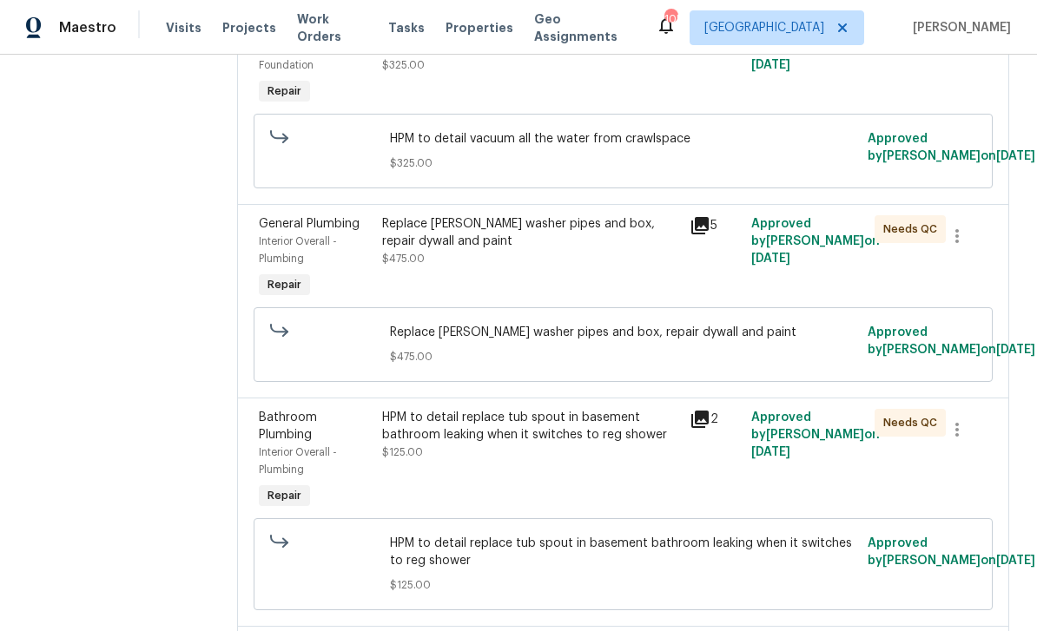
click at [709, 235] on icon at bounding box center [699, 225] width 17 height 17
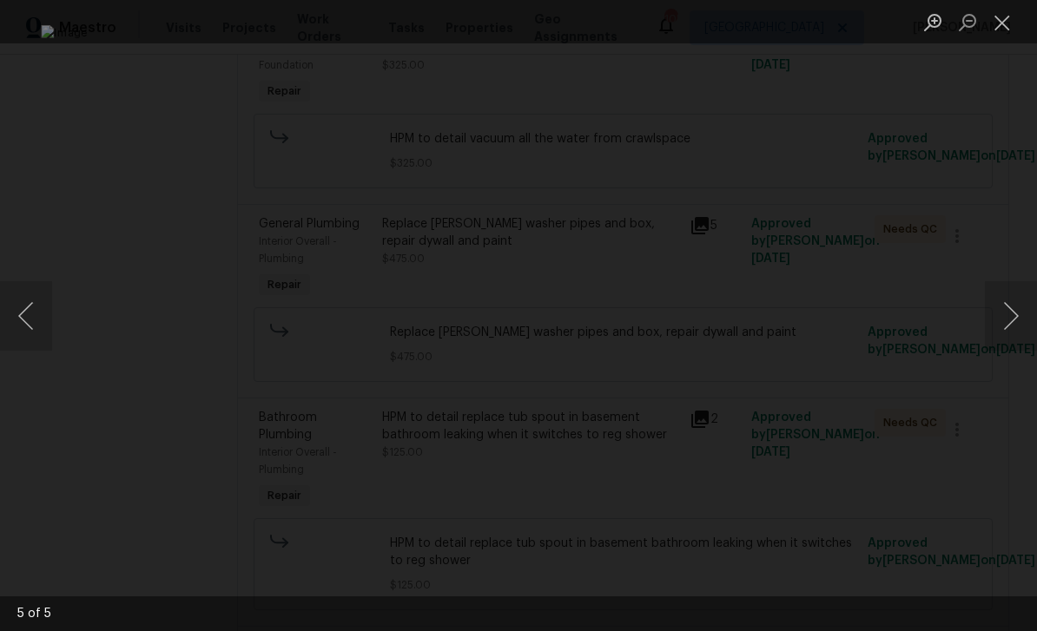
click at [996, 323] on button "Next image" at bounding box center [1011, 315] width 52 height 69
click at [1000, 308] on button "Next image" at bounding box center [1011, 315] width 52 height 69
click at [1004, 313] on button "Next image" at bounding box center [1011, 315] width 52 height 69
click at [1004, 317] on button "Next image" at bounding box center [1011, 315] width 52 height 69
click at [1007, 321] on button "Next image" at bounding box center [1011, 315] width 52 height 69
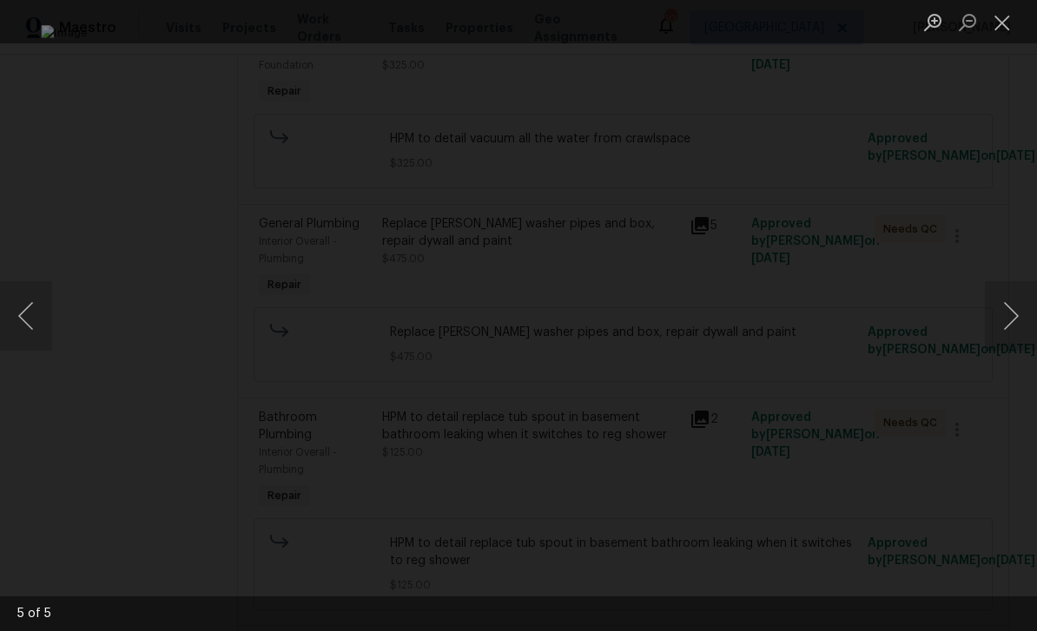
click at [1006, 324] on button "Next image" at bounding box center [1011, 315] width 52 height 69
click at [998, 22] on button "Close lightbox" at bounding box center [1002, 22] width 35 height 30
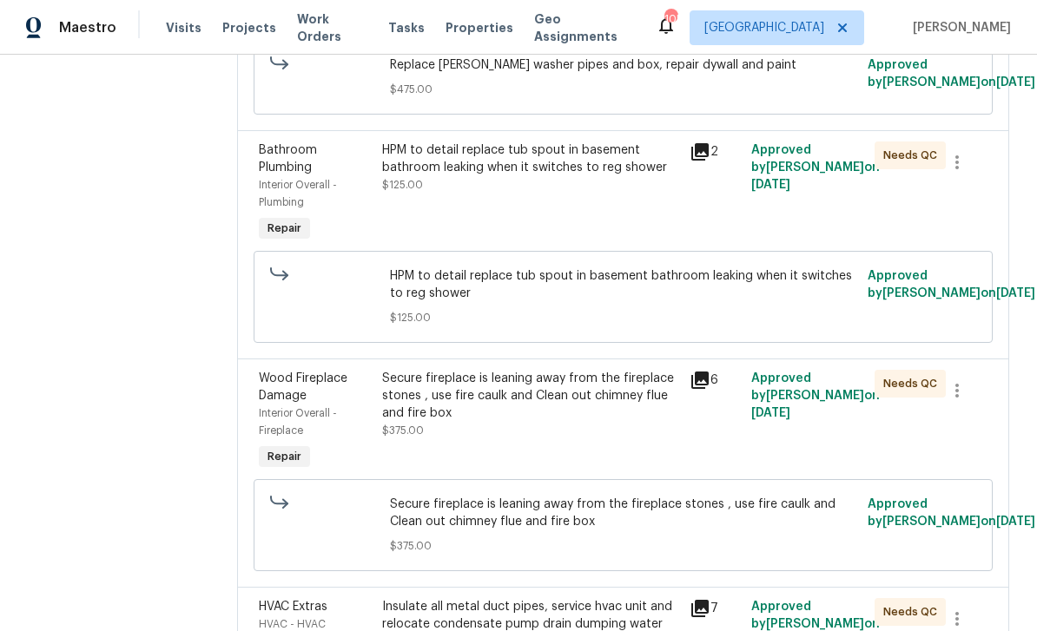
scroll to position [1239, 0]
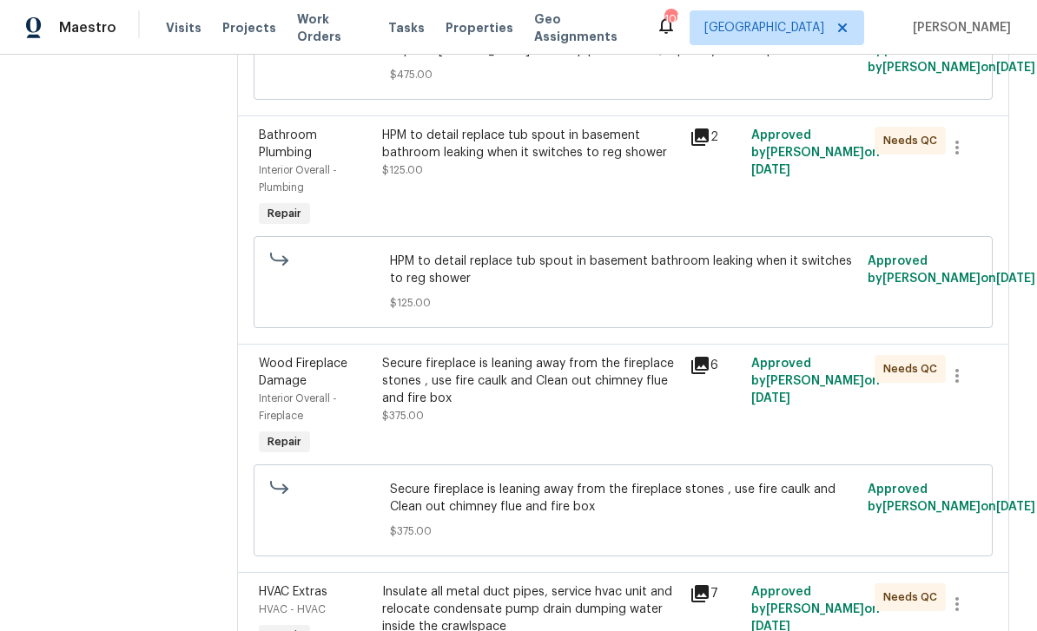
click at [685, 187] on div "HPM to detail replace tub spout in basement bathroom leaking when it switches t…" at bounding box center [531, 179] width 308 height 115
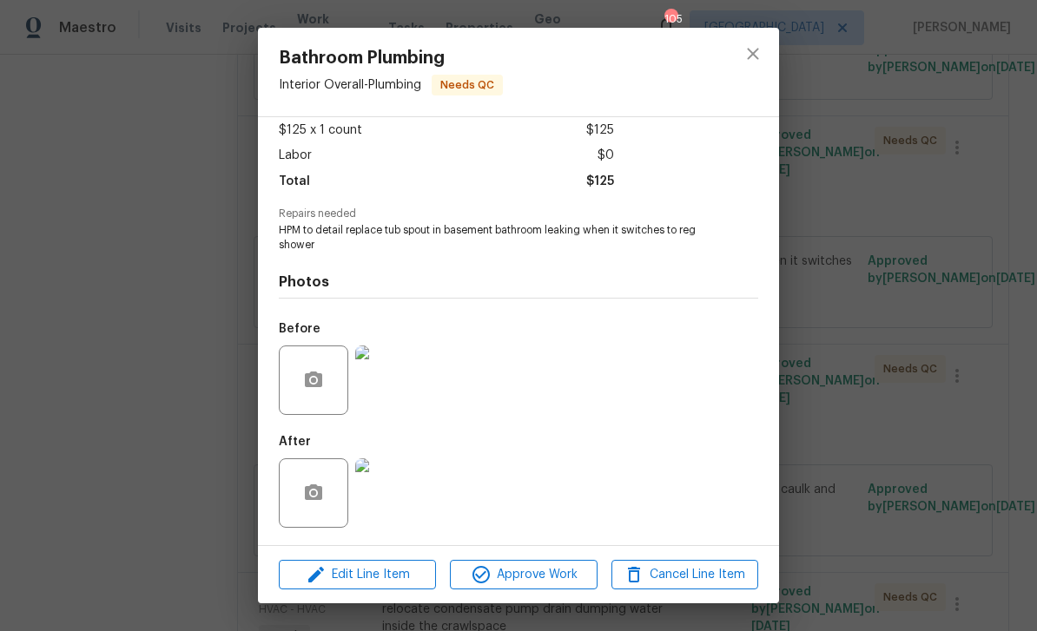
scroll to position [100, 0]
click at [402, 505] on img at bounding box center [389, 493] width 69 height 69
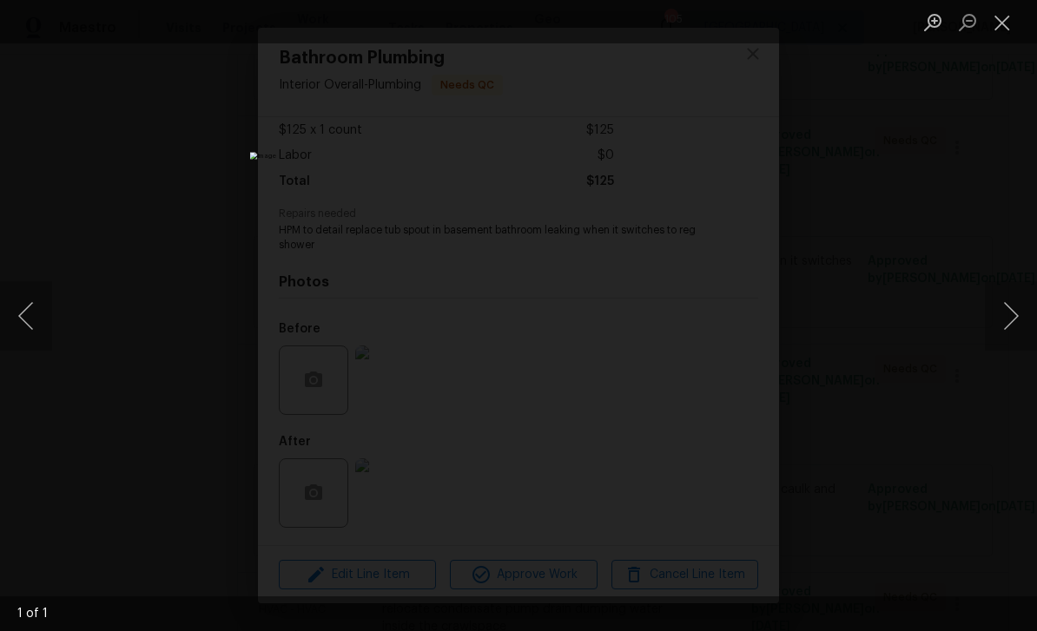
click at [1007, 13] on button "Close lightbox" at bounding box center [1002, 22] width 35 height 30
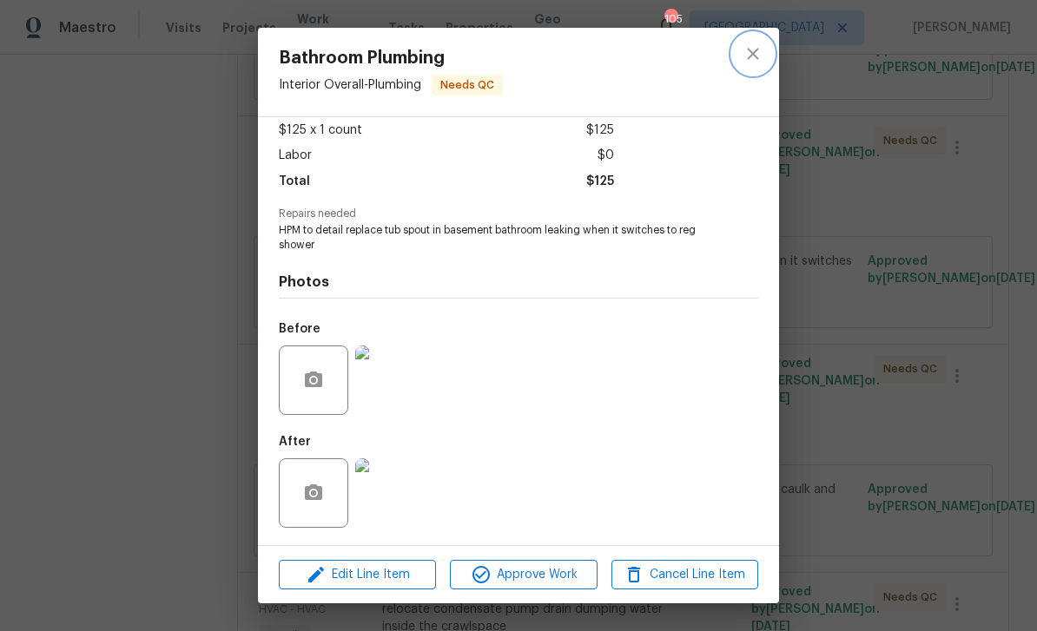
click at [751, 58] on icon "close" at bounding box center [753, 53] width 21 height 21
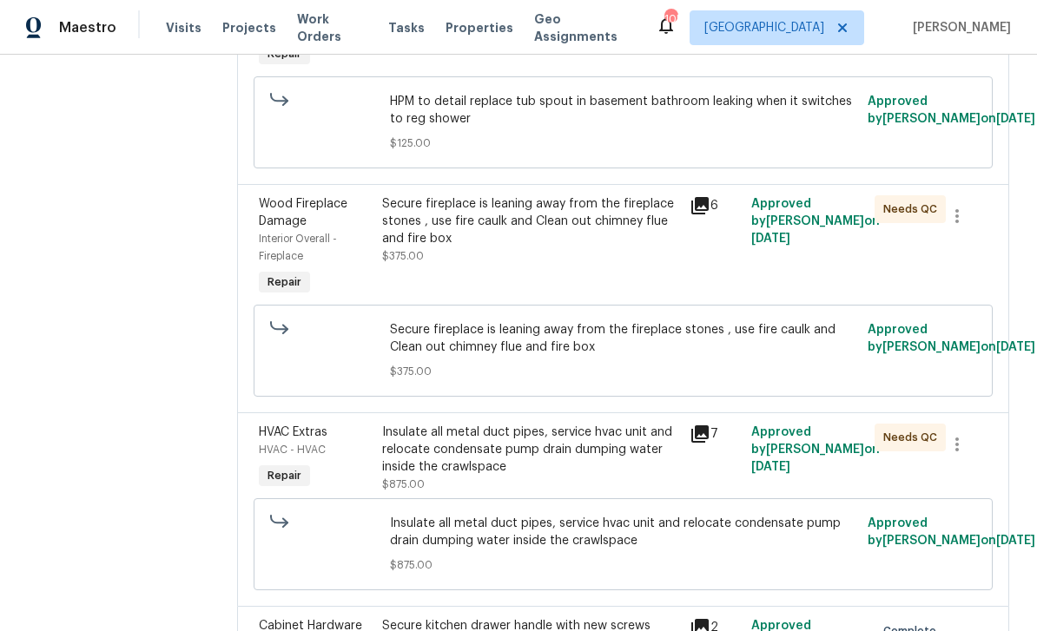
scroll to position [1415, 0]
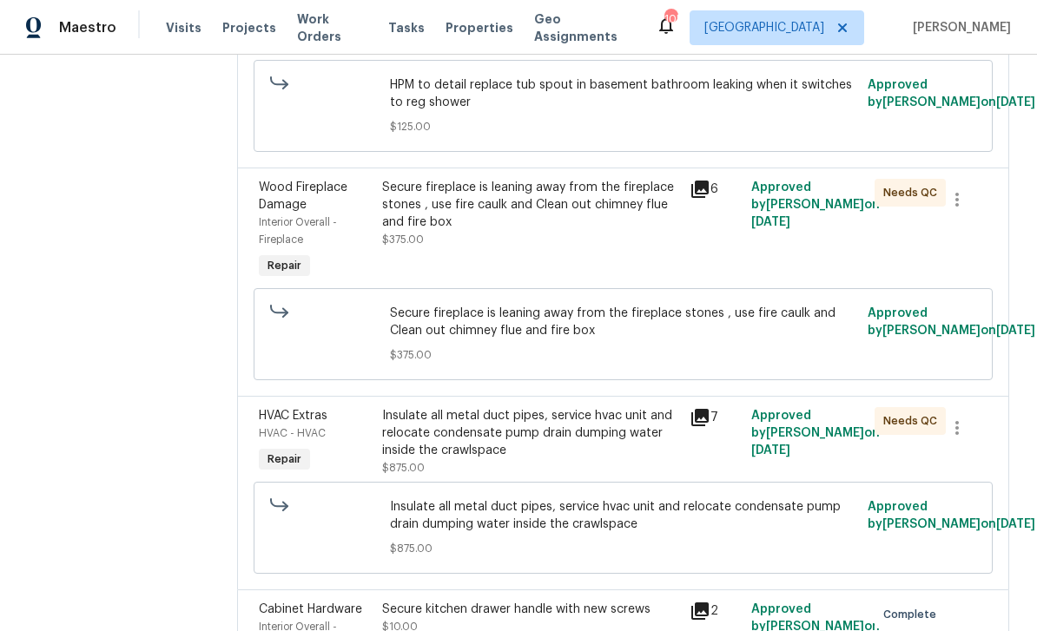
click at [709, 198] on icon at bounding box center [699, 189] width 17 height 17
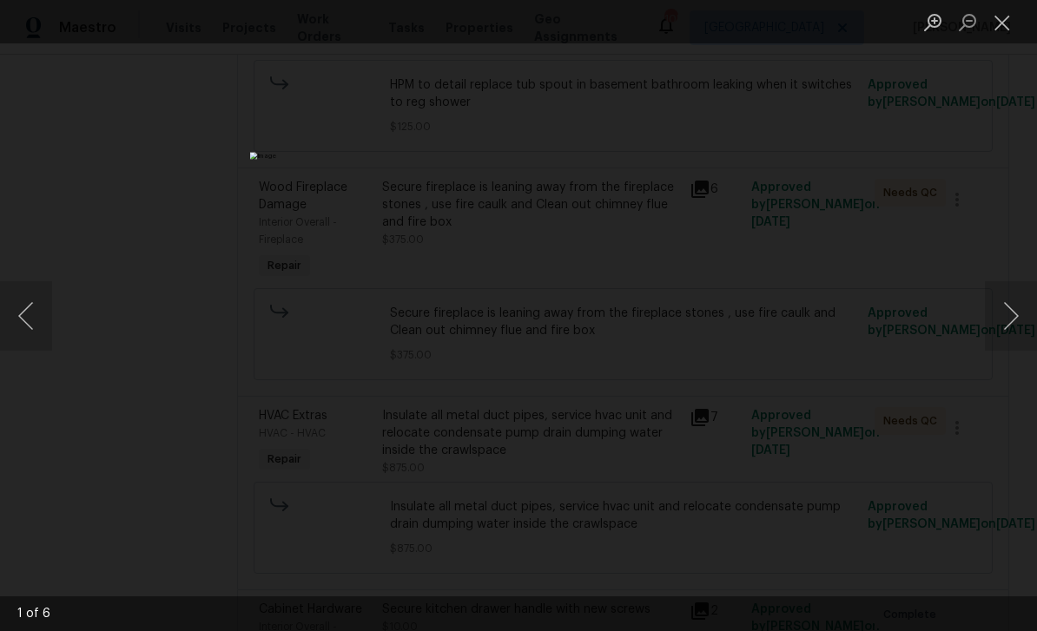
click at [1008, 320] on button "Next image" at bounding box center [1011, 315] width 52 height 69
click at [1014, 308] on button "Next image" at bounding box center [1011, 315] width 52 height 69
click at [1016, 310] on button "Next image" at bounding box center [1011, 315] width 52 height 69
click at [1017, 308] on button "Next image" at bounding box center [1011, 315] width 52 height 69
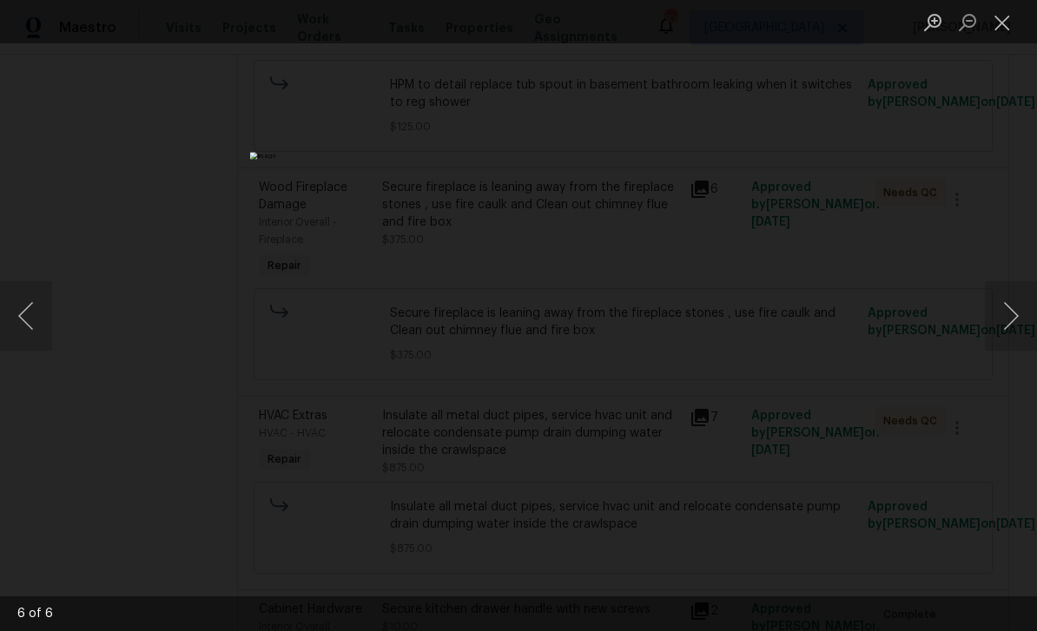
click at [1015, 308] on button "Next image" at bounding box center [1011, 315] width 52 height 69
click at [1010, 23] on button "Close lightbox" at bounding box center [1002, 22] width 35 height 30
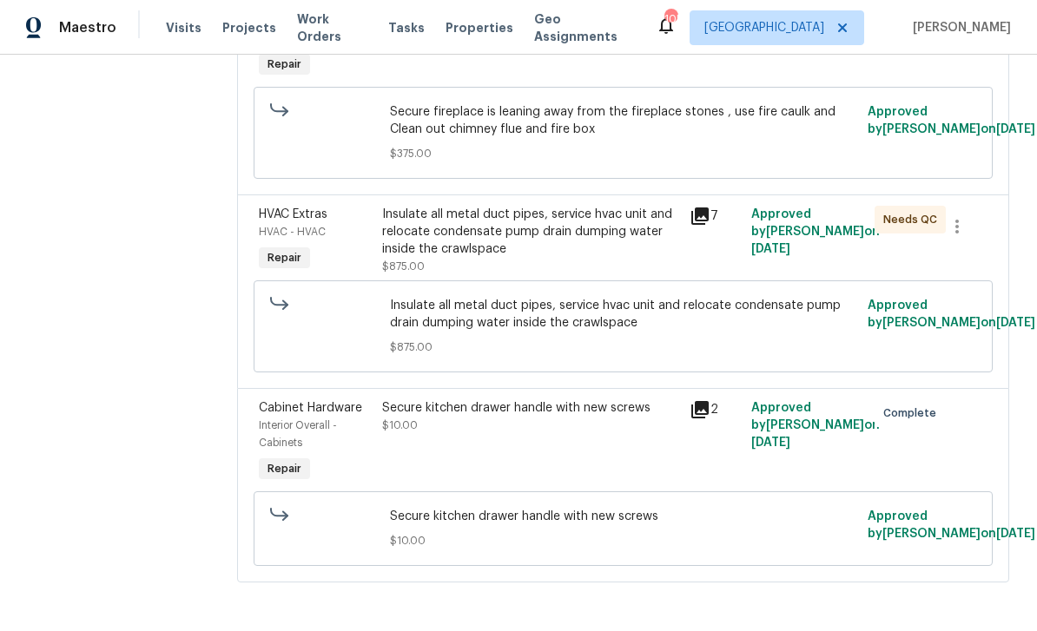
scroll to position [1617, 0]
click at [709, 225] on icon at bounding box center [699, 216] width 17 height 17
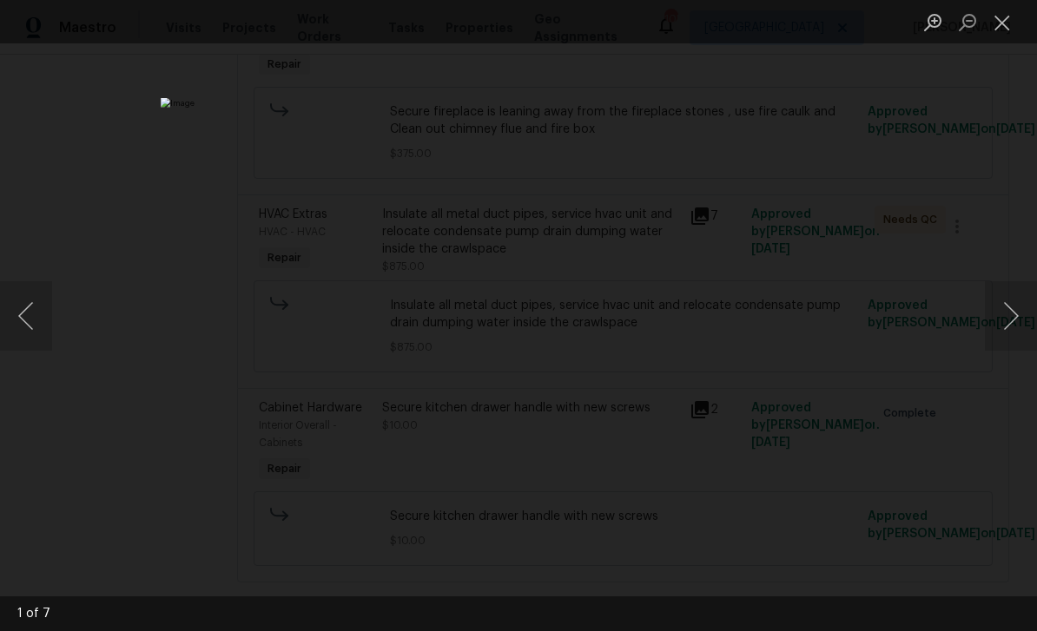
click at [1019, 312] on button "Next image" at bounding box center [1011, 315] width 52 height 69
click at [1016, 312] on button "Next image" at bounding box center [1011, 315] width 52 height 69
click at [1014, 312] on button "Next image" at bounding box center [1011, 315] width 52 height 69
click at [1014, 310] on button "Next image" at bounding box center [1011, 315] width 52 height 69
click at [1015, 311] on button "Next image" at bounding box center [1011, 315] width 52 height 69
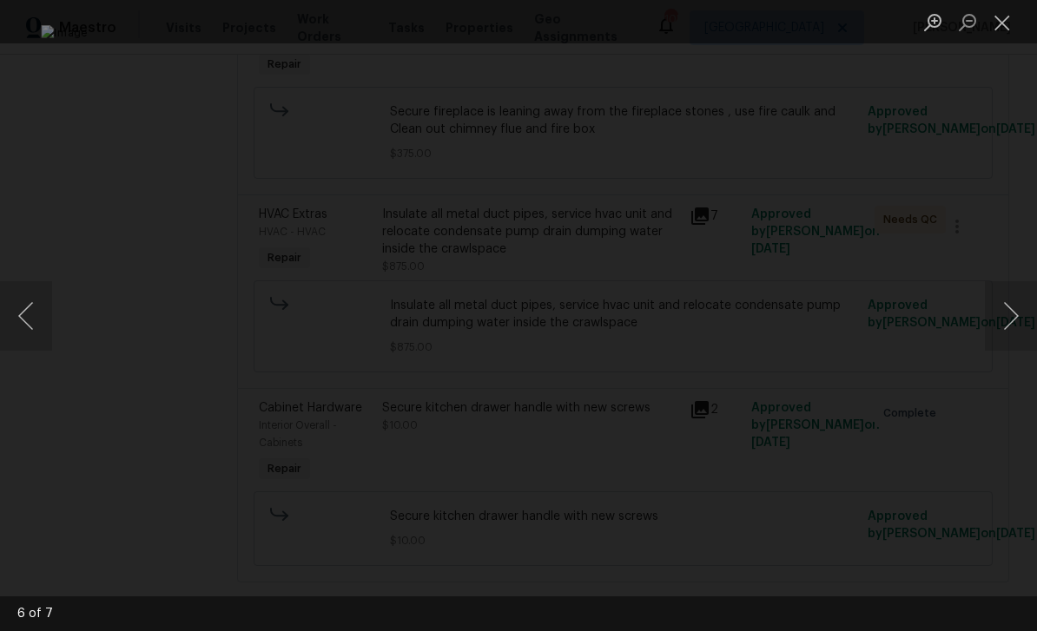
click at [1015, 311] on button "Next image" at bounding box center [1011, 315] width 52 height 69
click at [1015, 308] on button "Next image" at bounding box center [1011, 315] width 52 height 69
click at [1015, 307] on button "Next image" at bounding box center [1011, 315] width 52 height 69
click at [1014, 307] on button "Next image" at bounding box center [1011, 315] width 52 height 69
click at [1013, 307] on button "Next image" at bounding box center [1011, 315] width 52 height 69
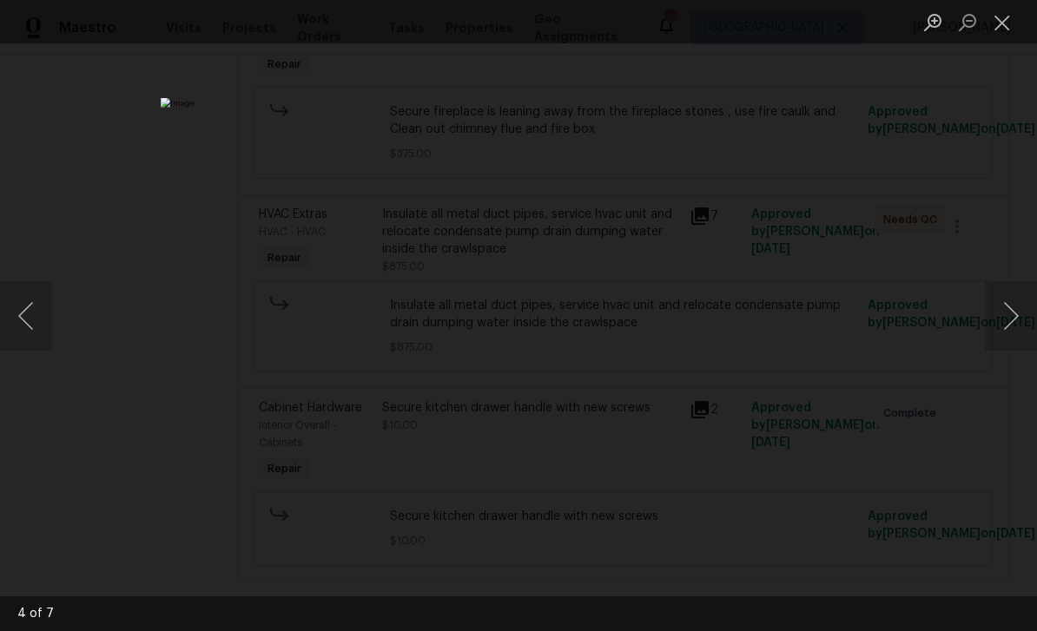
click at [1013, 310] on button "Next image" at bounding box center [1011, 315] width 52 height 69
click at [1010, 304] on button "Next image" at bounding box center [1011, 315] width 52 height 69
click at [1010, 302] on button "Next image" at bounding box center [1011, 315] width 52 height 69
click at [1010, 301] on button "Next image" at bounding box center [1011, 315] width 52 height 69
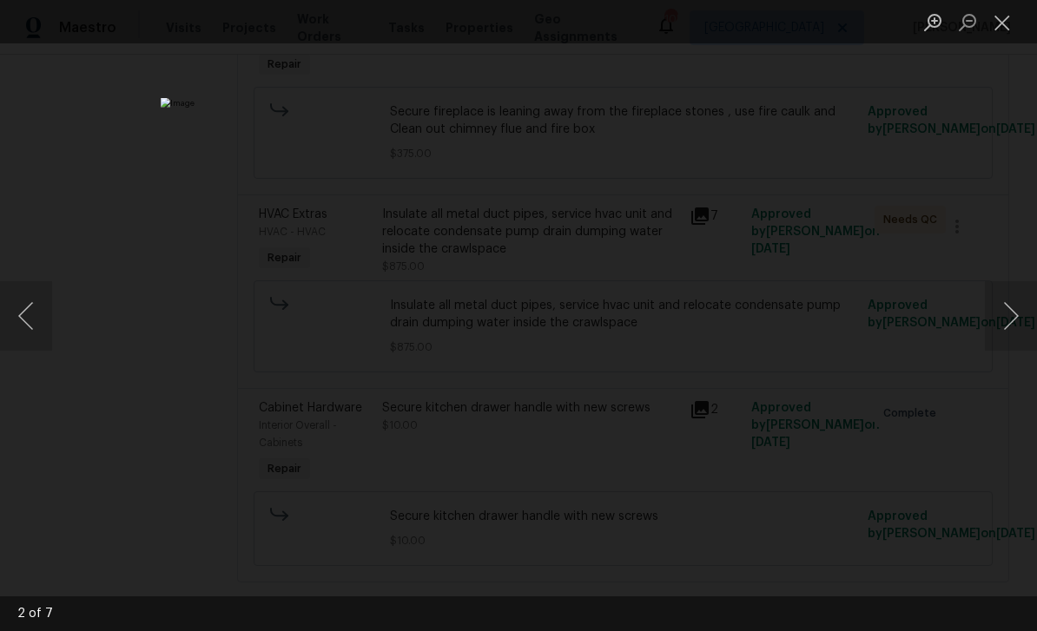
click at [1009, 301] on button "Next image" at bounding box center [1011, 315] width 52 height 69
click at [1010, 302] on button "Next image" at bounding box center [1011, 315] width 52 height 69
click at [1010, 307] on button "Next image" at bounding box center [1011, 315] width 52 height 69
click at [1009, 304] on button "Next image" at bounding box center [1011, 315] width 52 height 69
click at [1007, 302] on button "Next image" at bounding box center [1011, 315] width 52 height 69
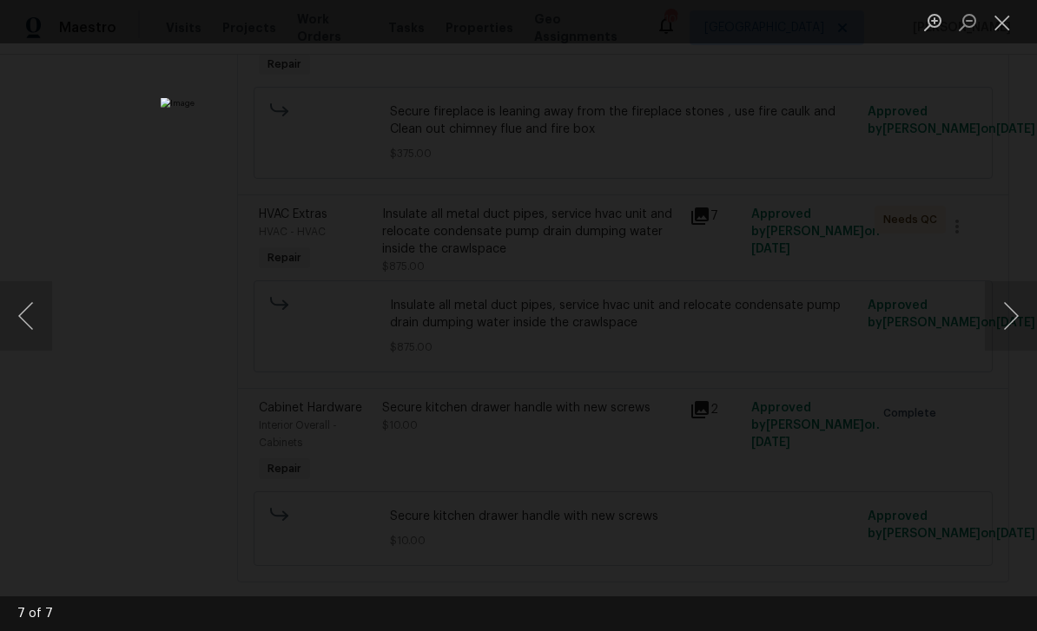
click at [996, 19] on button "Close lightbox" at bounding box center [1002, 22] width 35 height 30
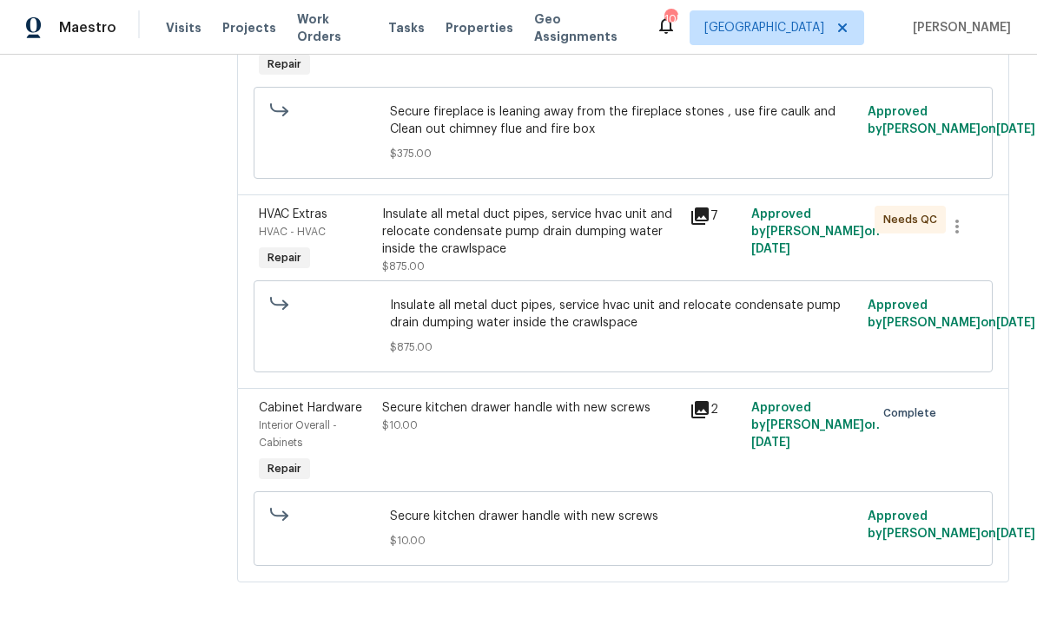
scroll to position [56, 0]
click at [644, 214] on div "Insulate all metal duct pipes, service hvac unit and relocate condensate pump d…" at bounding box center [531, 232] width 298 height 52
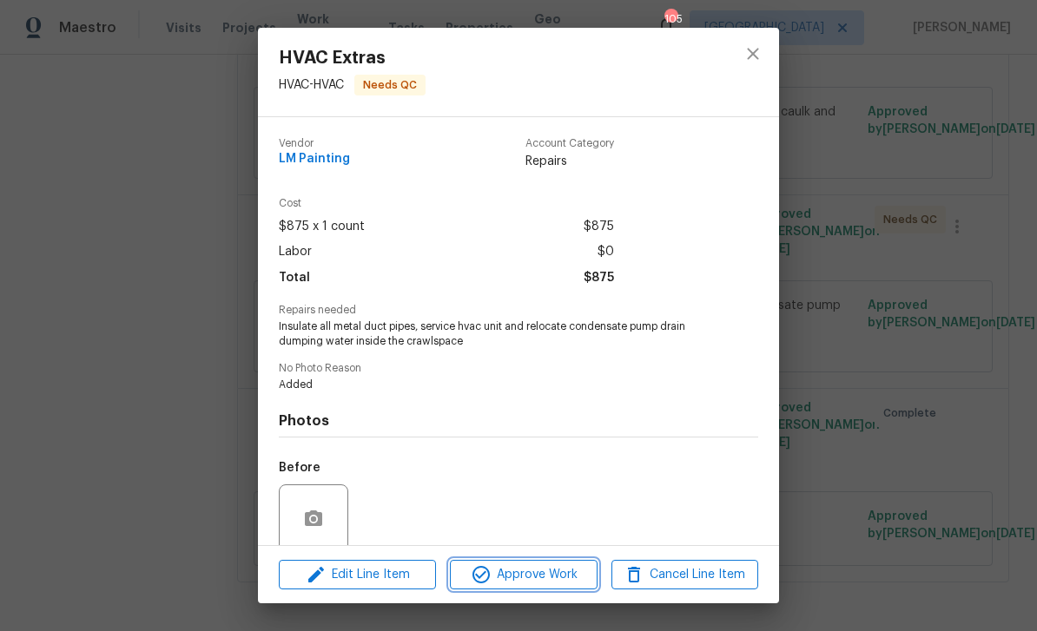
click at [579, 570] on span "Approve Work" at bounding box center [523, 576] width 136 height 22
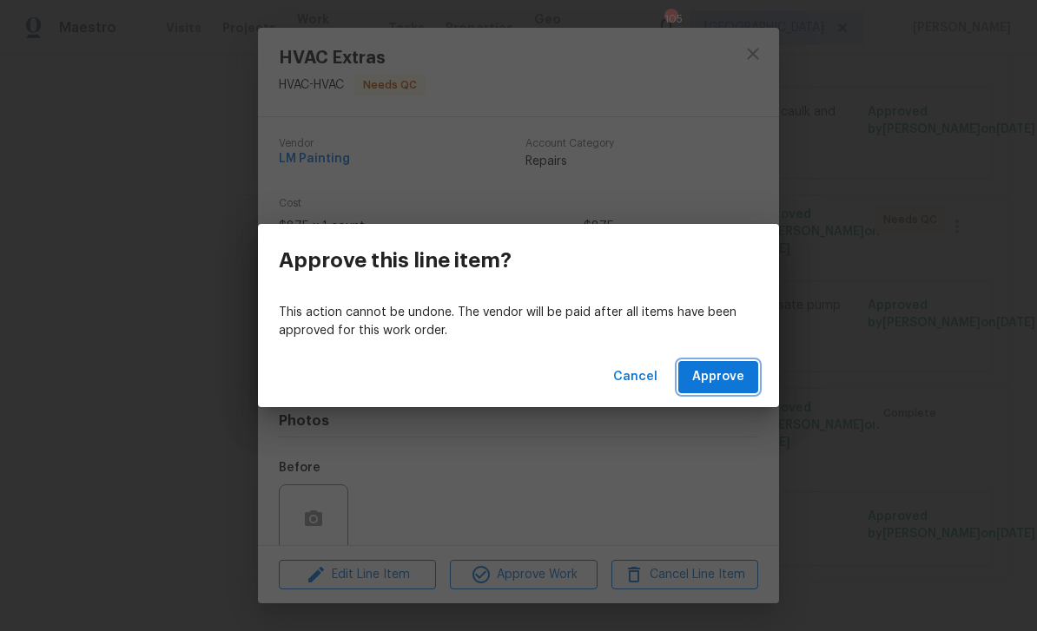
click at [727, 373] on span "Approve" at bounding box center [718, 378] width 52 height 22
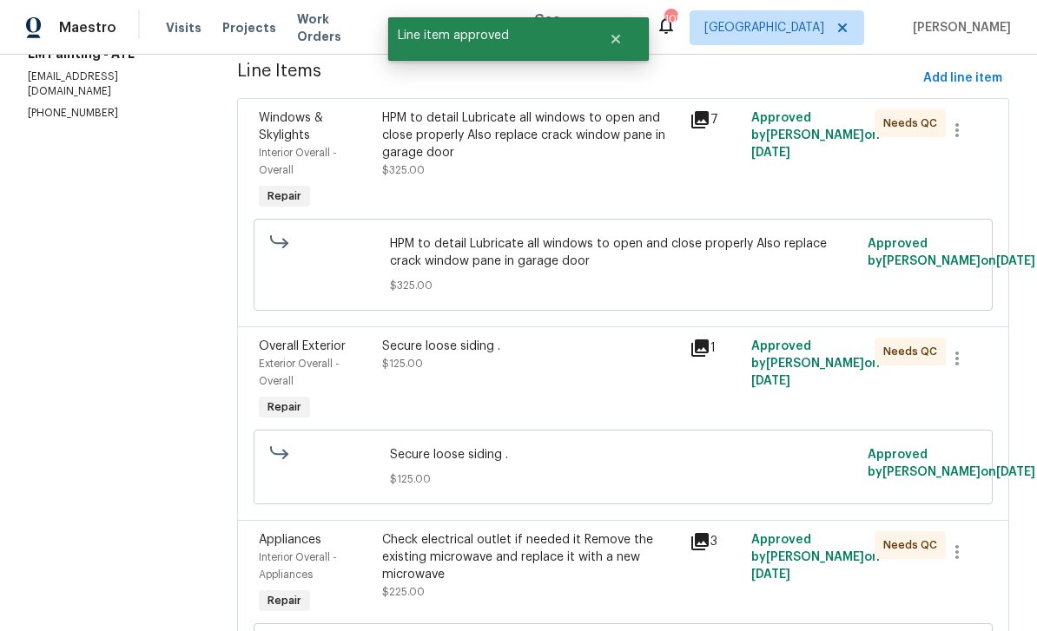
scroll to position [263, 0]
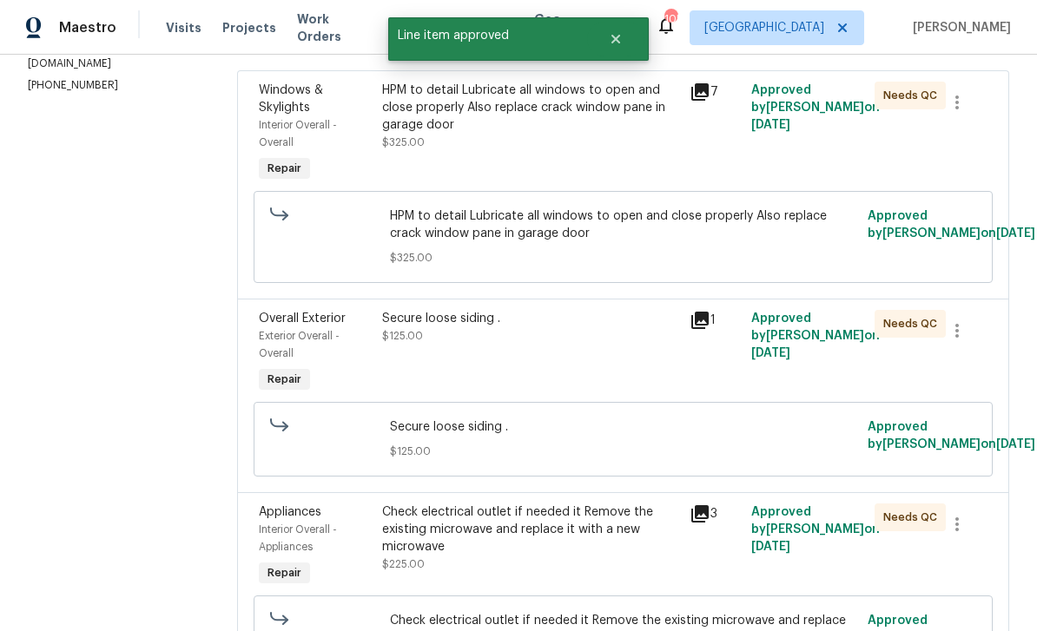
click at [628, 344] on div "Secure loose siding . $125.00" at bounding box center [531, 327] width 298 height 35
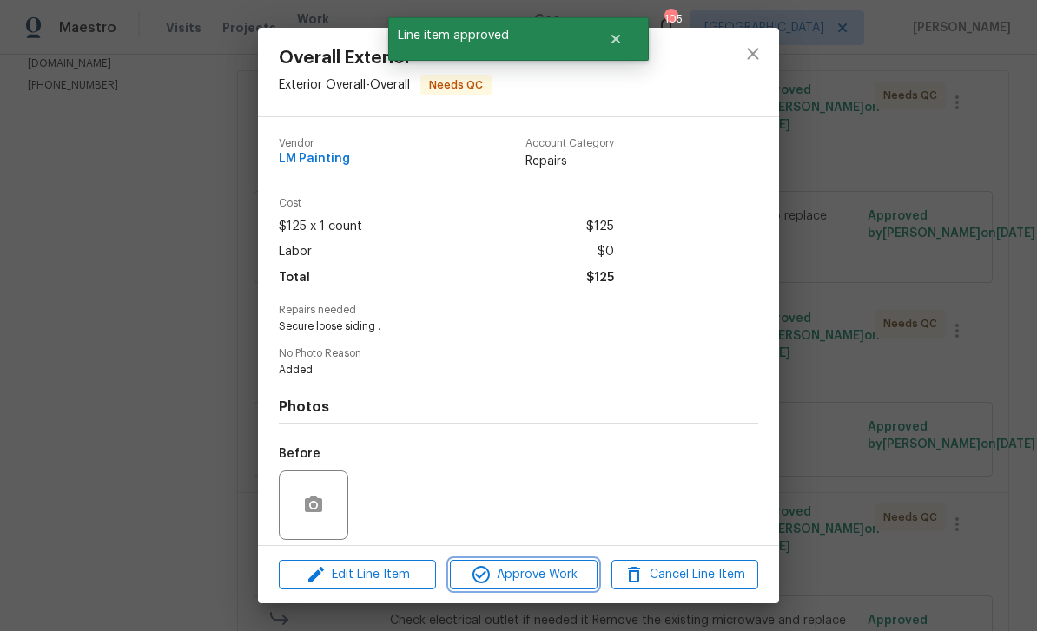
click at [566, 583] on span "Approve Work" at bounding box center [523, 576] width 136 height 22
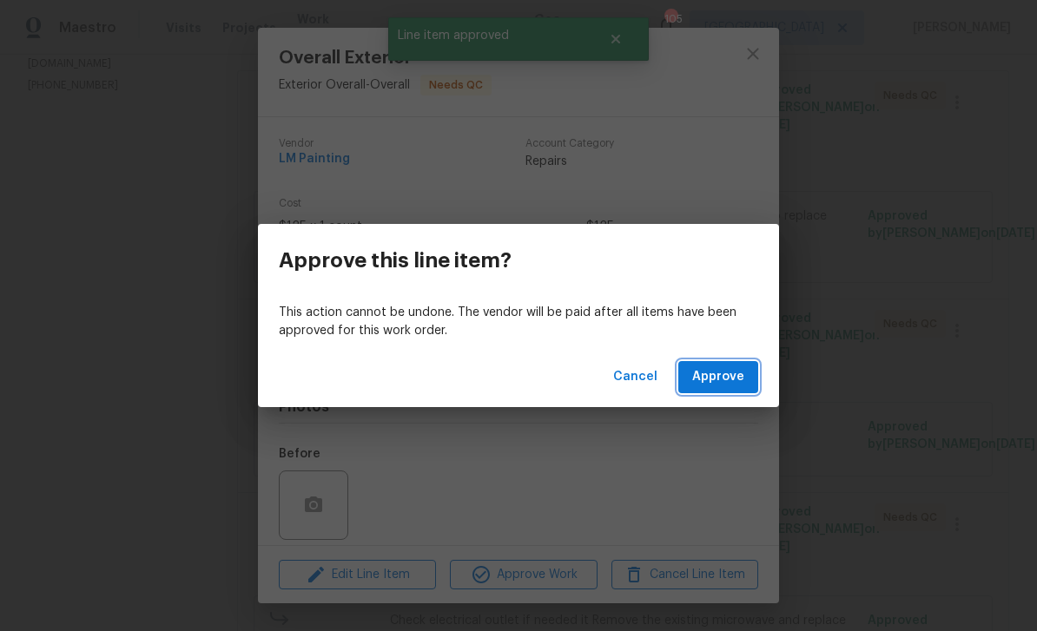
click at [742, 375] on span "Approve" at bounding box center [718, 378] width 52 height 22
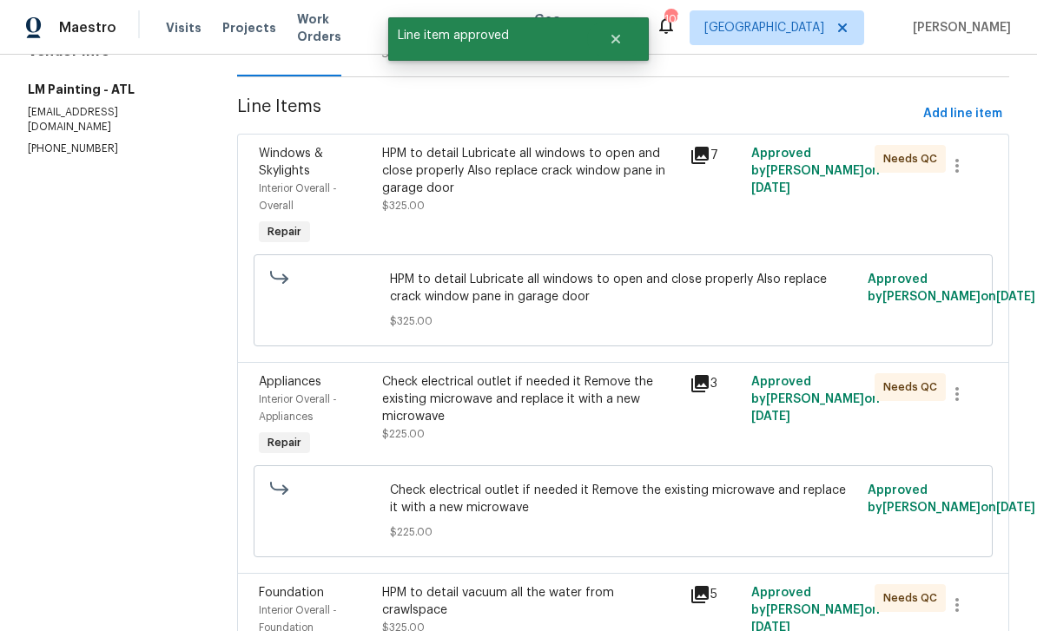
scroll to position [215, 0]
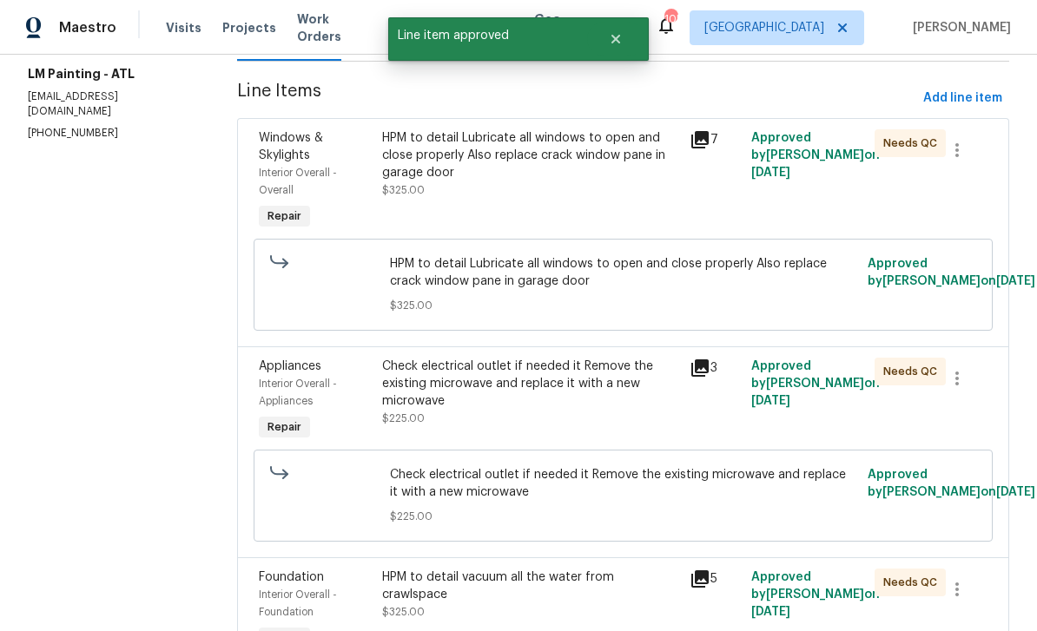
click at [629, 402] on div "Check electrical outlet if needed it Remove the existing microwave and replace …" at bounding box center [531, 384] width 298 height 52
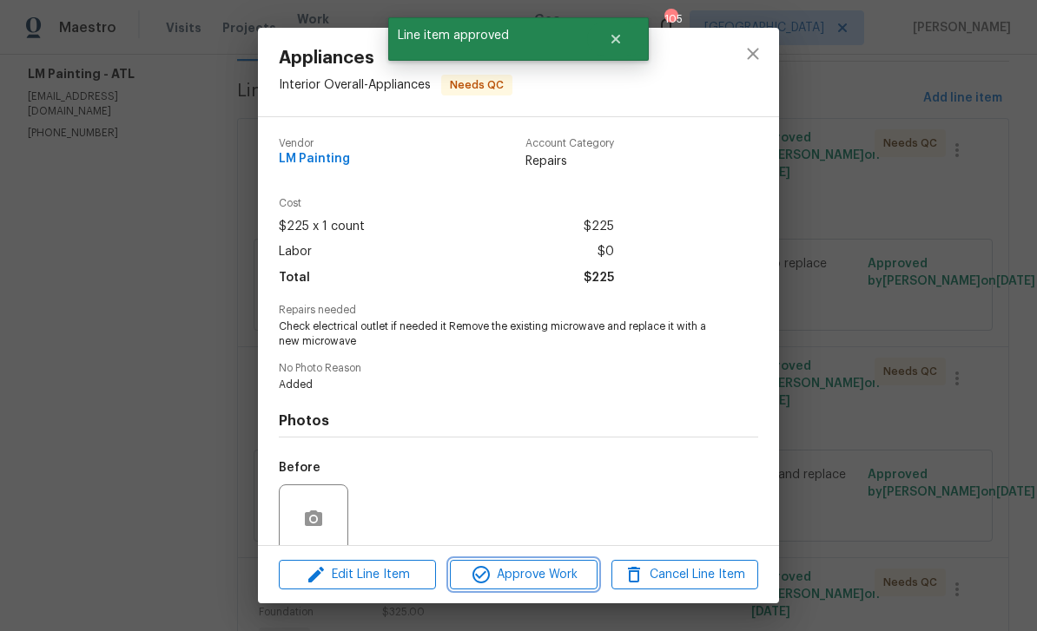
click at [578, 585] on span "Approve Work" at bounding box center [523, 576] width 136 height 22
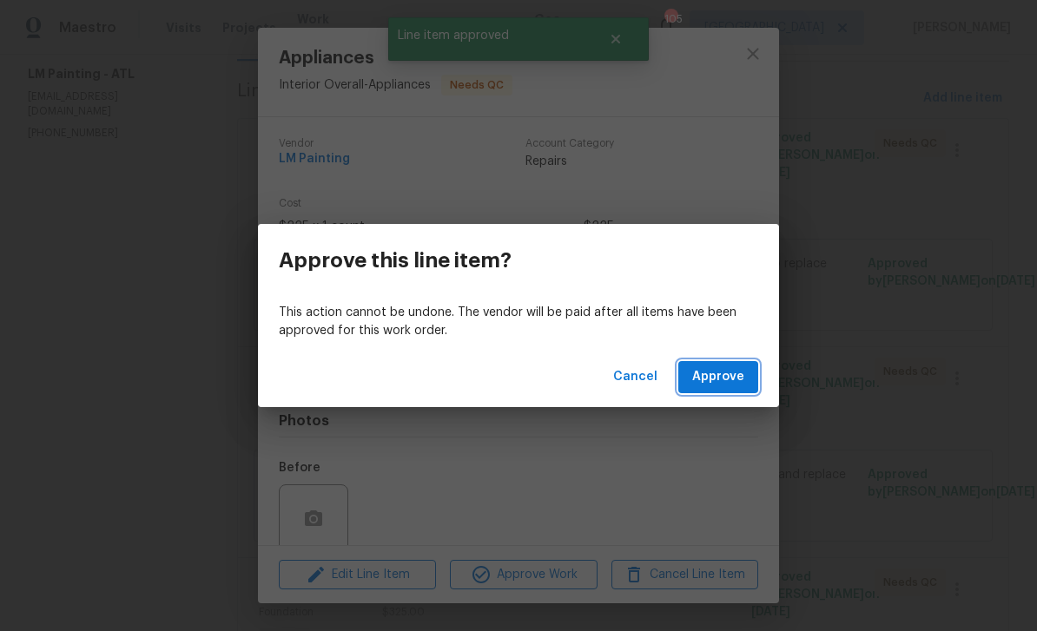
click at [726, 393] on button "Approve" at bounding box center [718, 377] width 80 height 32
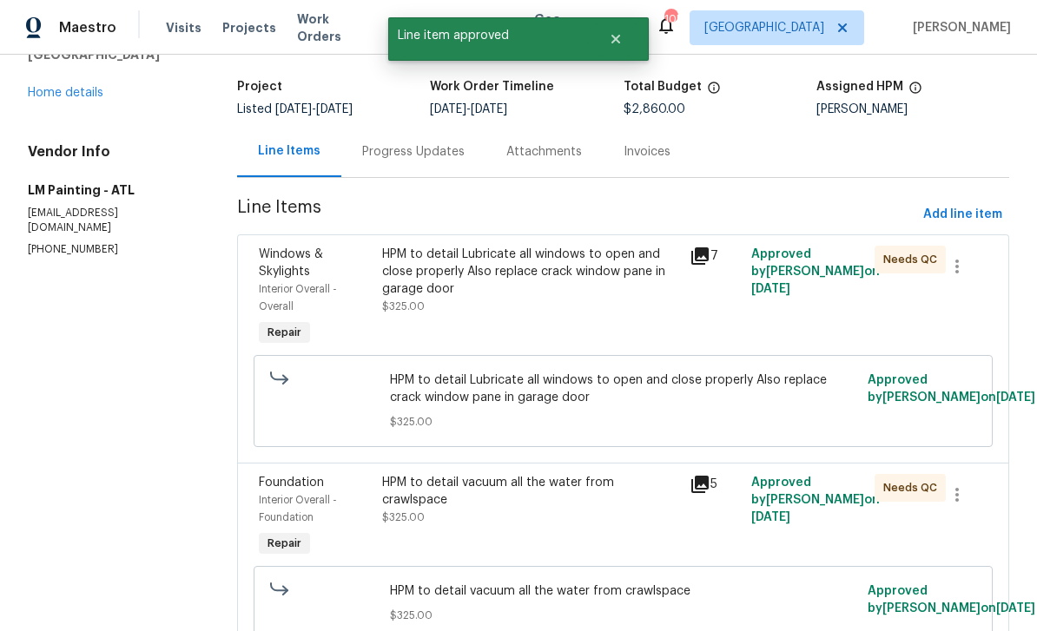
scroll to position [98, 0]
click at [606, 522] on div "HPM to detail vacuum all the water from crawlspace $325.00" at bounding box center [531, 501] width 298 height 52
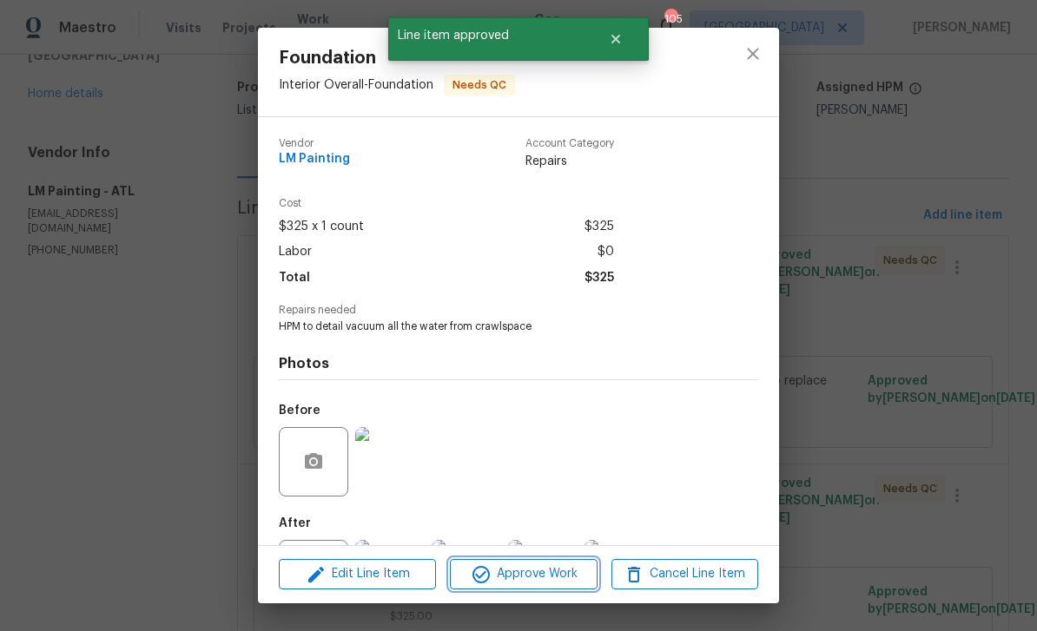
click at [559, 582] on span "Approve Work" at bounding box center [523, 575] width 136 height 22
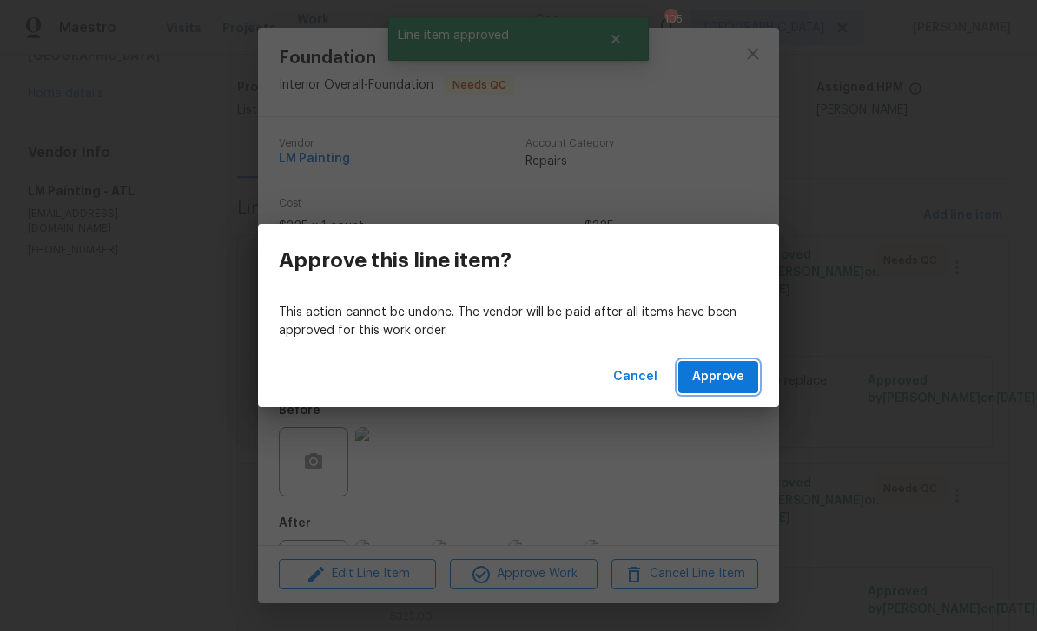
click at [742, 384] on span "Approve" at bounding box center [718, 378] width 52 height 22
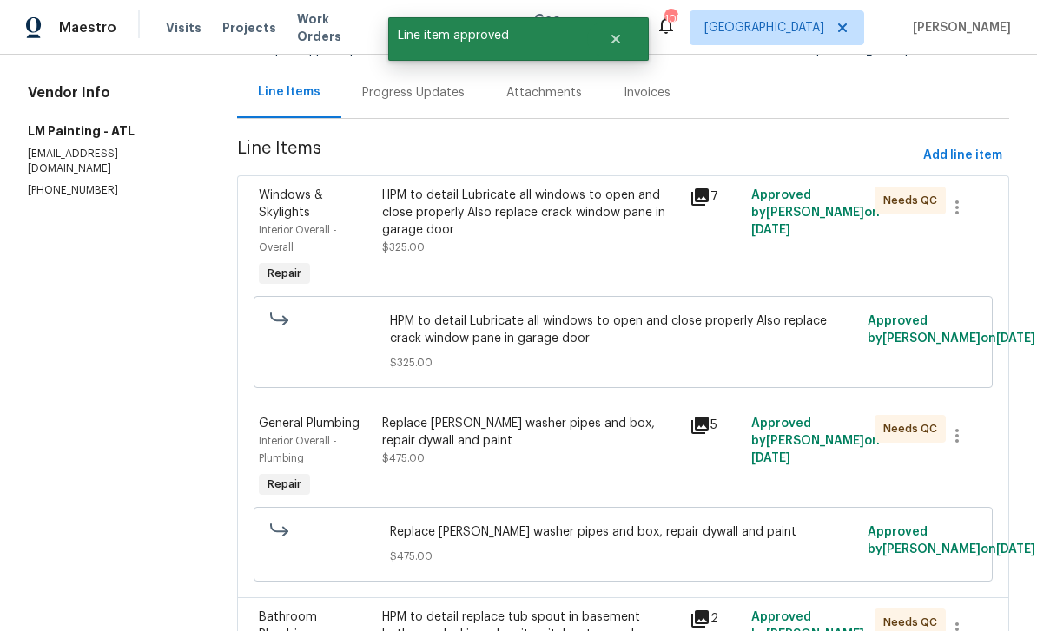
scroll to position [160, 0]
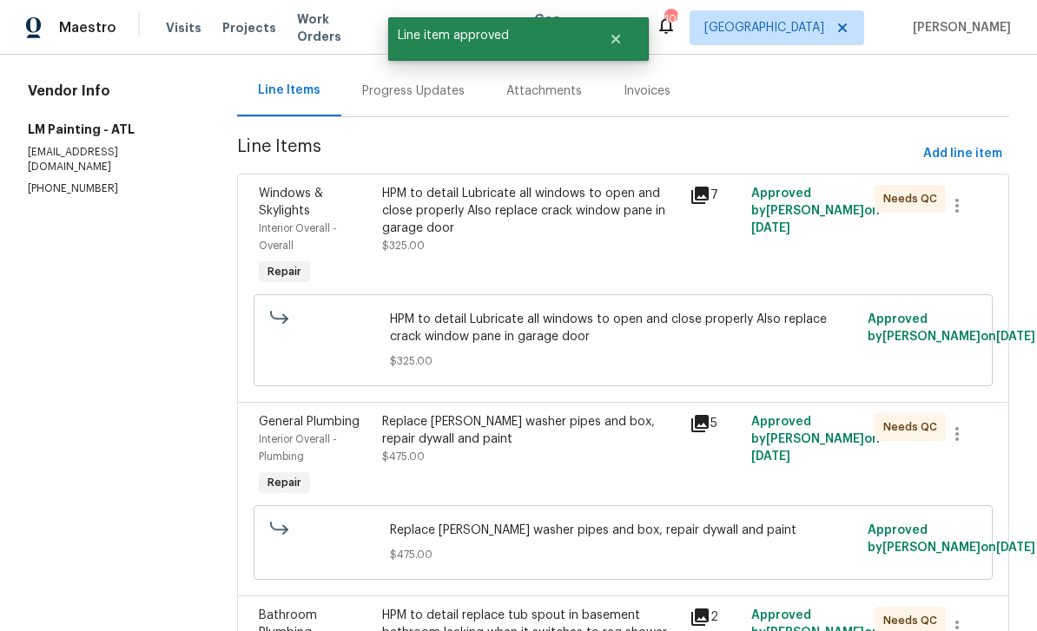
click at [624, 454] on div "Replace rusty washer pipes and box, repair dywall and paint $475.00" at bounding box center [531, 439] width 298 height 52
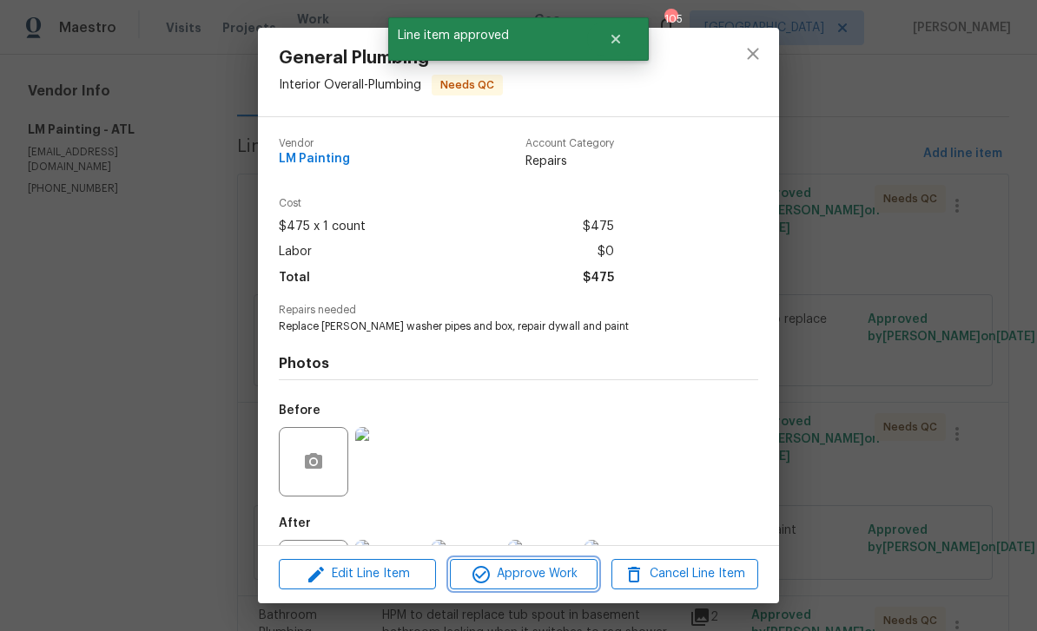
click at [565, 582] on span "Approve Work" at bounding box center [523, 575] width 136 height 22
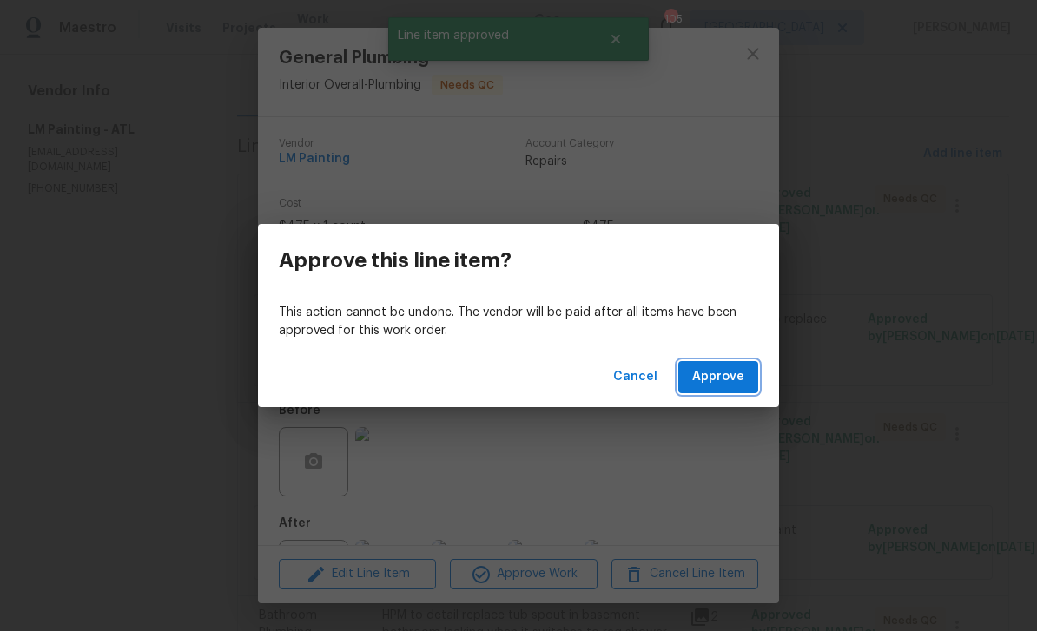
click at [750, 374] on button "Approve" at bounding box center [718, 377] width 80 height 32
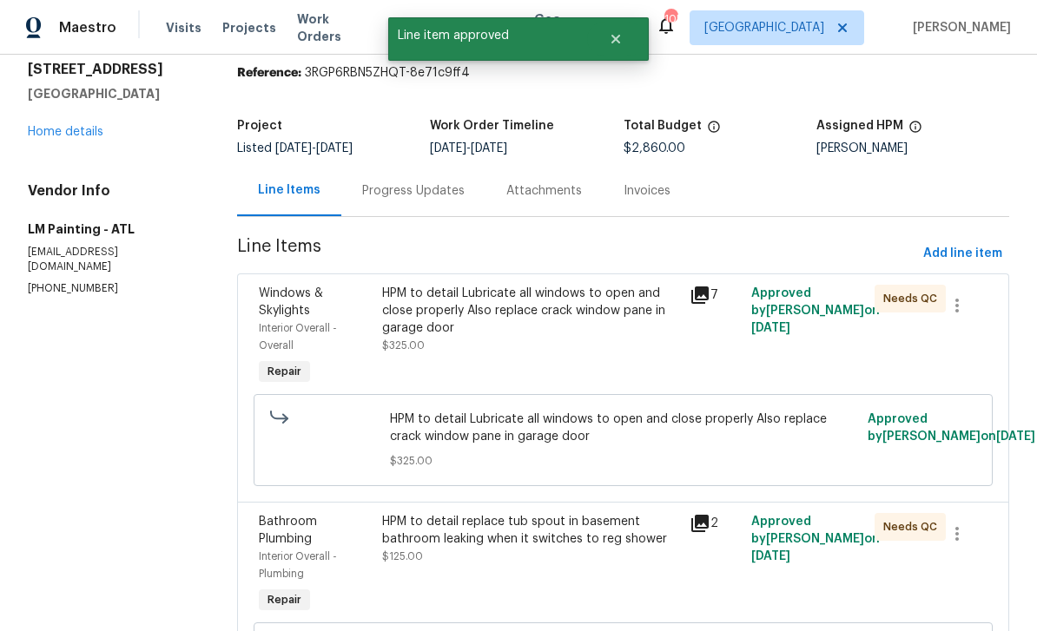
scroll to position [153, 0]
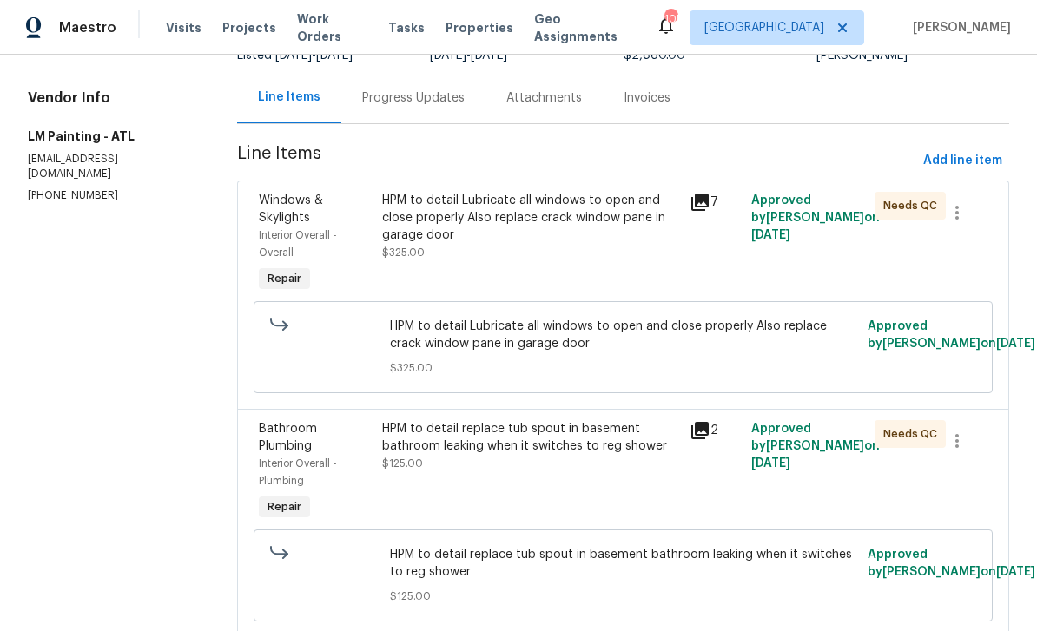
click at [624, 463] on div "HPM to detail replace tub spout in basement bathroom leaking when it switches t…" at bounding box center [531, 446] width 298 height 52
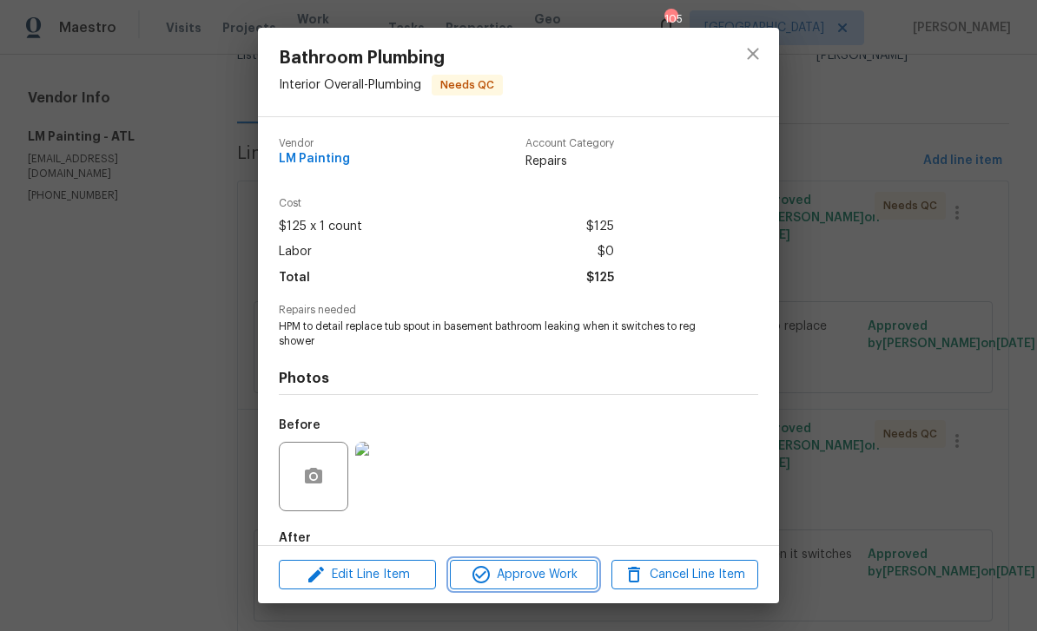
click at [578, 575] on span "Approve Work" at bounding box center [523, 576] width 136 height 22
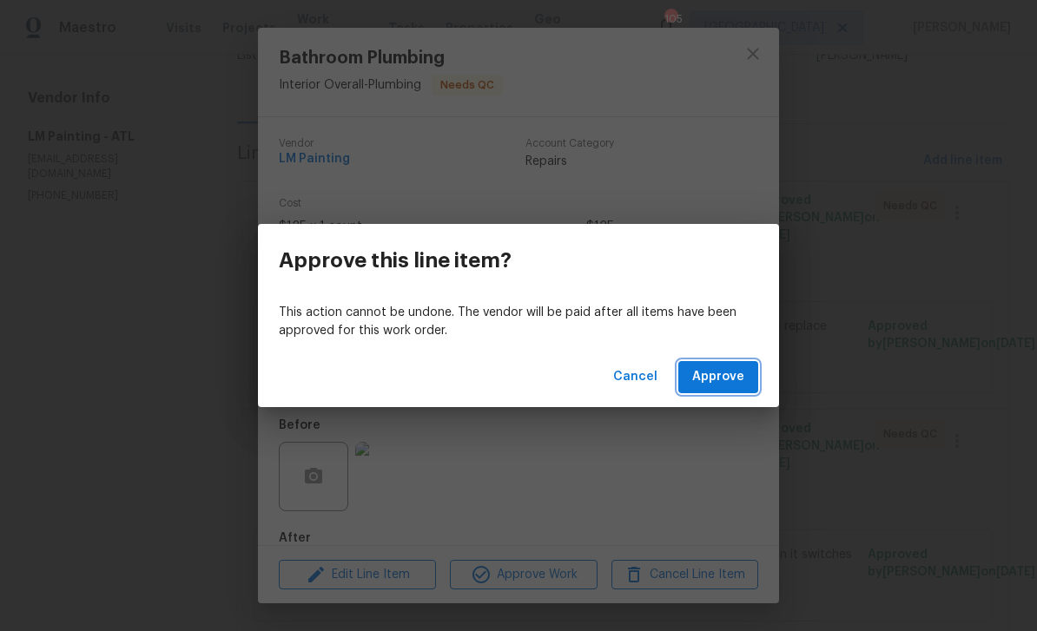
click at [699, 393] on button "Approve" at bounding box center [718, 377] width 80 height 32
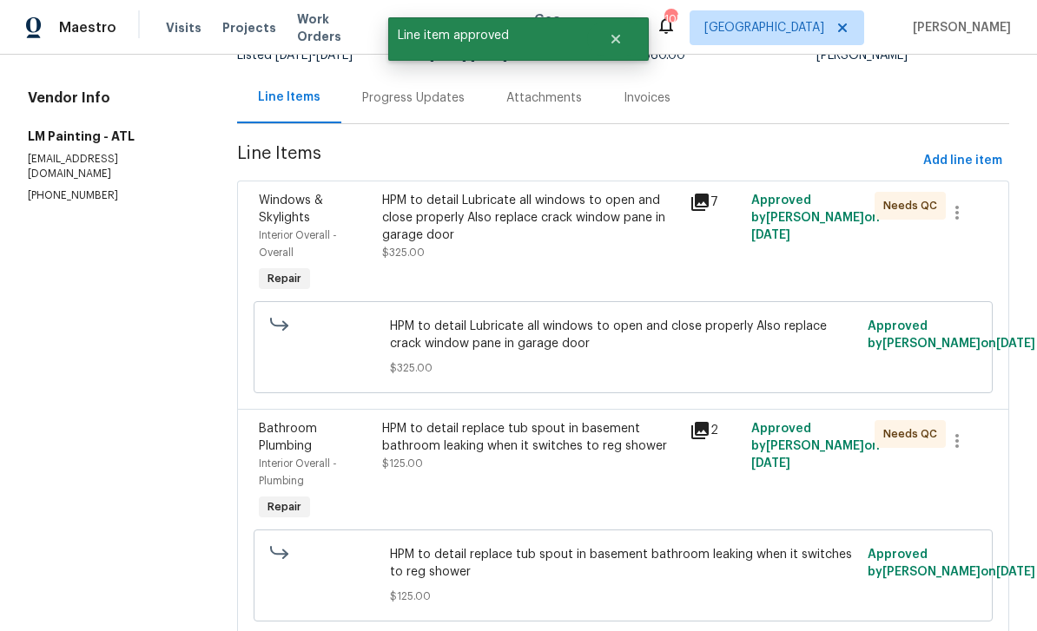
scroll to position [0, 0]
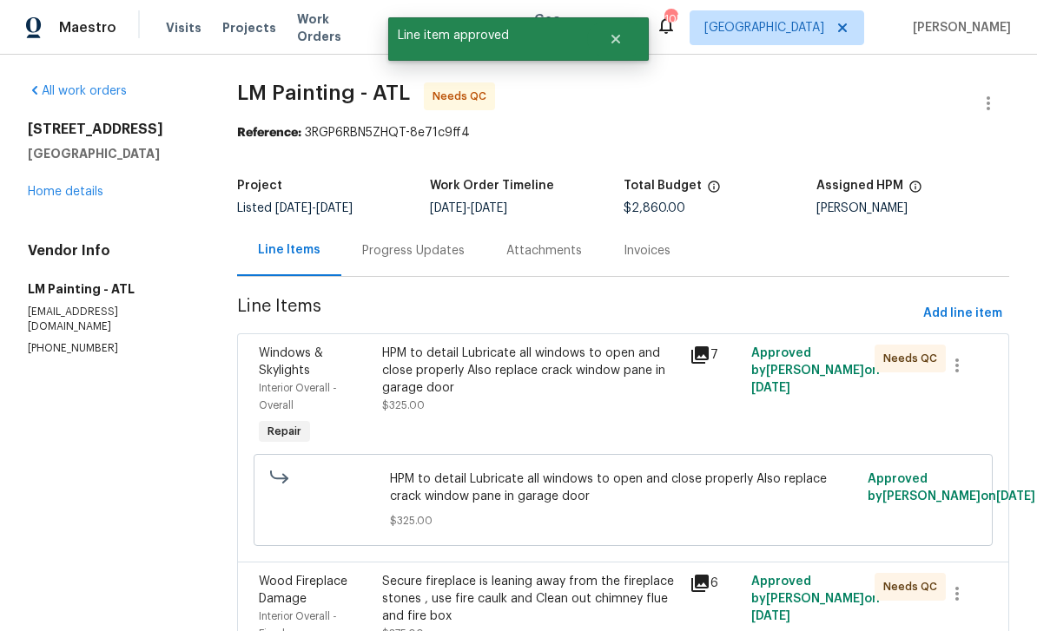
click at [596, 393] on div "HPM to detail Lubricate all windows to open and close properly Also replace cra…" at bounding box center [531, 371] width 298 height 52
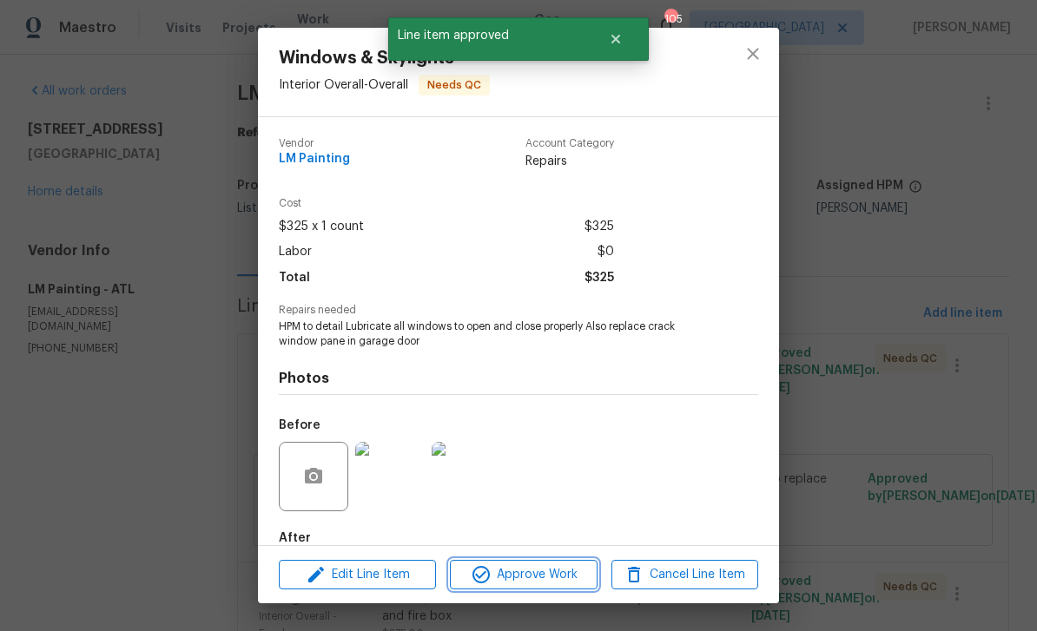
click at [568, 578] on span "Approve Work" at bounding box center [523, 576] width 136 height 22
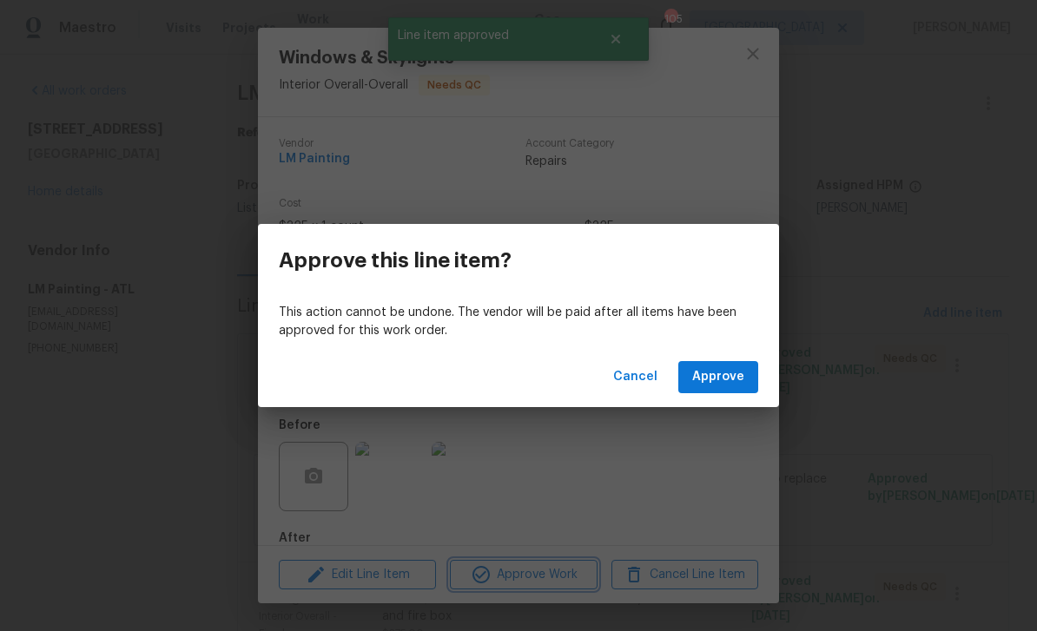
click at [739, 192] on div "Approve this line item? This action cannot be undone. The vendor will be paid a…" at bounding box center [518, 315] width 1037 height 631
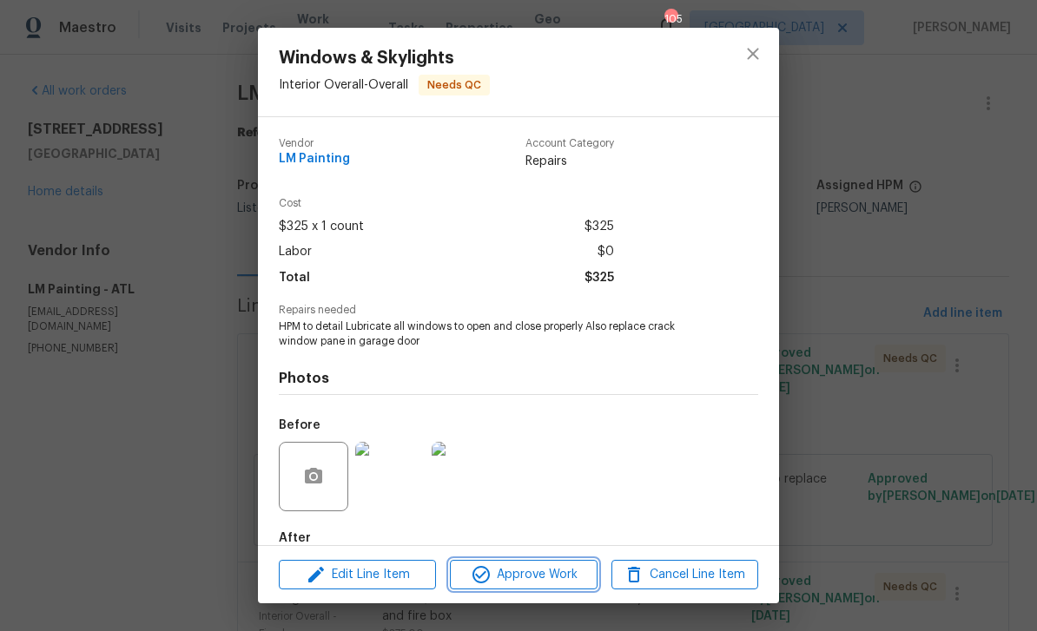
scroll to position [-1, 0]
click at [754, 61] on icon "close" at bounding box center [753, 53] width 21 height 21
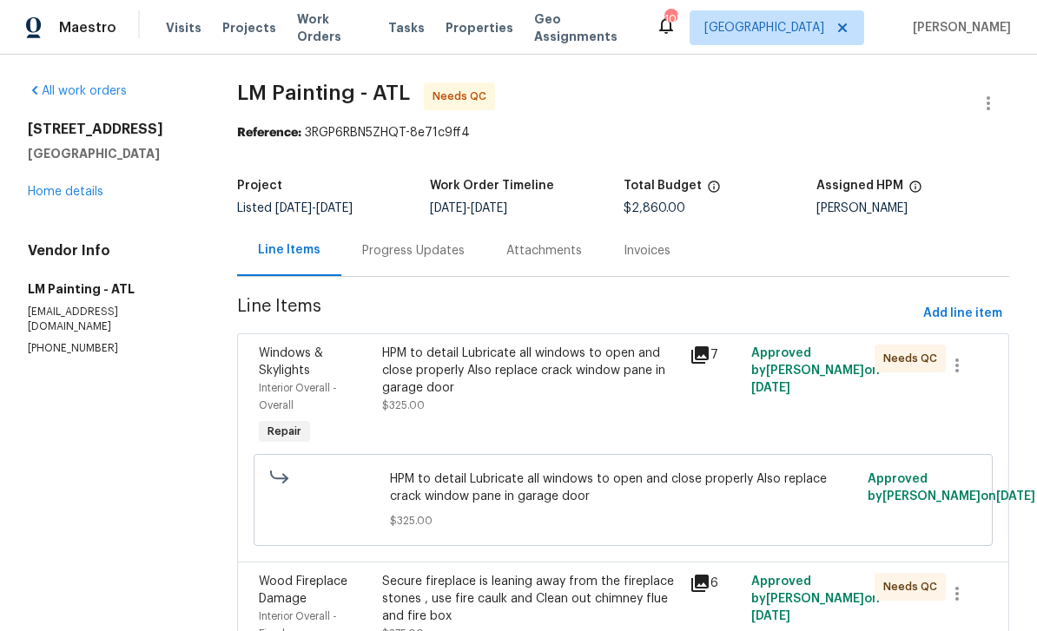
scroll to position [0, 0]
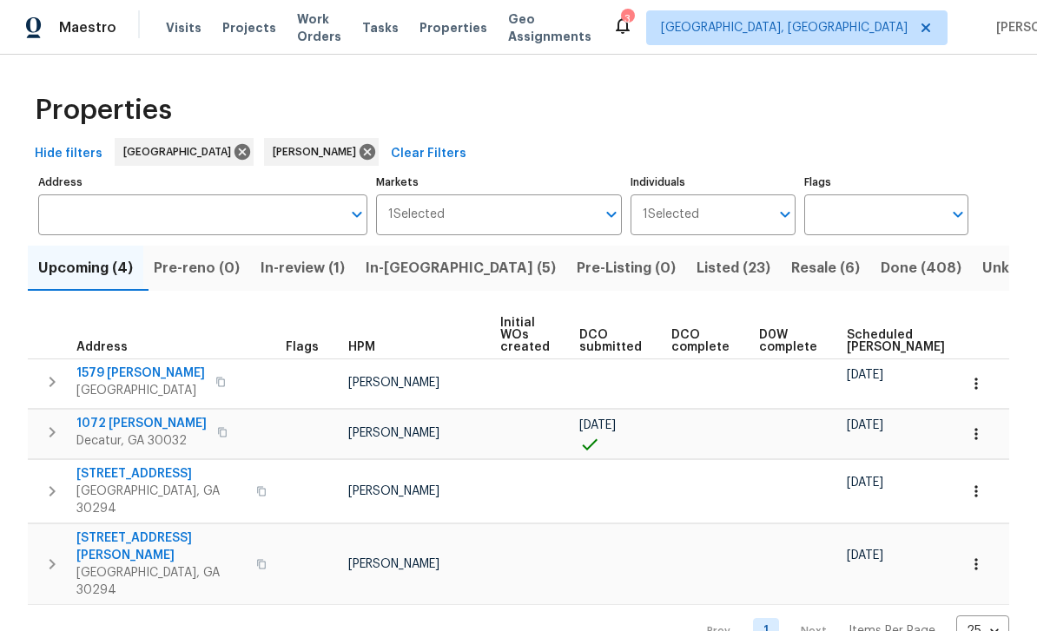
click at [154, 378] on span "1579 [PERSON_NAME]" at bounding box center [140, 373] width 129 height 17
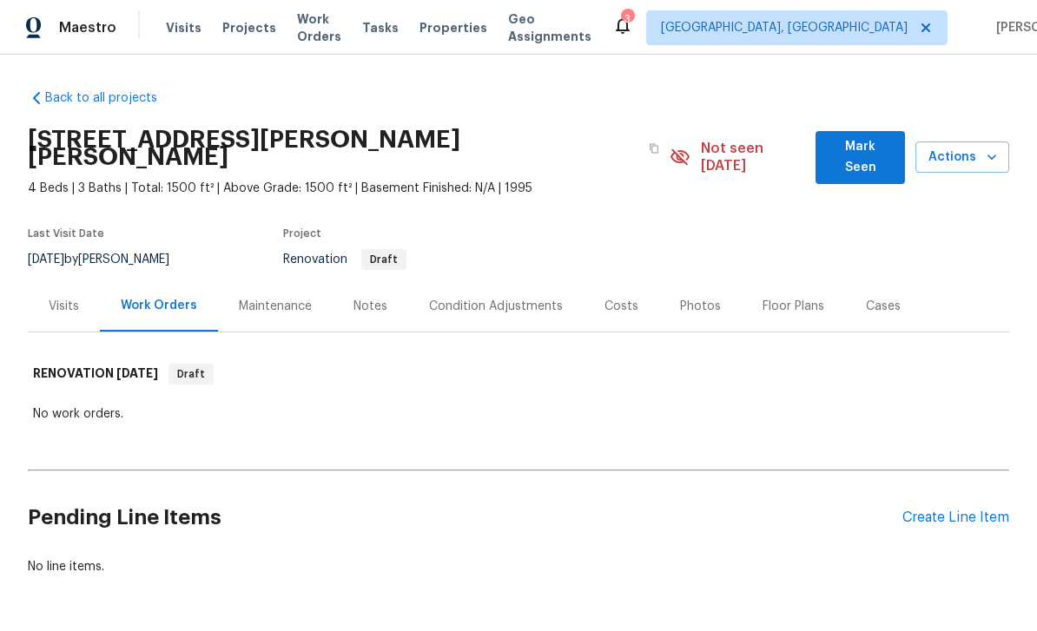
click at [495, 298] on div "Condition Adjustments" at bounding box center [496, 306] width 134 height 17
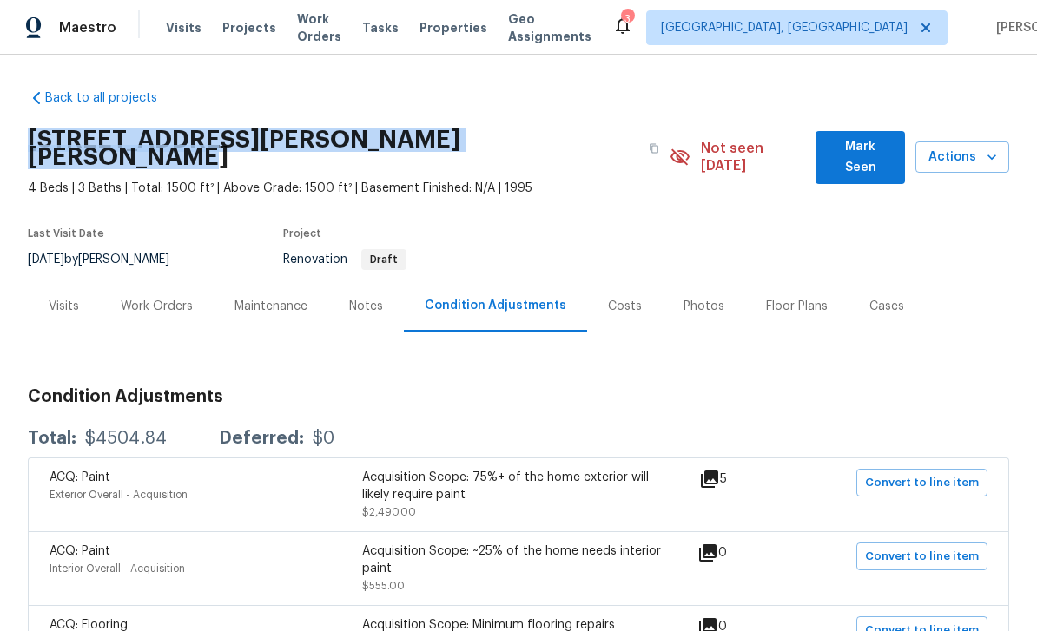
copy h2 "1579 Dillard Rd, Stone Mountain, GA 30088"
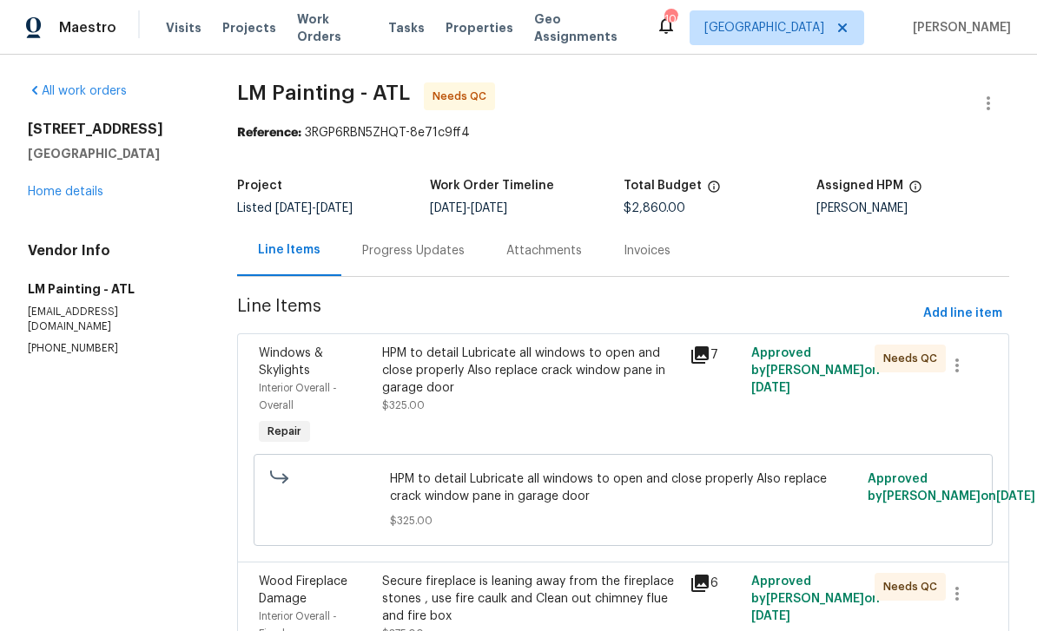
click at [341, 29] on span "Work Orders" at bounding box center [332, 27] width 70 height 35
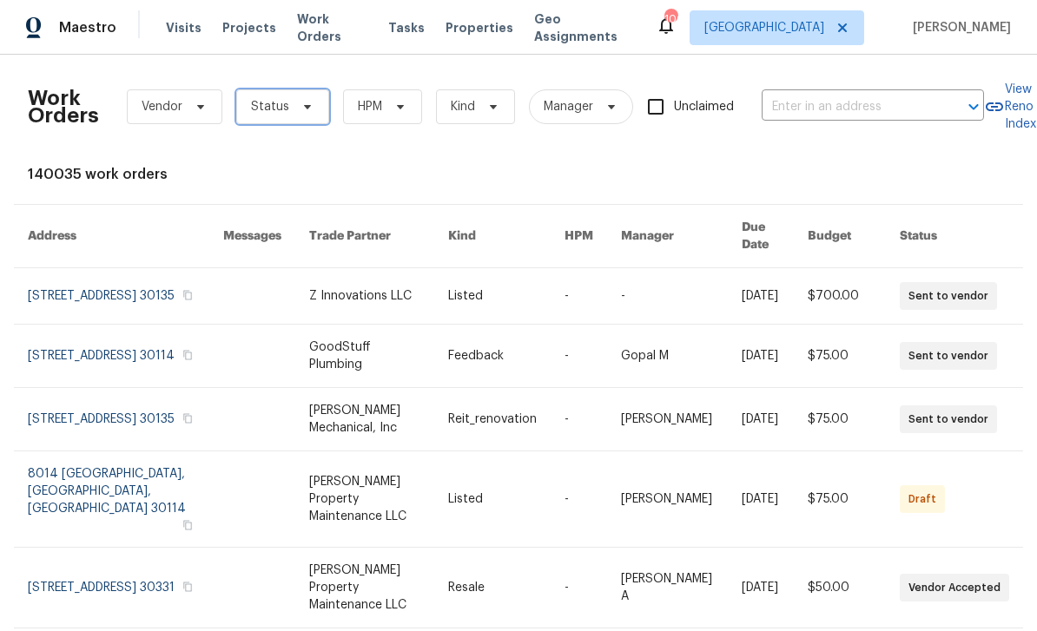
click at [324, 97] on span "Status" at bounding box center [282, 106] width 93 height 35
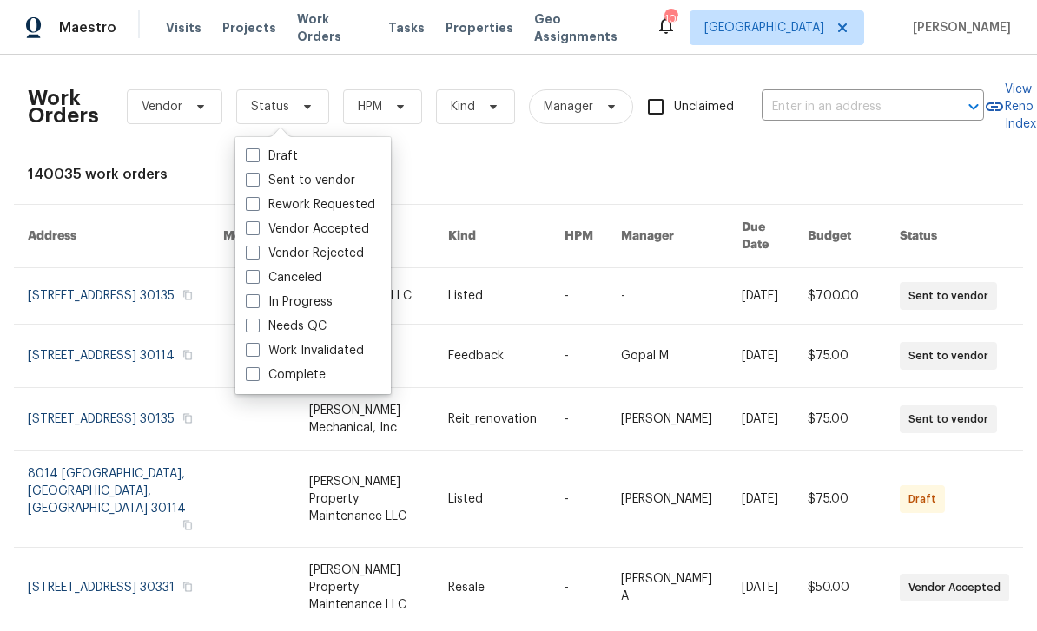
click at [325, 320] on label "Needs QC" at bounding box center [286, 326] width 81 height 17
click at [257, 320] on input "Needs QC" at bounding box center [251, 323] width 11 height 11
checkbox input "true"
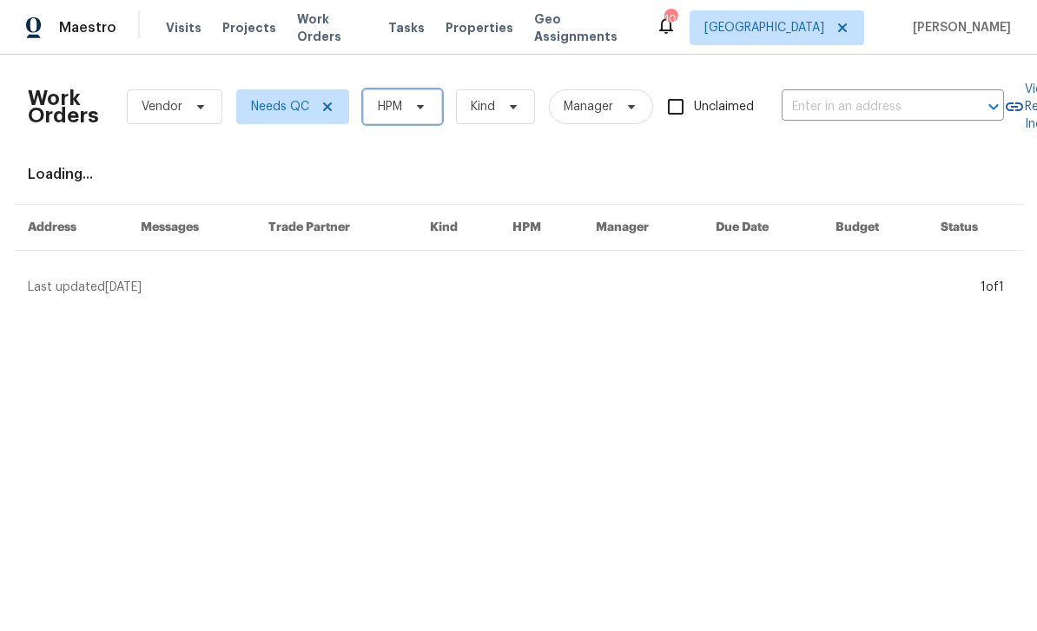
click at [401, 117] on span "HPM" at bounding box center [402, 106] width 79 height 35
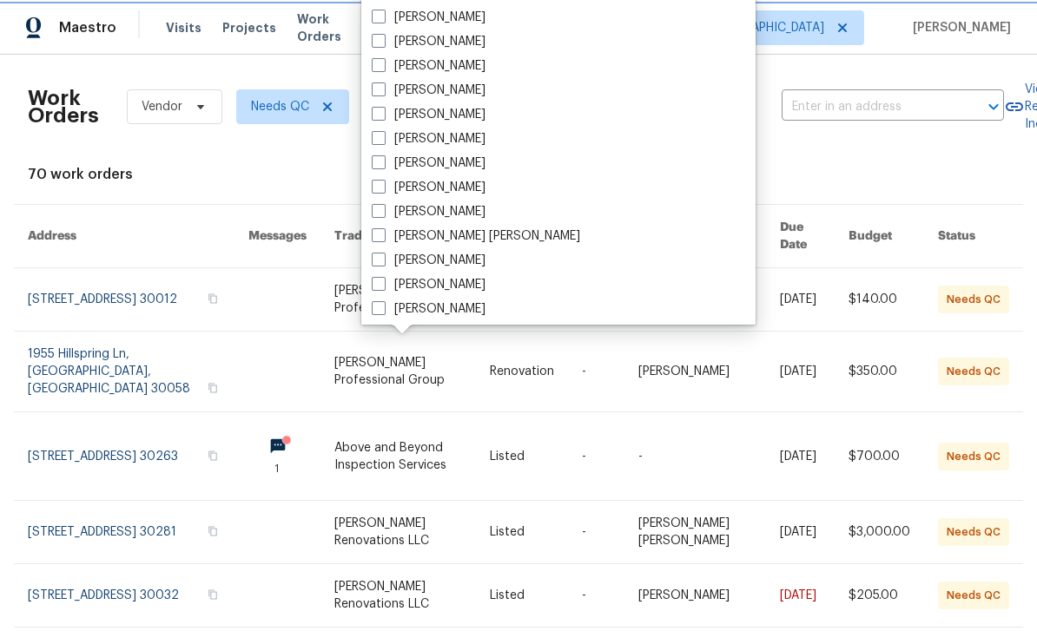
scroll to position [651, 0]
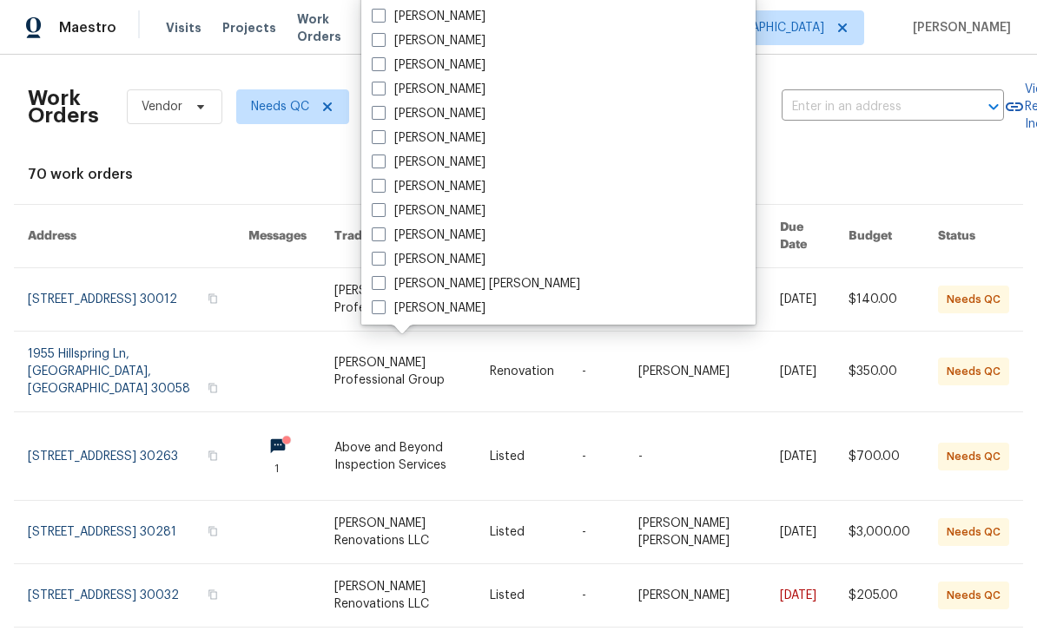
click at [453, 160] on label "[PERSON_NAME]" at bounding box center [429, 162] width 114 height 17
click at [383, 160] on input "[PERSON_NAME]" at bounding box center [377, 159] width 11 height 11
checkbox input "true"
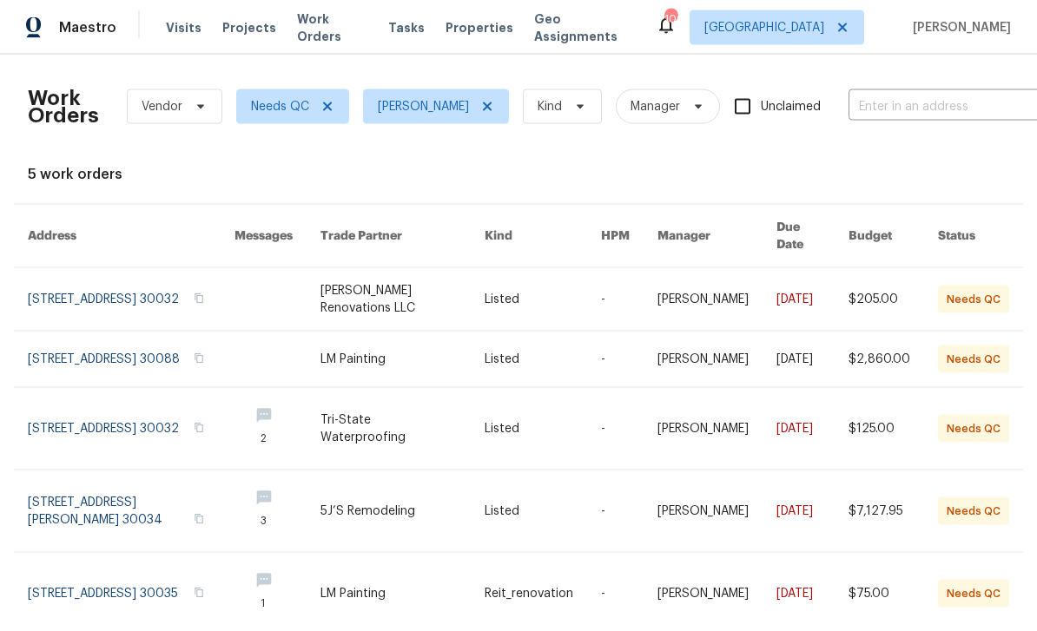
scroll to position [53, 0]
click at [182, 471] on link at bounding box center [131, 512] width 207 height 82
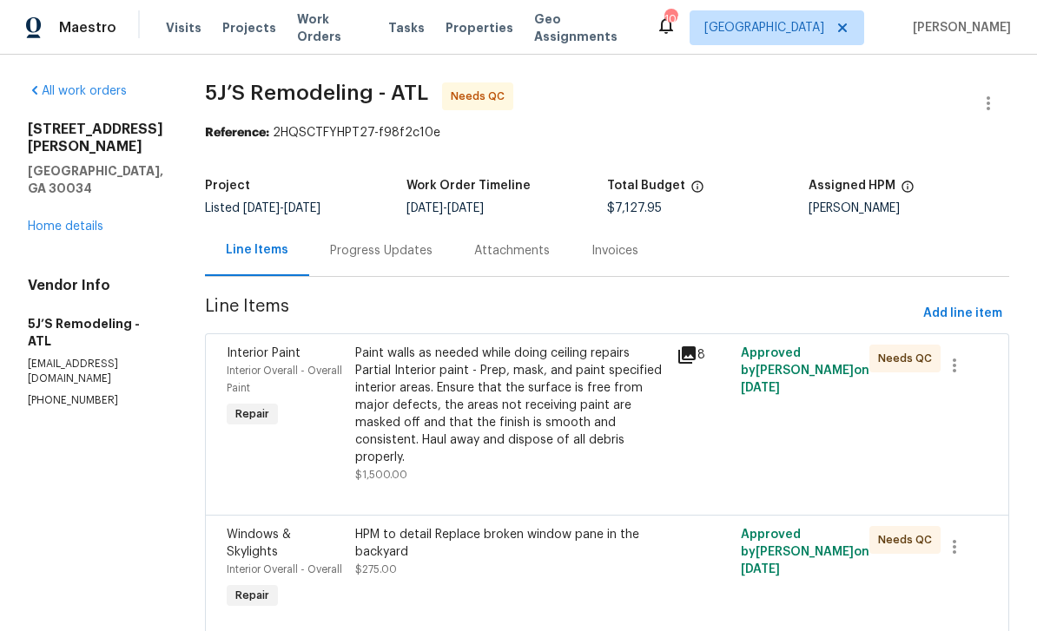
click at [329, 27] on span "Work Orders" at bounding box center [332, 27] width 70 height 35
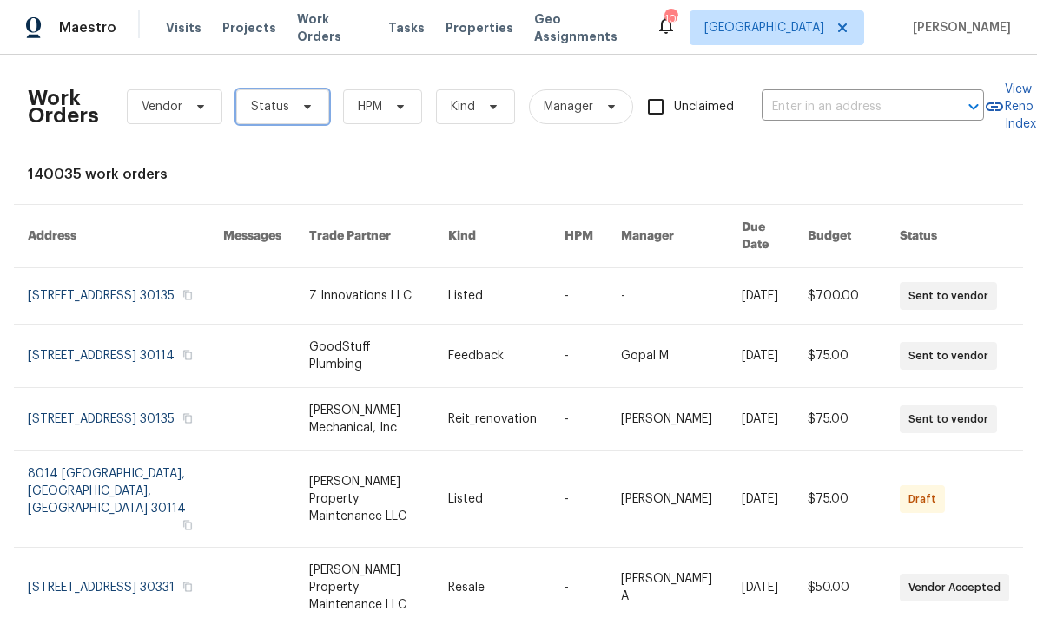
click at [294, 99] on span "Status" at bounding box center [282, 106] width 93 height 35
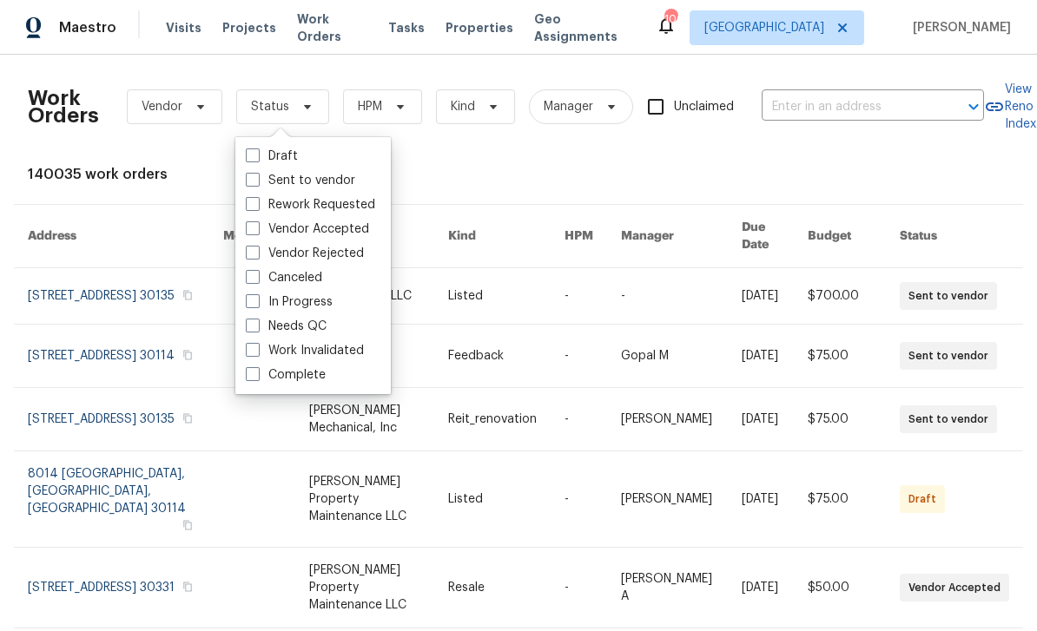
click at [324, 322] on label "Needs QC" at bounding box center [286, 326] width 81 height 17
click at [257, 322] on input "Needs QC" at bounding box center [251, 323] width 11 height 11
checkbox input "true"
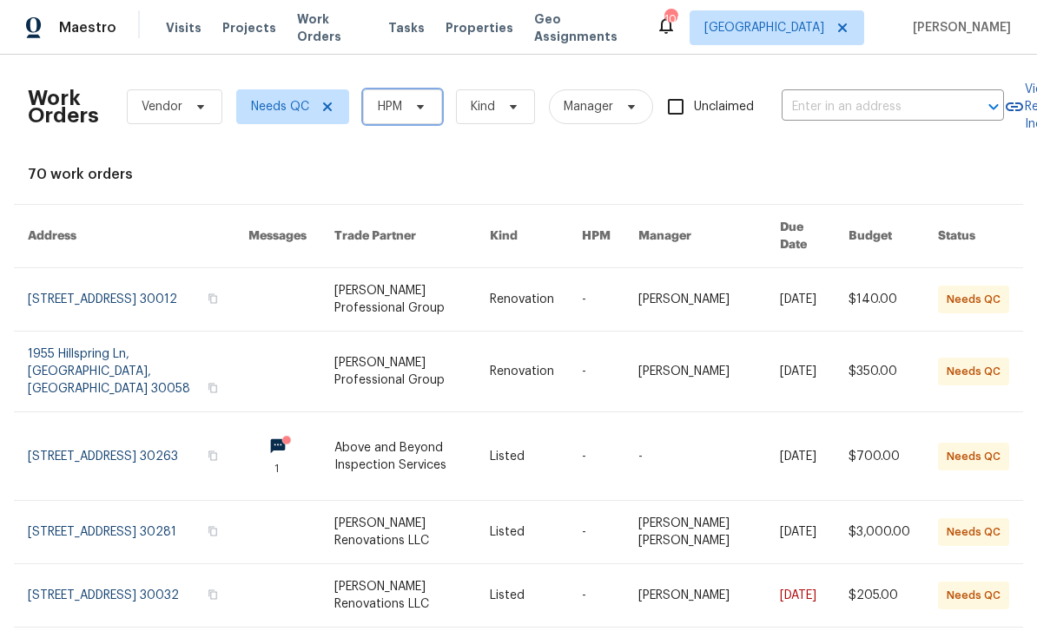
click at [419, 108] on icon at bounding box center [420, 107] width 14 height 14
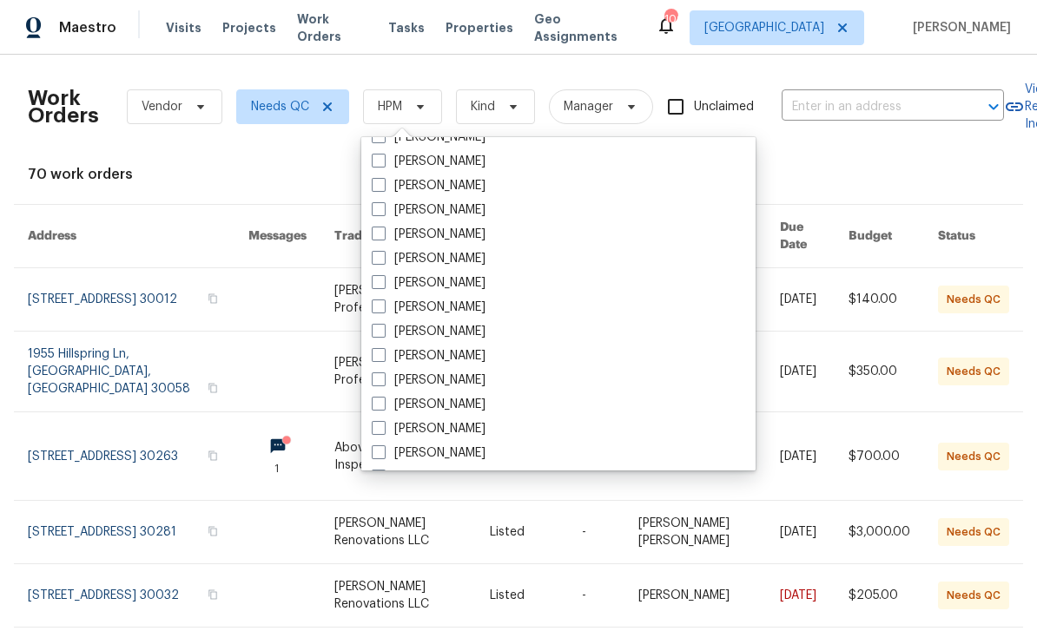
scroll to position [566, 0]
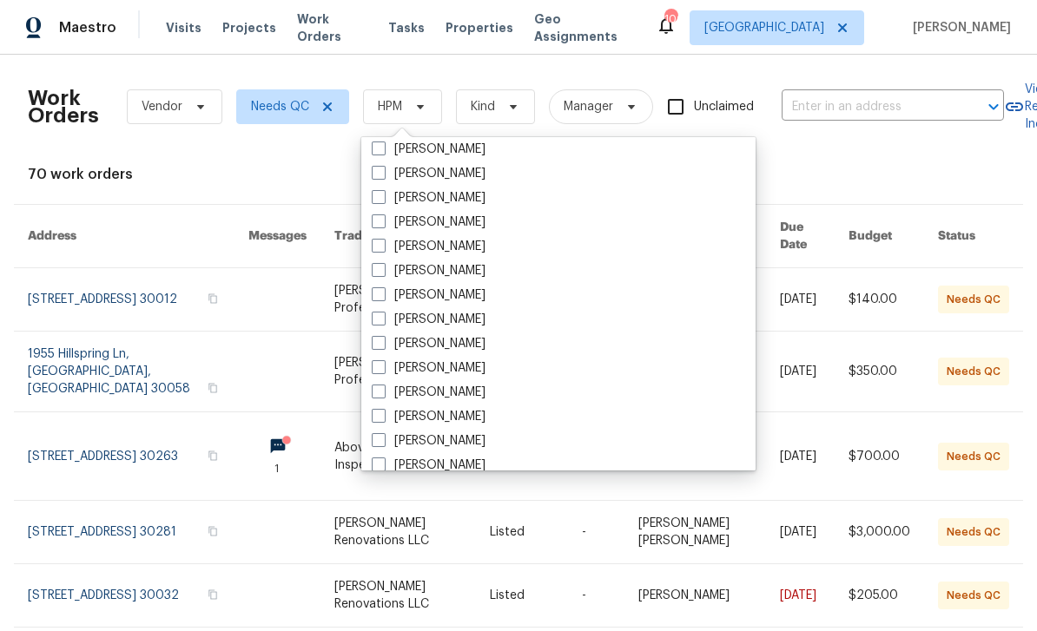
click at [458, 395] on label "[PERSON_NAME]" at bounding box center [429, 392] width 114 height 17
click at [383, 395] on input "[PERSON_NAME]" at bounding box center [377, 389] width 11 height 11
checkbox input "true"
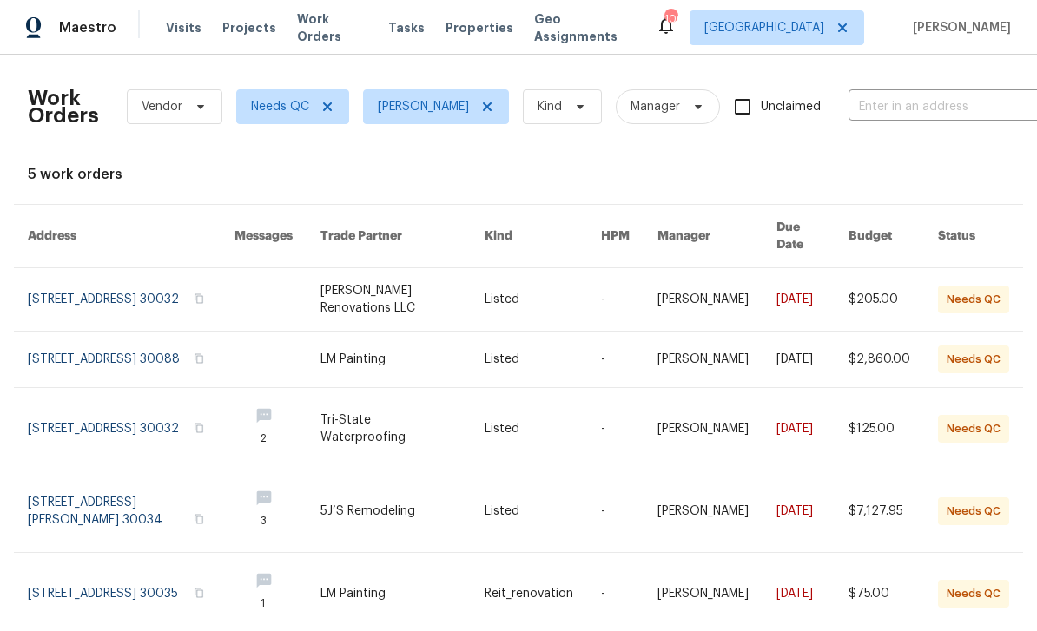
click at [347, 31] on span "Work Orders" at bounding box center [332, 27] width 70 height 35
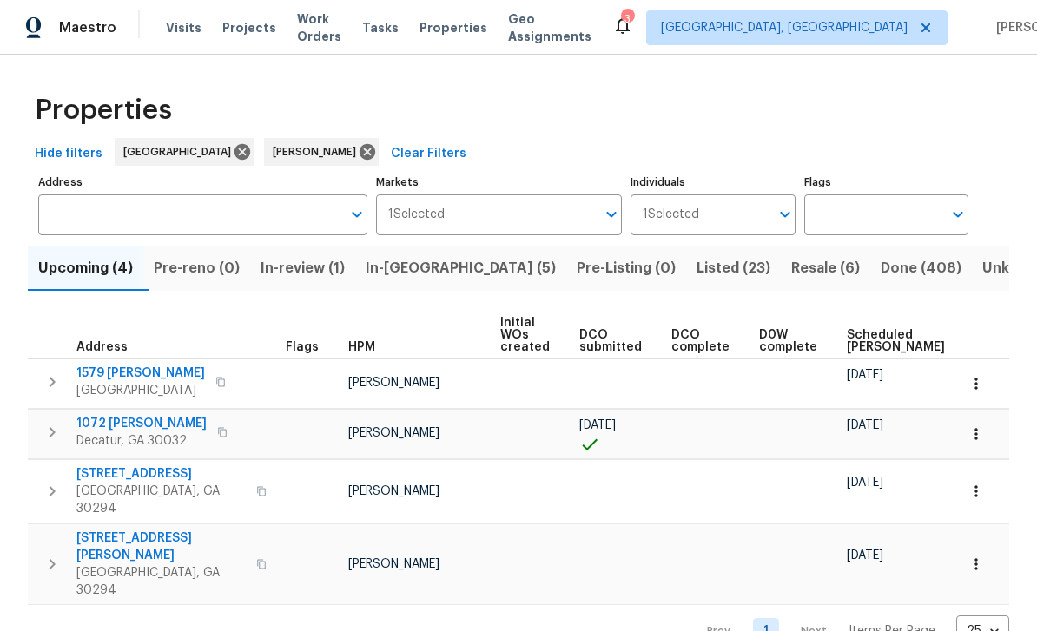
click at [791, 261] on span "Resale (6)" at bounding box center [825, 268] width 69 height 24
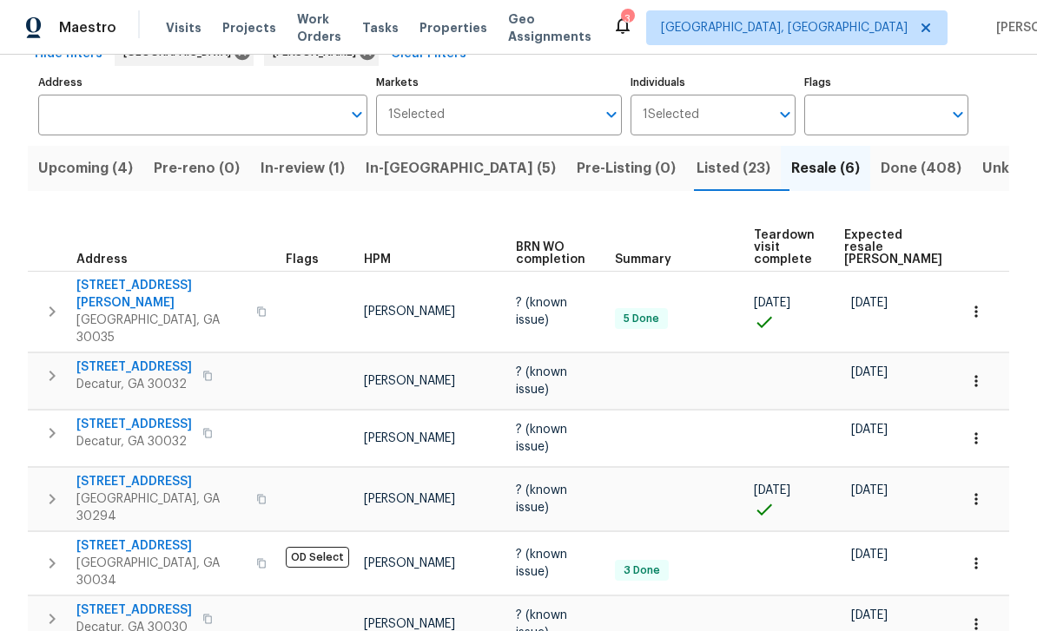
scroll to position [99, 0]
click at [697, 171] on span "Listed (23)" at bounding box center [734, 169] width 74 height 24
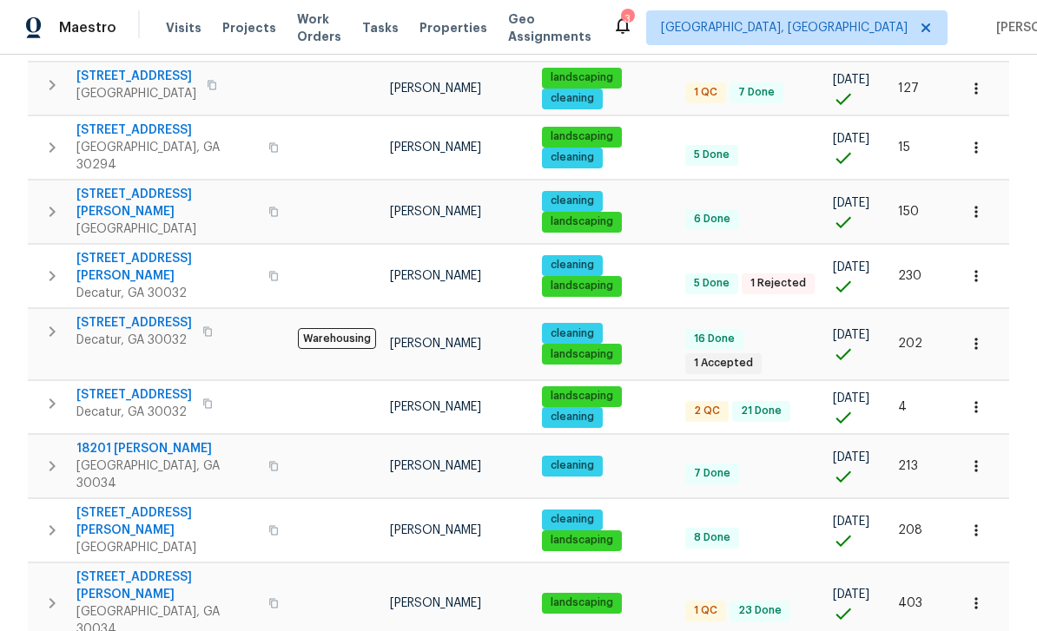
scroll to position [962, 0]
